Goal: Task Accomplishment & Management: Manage account settings

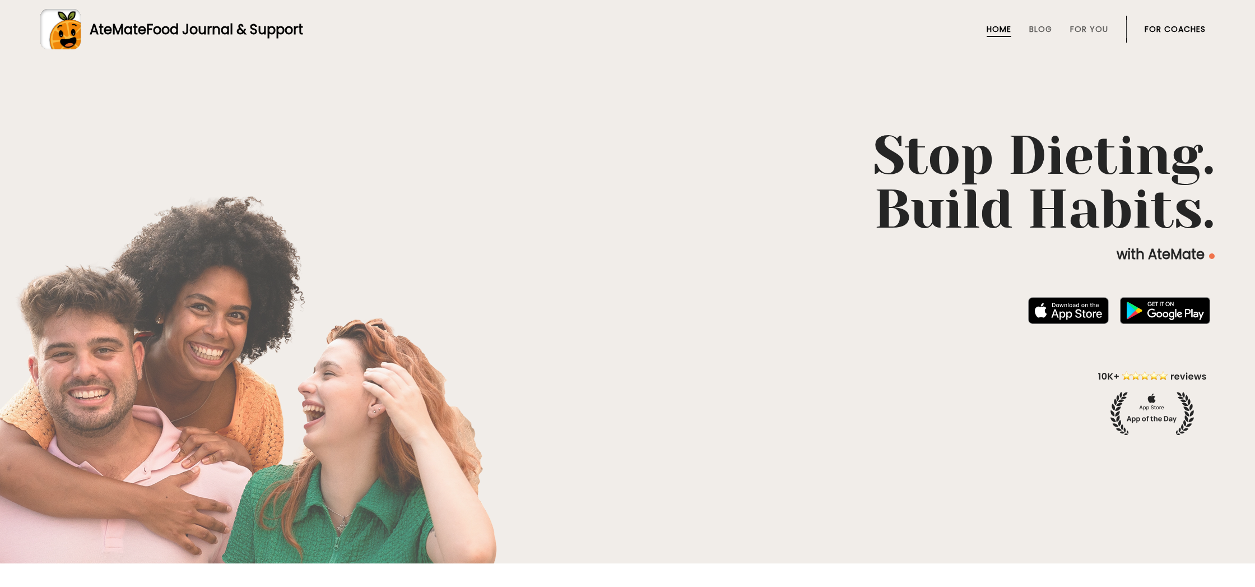
click at [1162, 30] on link "For Coaches" at bounding box center [1174, 29] width 61 height 9
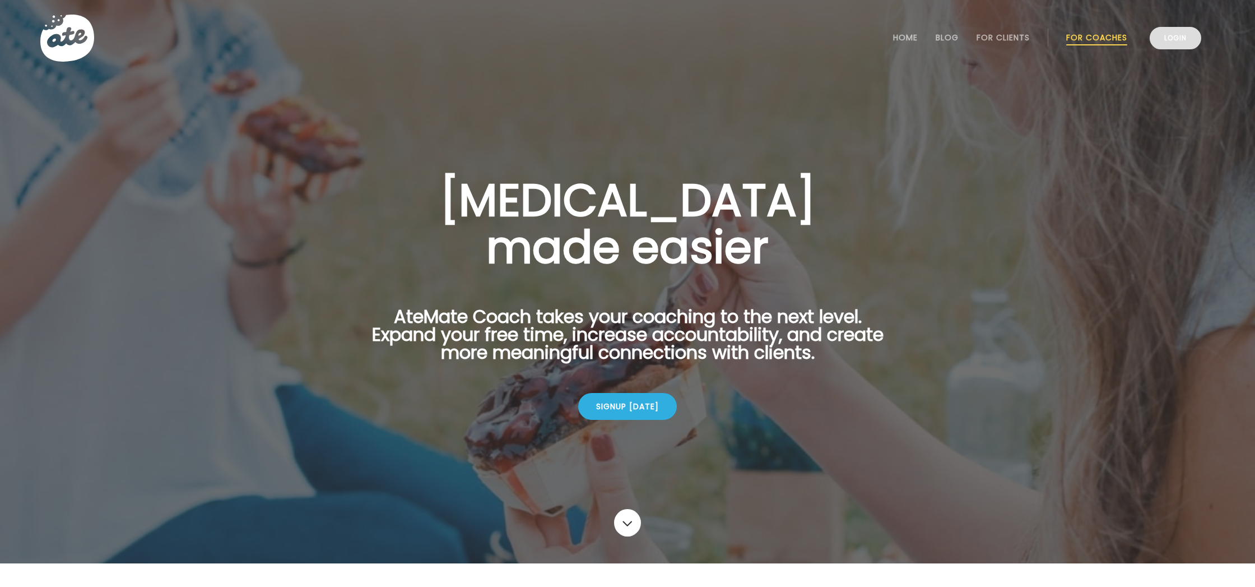
click at [1161, 36] on link "Login" at bounding box center [1176, 38] width 52 height 22
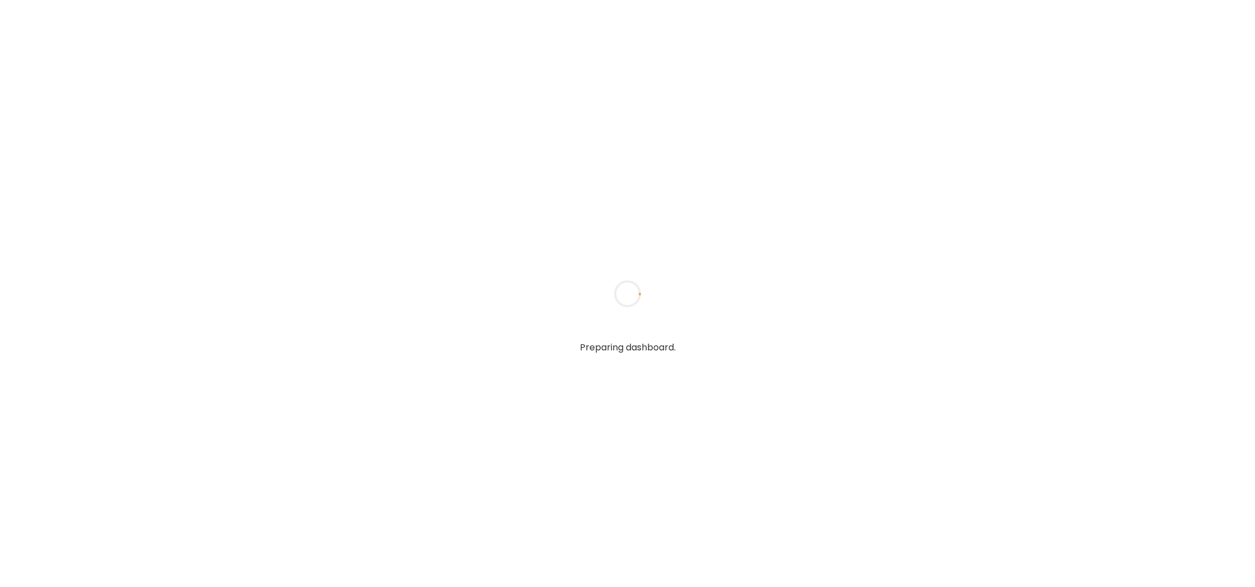
type input "**********"
type textarea "**********"
type input "**********"
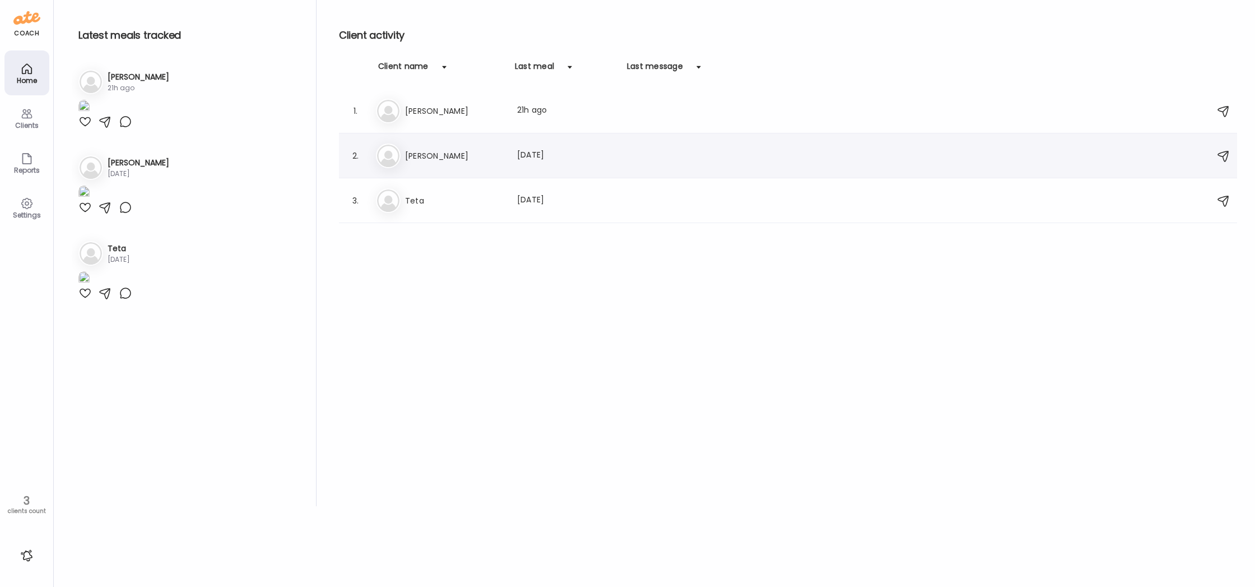
click at [559, 161] on div "Last meal: [DATE]" at bounding box center [566, 155] width 99 height 13
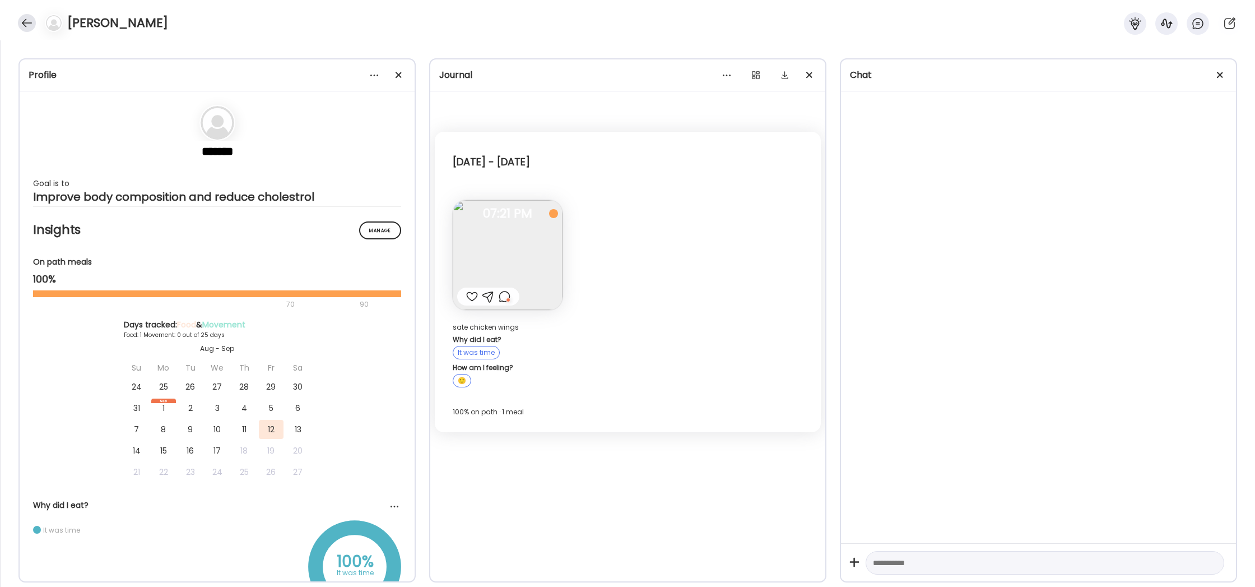
click at [20, 22] on div at bounding box center [27, 23] width 18 height 18
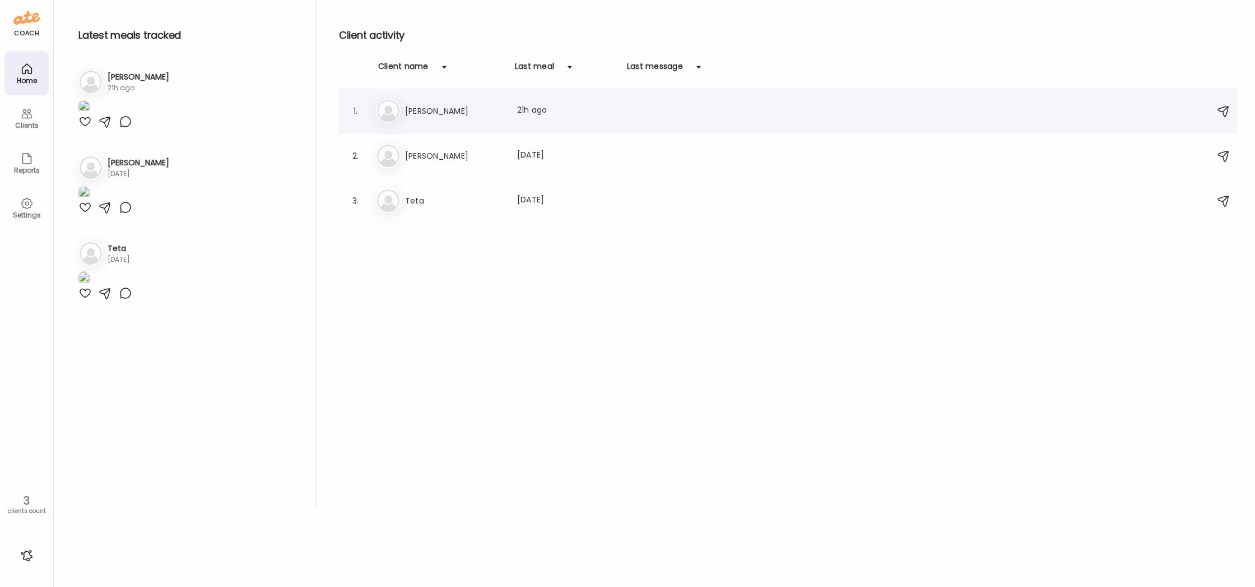
click at [485, 111] on h3 "[PERSON_NAME]" at bounding box center [454, 110] width 99 height 13
click at [601, 267] on div at bounding box center [628, 294] width 54 height 54
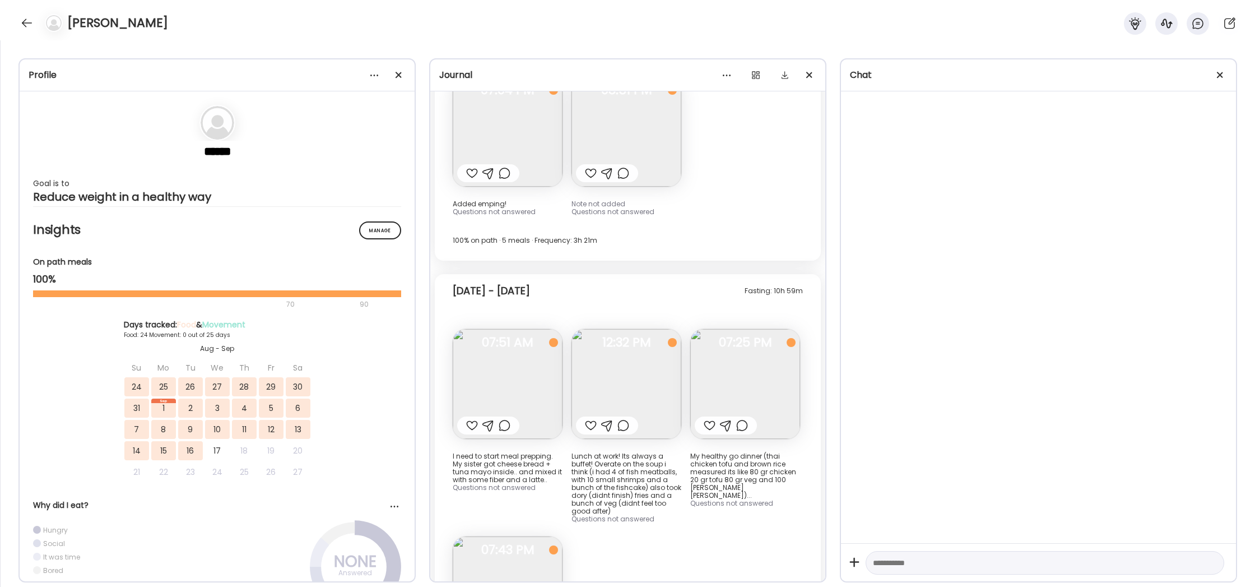
scroll to position [11851, 0]
click at [518, 327] on img at bounding box center [508, 382] width 110 height 110
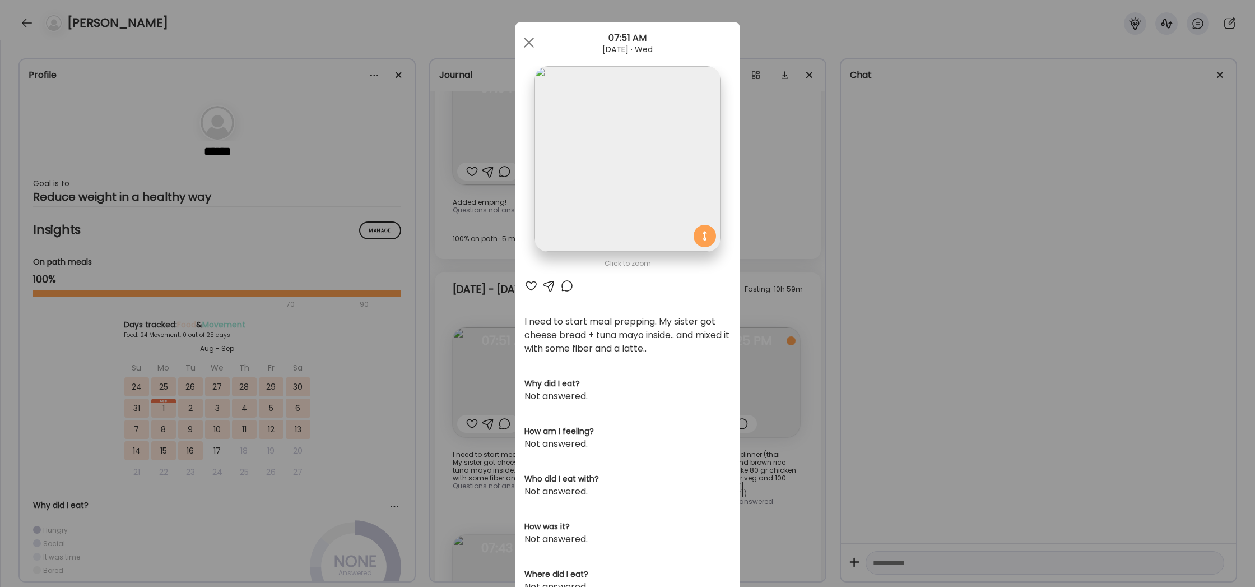
scroll to position [10, 0]
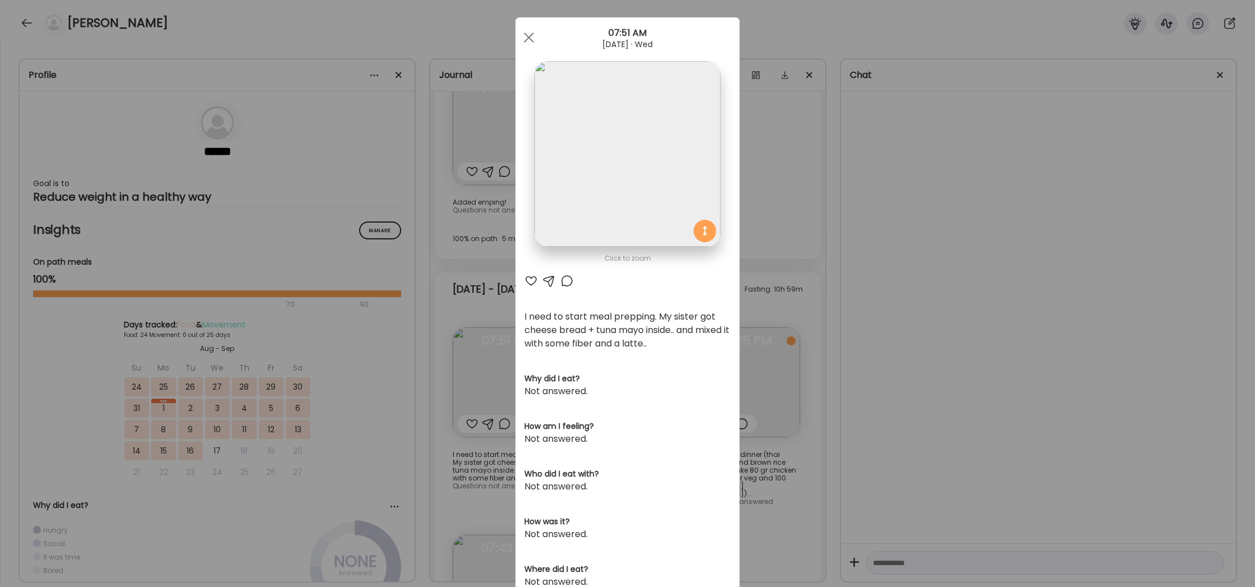
click at [810, 376] on div "Ate Coach Dashboard Wahoo! It’s official Take a moment to set up your Coach Pro…" at bounding box center [627, 293] width 1255 height 587
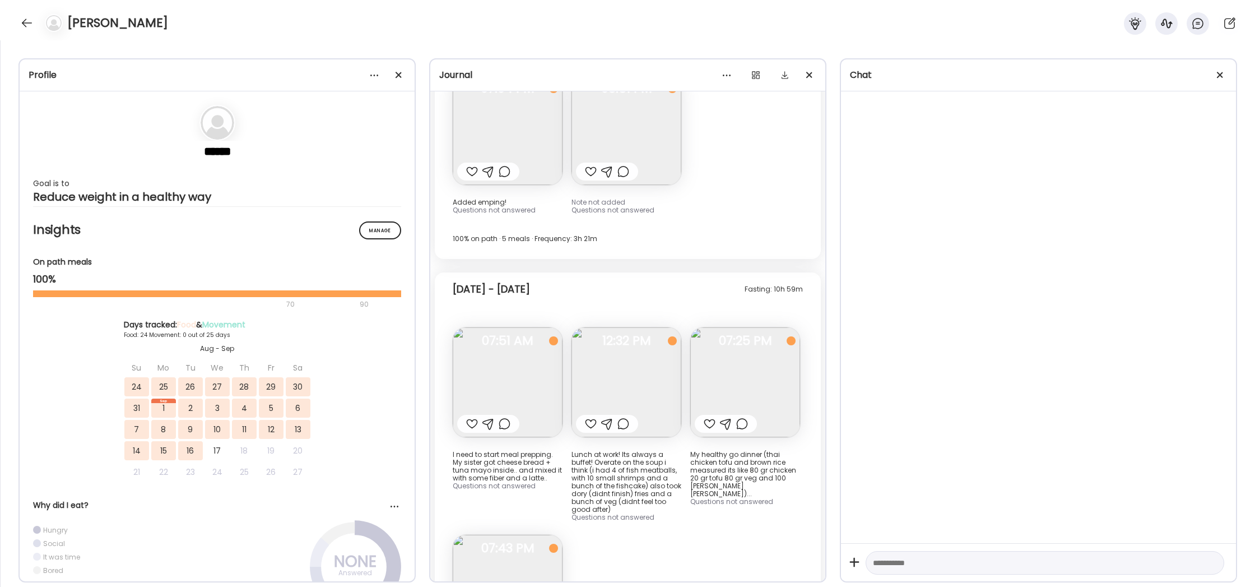
scroll to position [11852, 0]
click at [622, 326] on img at bounding box center [626, 381] width 110 height 110
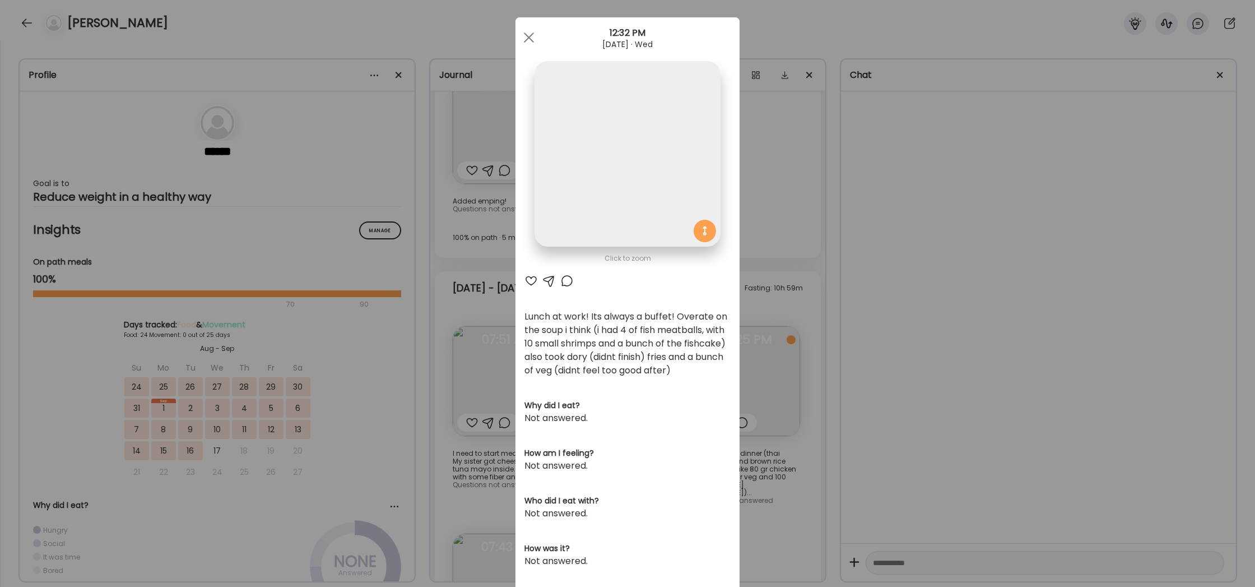
scroll to position [10, 0]
click at [632, 210] on img at bounding box center [626, 153] width 185 height 185
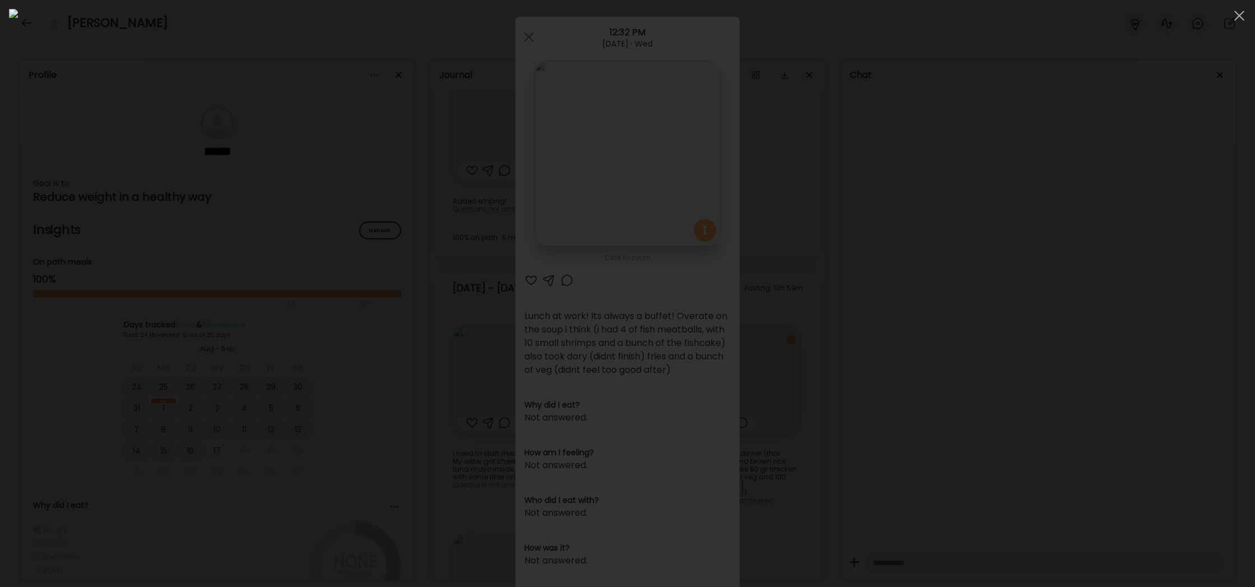
click at [985, 251] on div at bounding box center [627, 293] width 1237 height 569
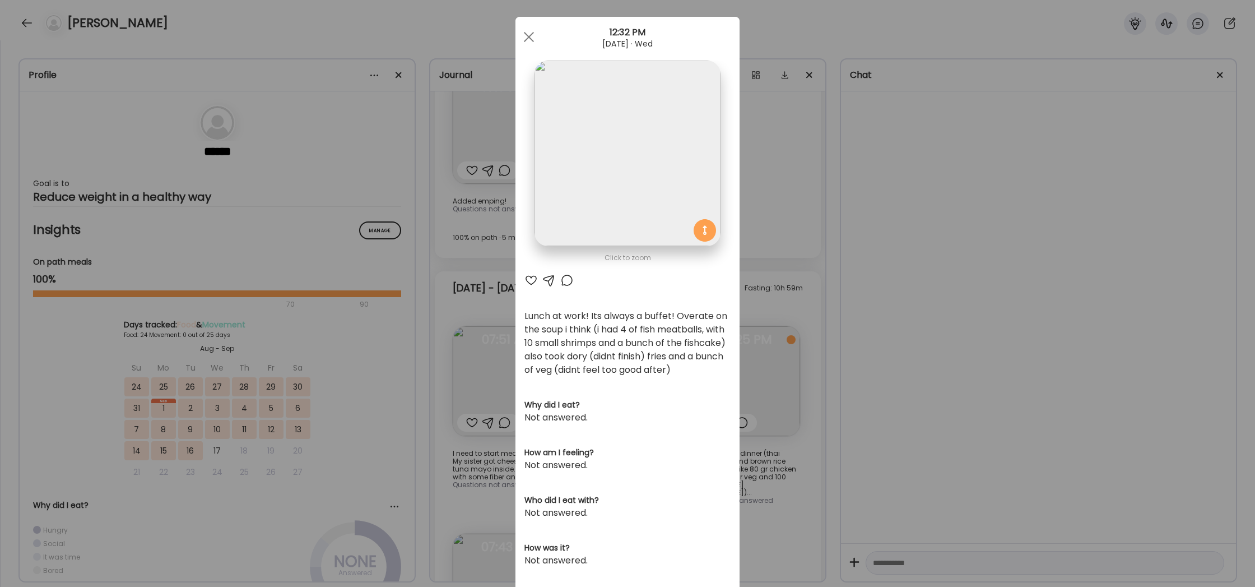
click at [697, 199] on img at bounding box center [626, 153] width 185 height 185
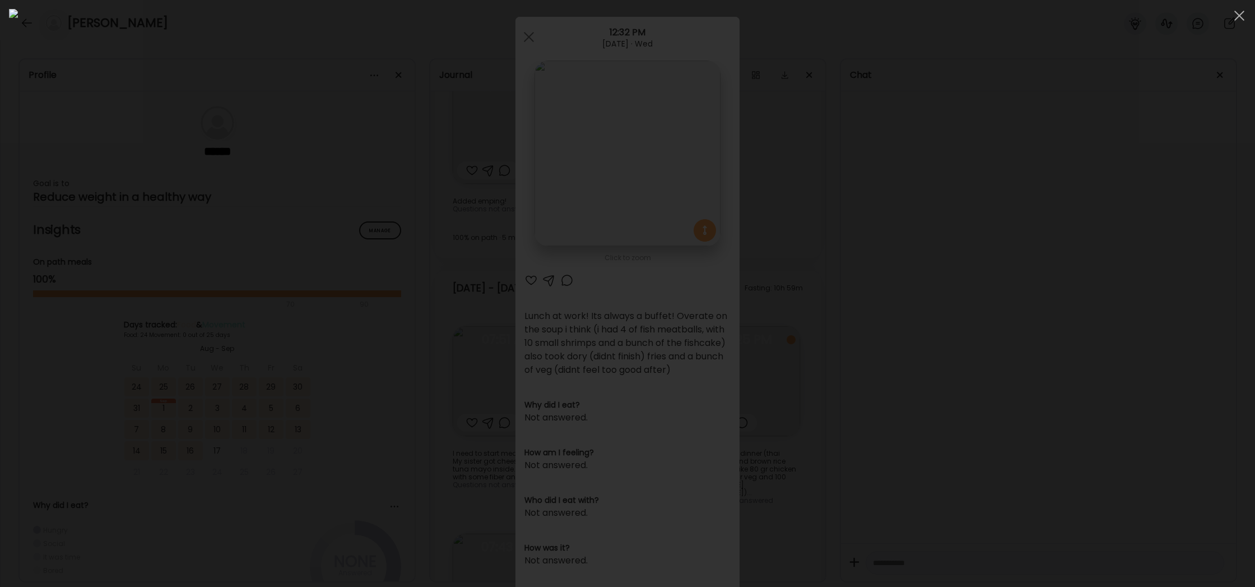
click at [999, 291] on div at bounding box center [627, 293] width 1237 height 569
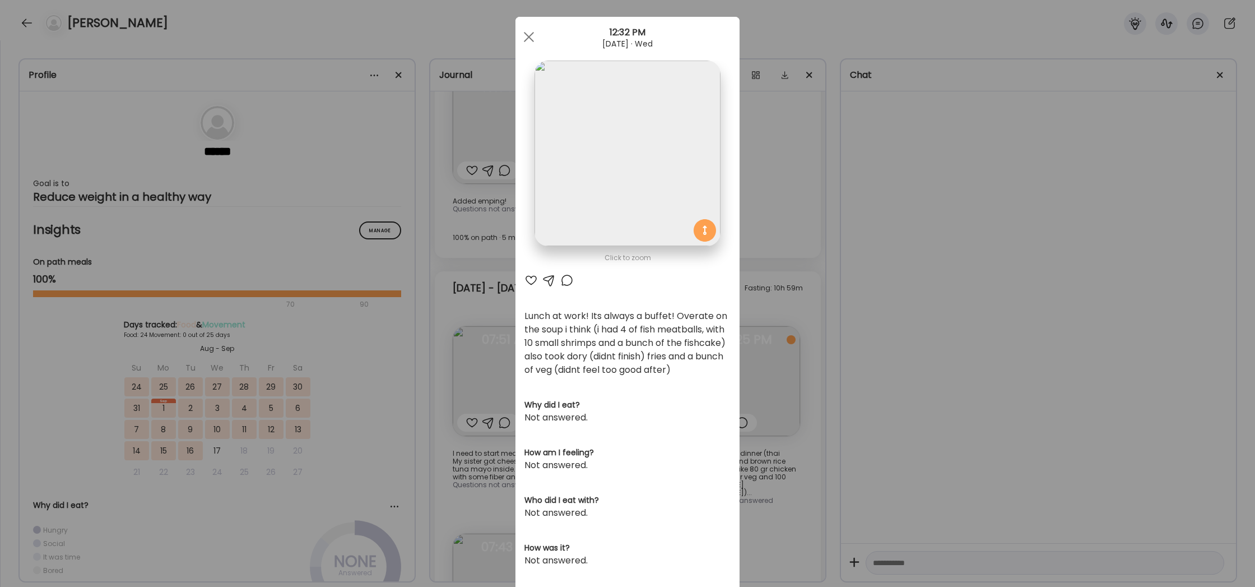
click at [919, 294] on div "Ate Coach Dashboard Wahoo! It’s official Take a moment to set up your Coach Pro…" at bounding box center [627, 293] width 1255 height 587
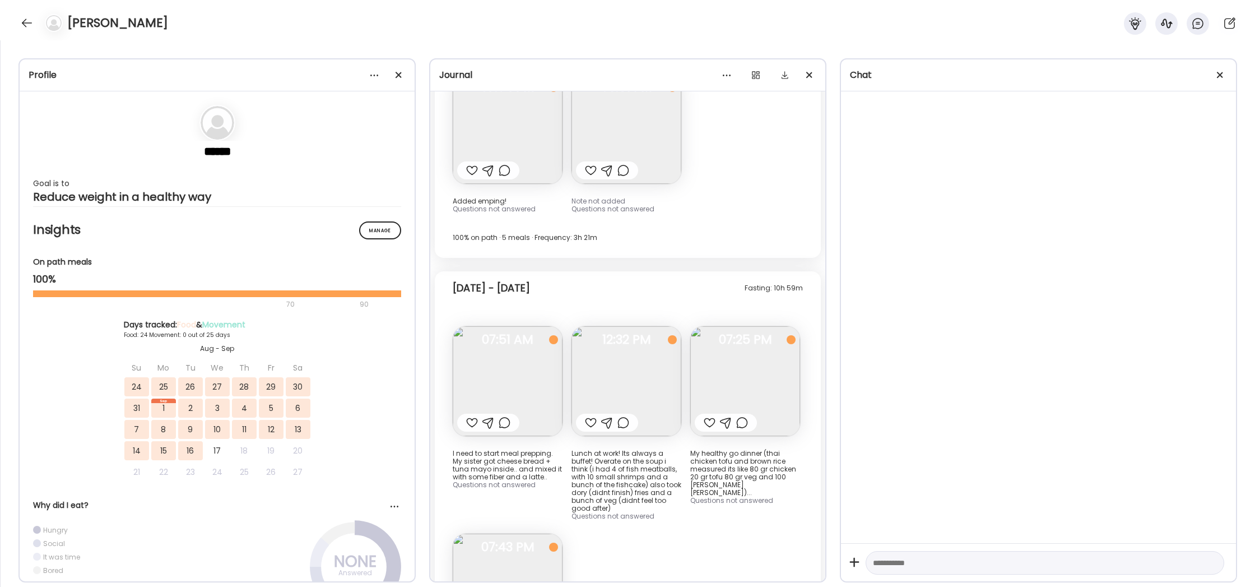
click at [782, 326] on img at bounding box center [745, 381] width 110 height 110
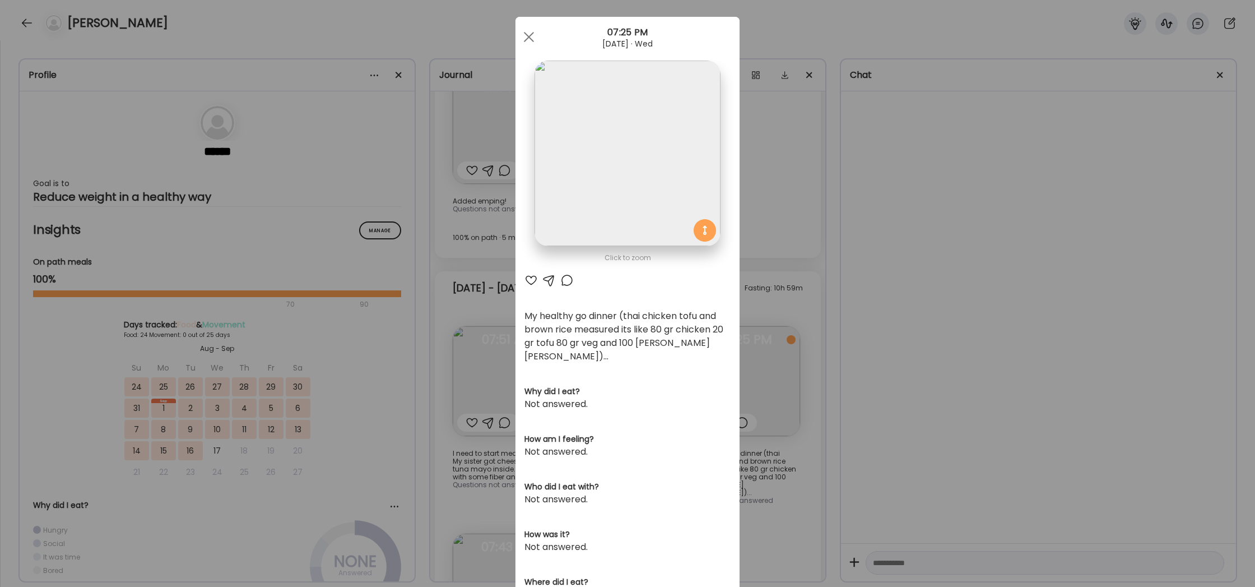
click at [773, 416] on div "Ate Coach Dashboard Wahoo! It’s official Take a moment to set up your Coach Pro…" at bounding box center [627, 293] width 1255 height 587
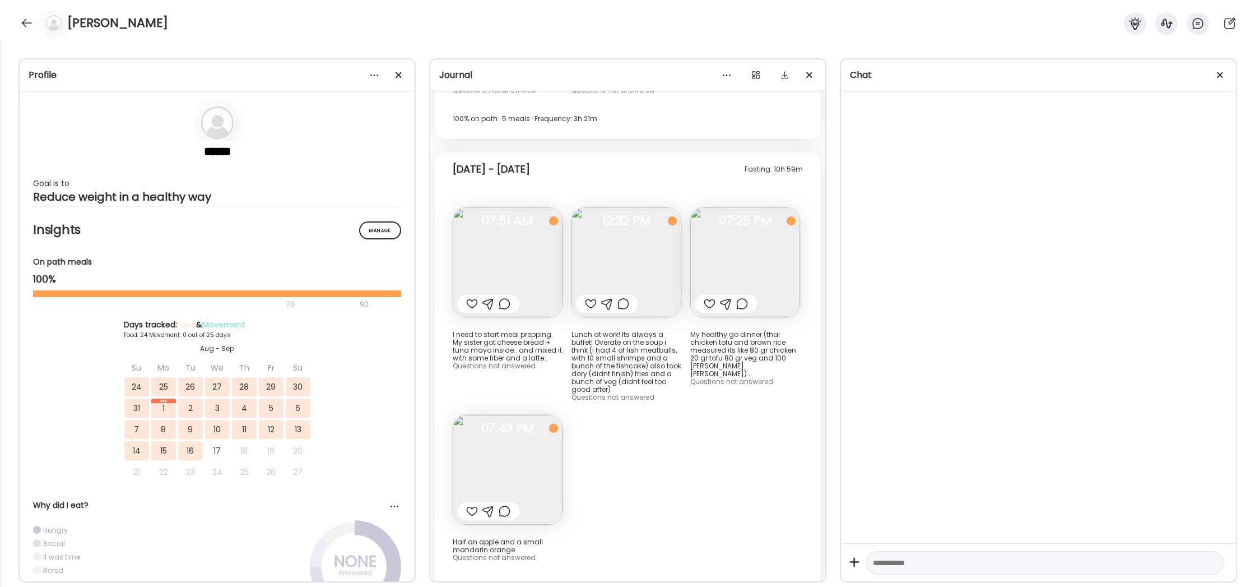
scroll to position [11998, 0]
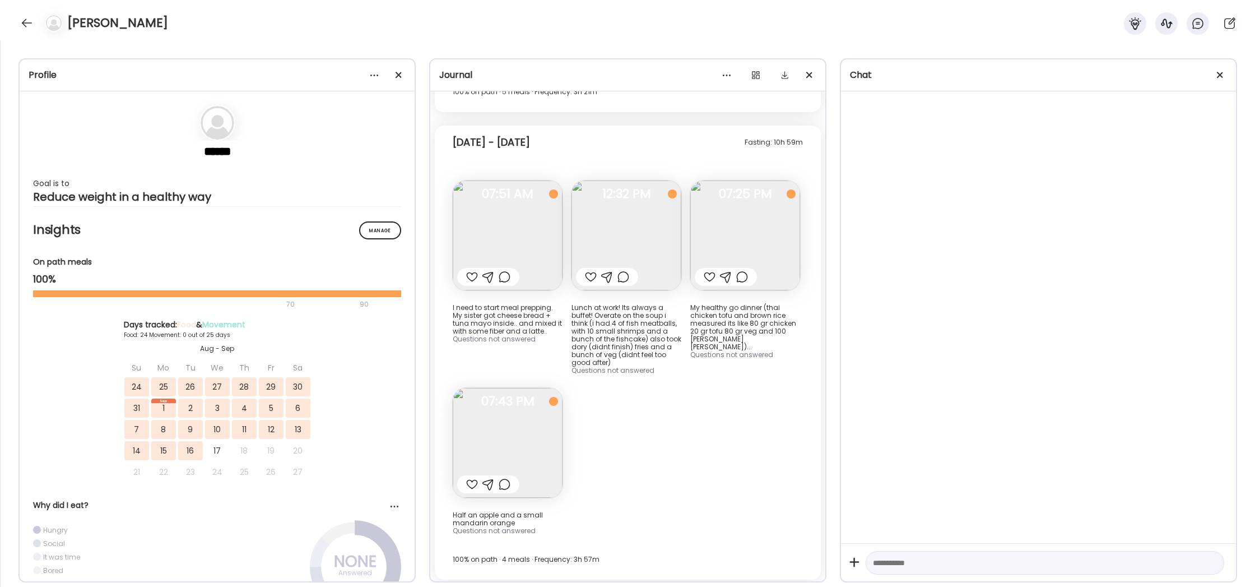
click at [520, 388] on img at bounding box center [508, 443] width 110 height 110
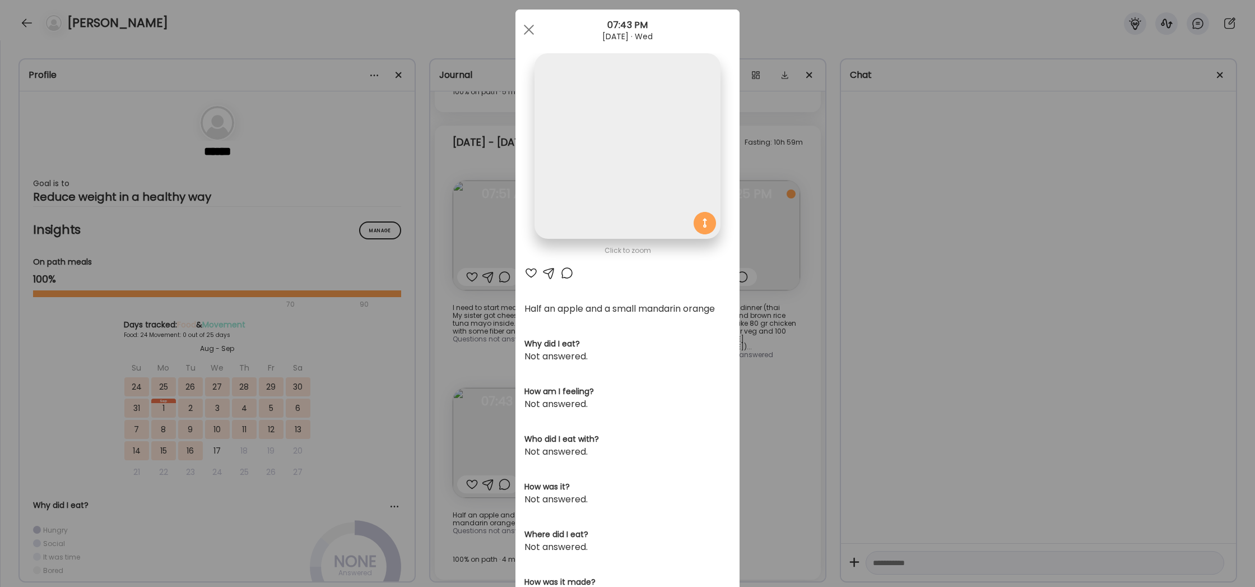
scroll to position [20, 0]
click at [785, 386] on div "Ate Coach Dashboard Wahoo! It’s official Take a moment to set up your Coach Pro…" at bounding box center [627, 293] width 1255 height 587
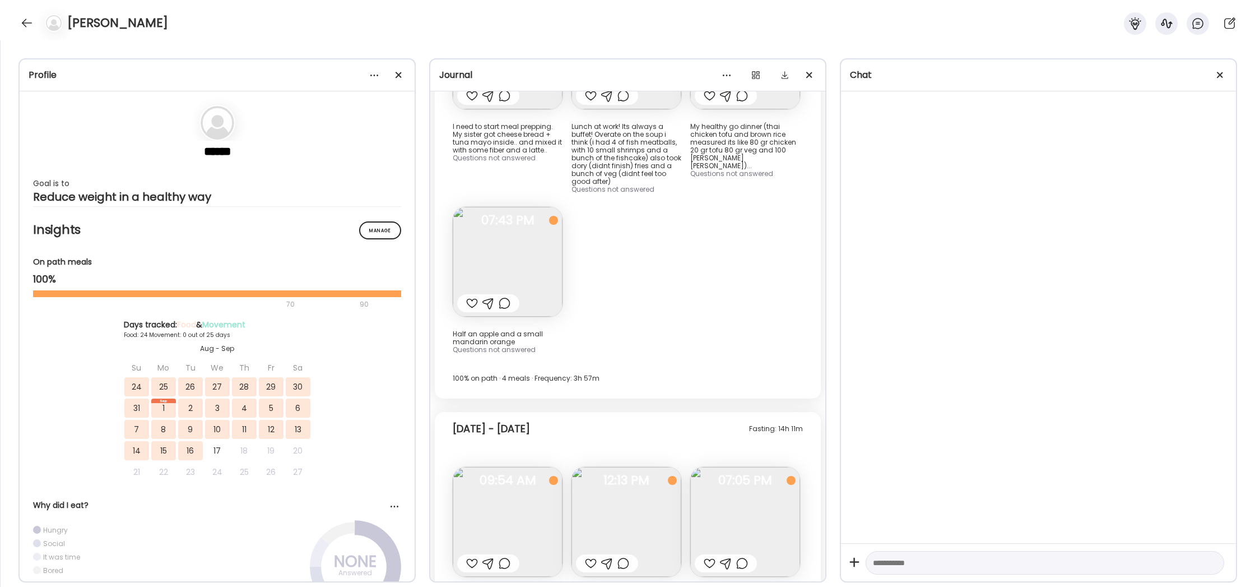
scroll to position [12211, 0]
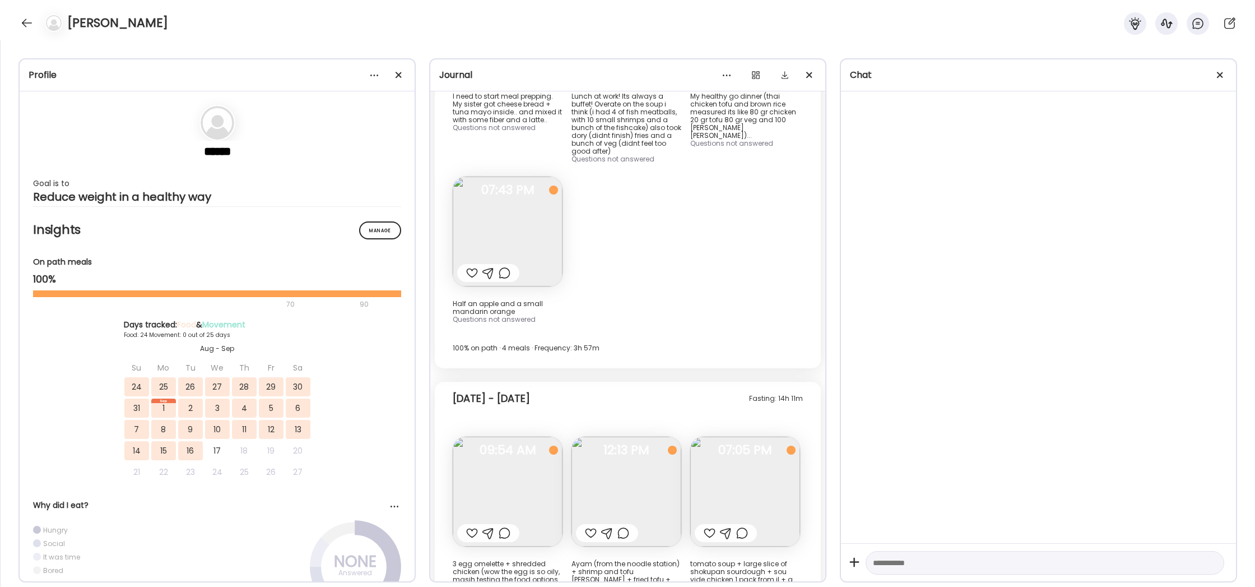
click at [510, 436] on img at bounding box center [508, 491] width 110 height 110
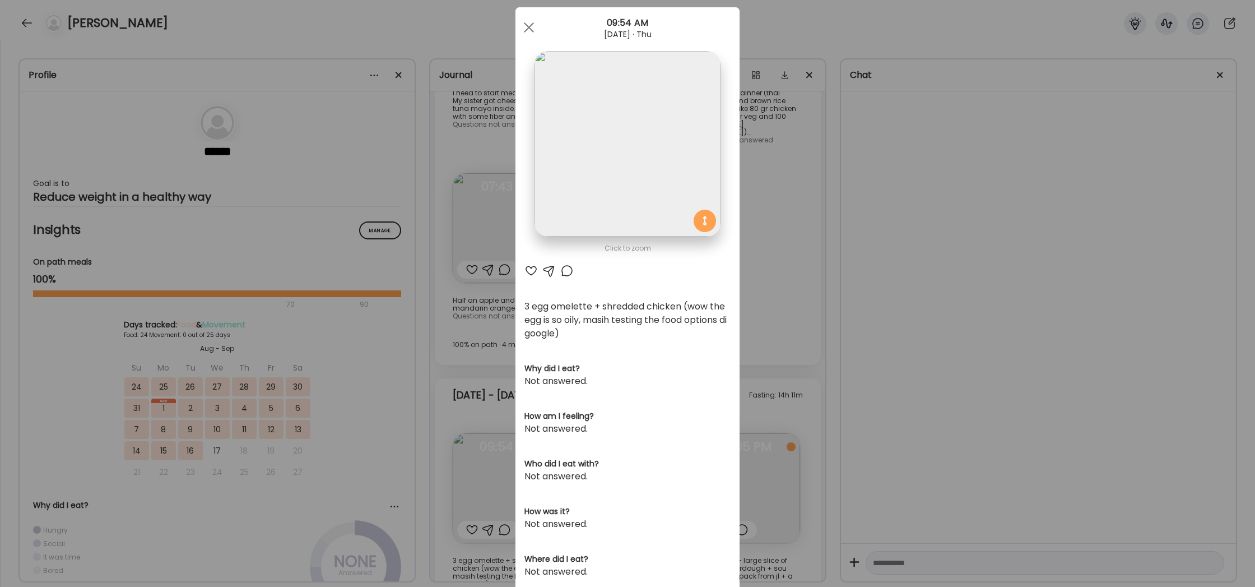
click at [631, 206] on img at bounding box center [626, 143] width 185 height 185
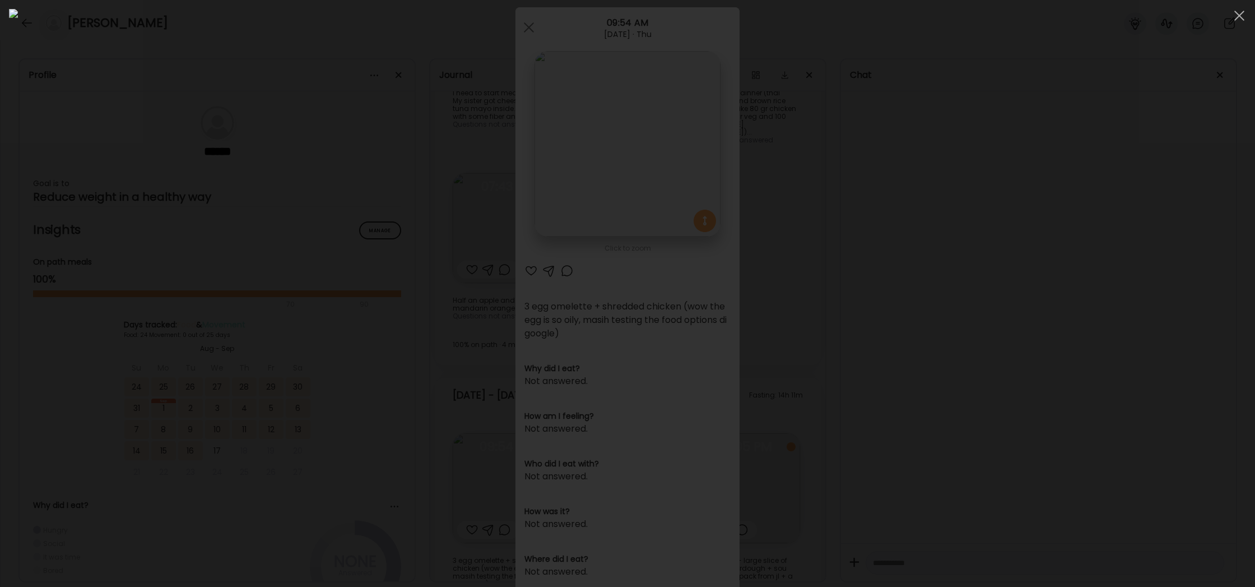
click at [977, 316] on div at bounding box center [627, 293] width 1237 height 569
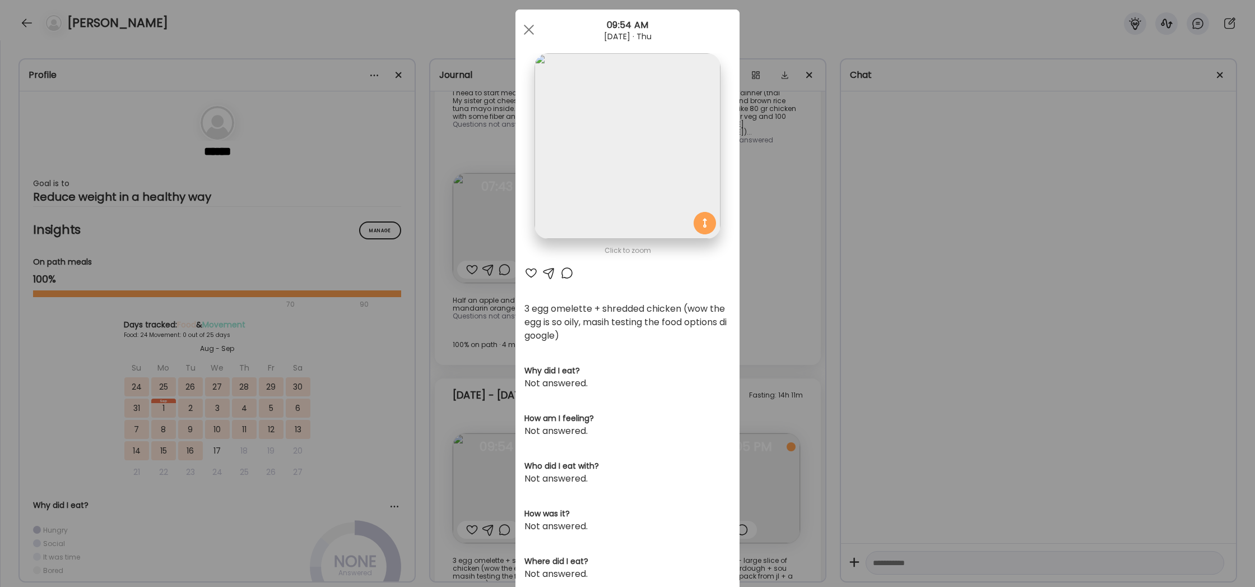
scroll to position [17, 0]
click at [784, 515] on div "Ate Coach Dashboard Wahoo! It’s official Take a moment to set up your Coach Pro…" at bounding box center [627, 293] width 1255 height 587
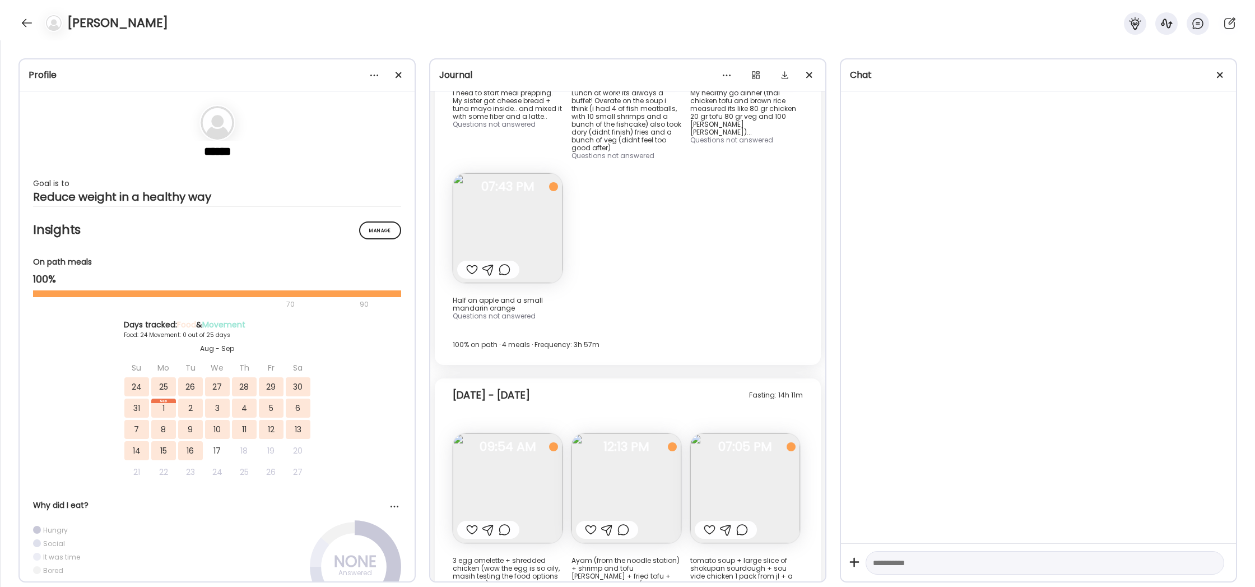
click at [643, 433] on img at bounding box center [626, 488] width 110 height 110
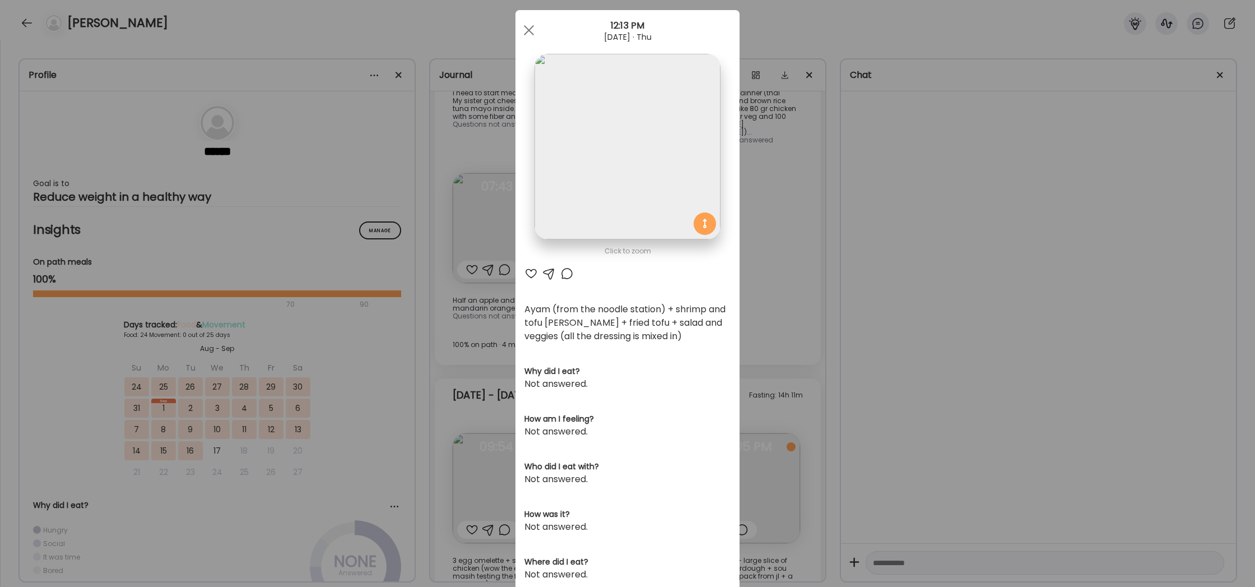
click at [666, 189] on img at bounding box center [626, 146] width 185 height 185
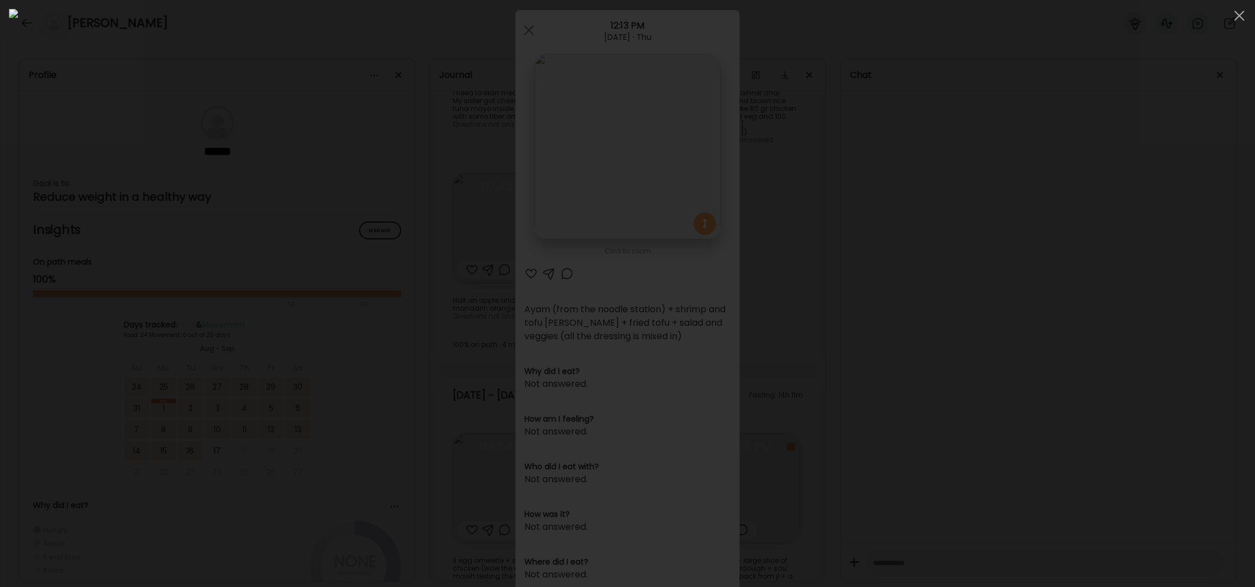
click at [1028, 278] on div at bounding box center [627, 293] width 1237 height 569
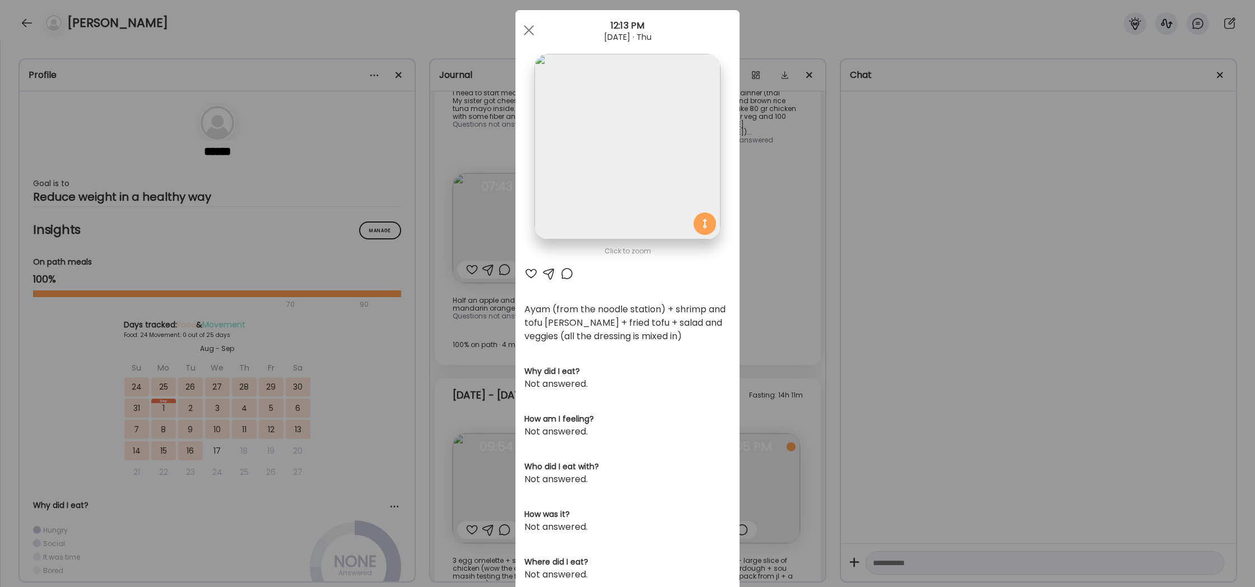
click at [1028, 278] on div "Ate Coach Dashboard Wahoo! It’s official Take a moment to set up your Coach Pro…" at bounding box center [627, 293] width 1255 height 587
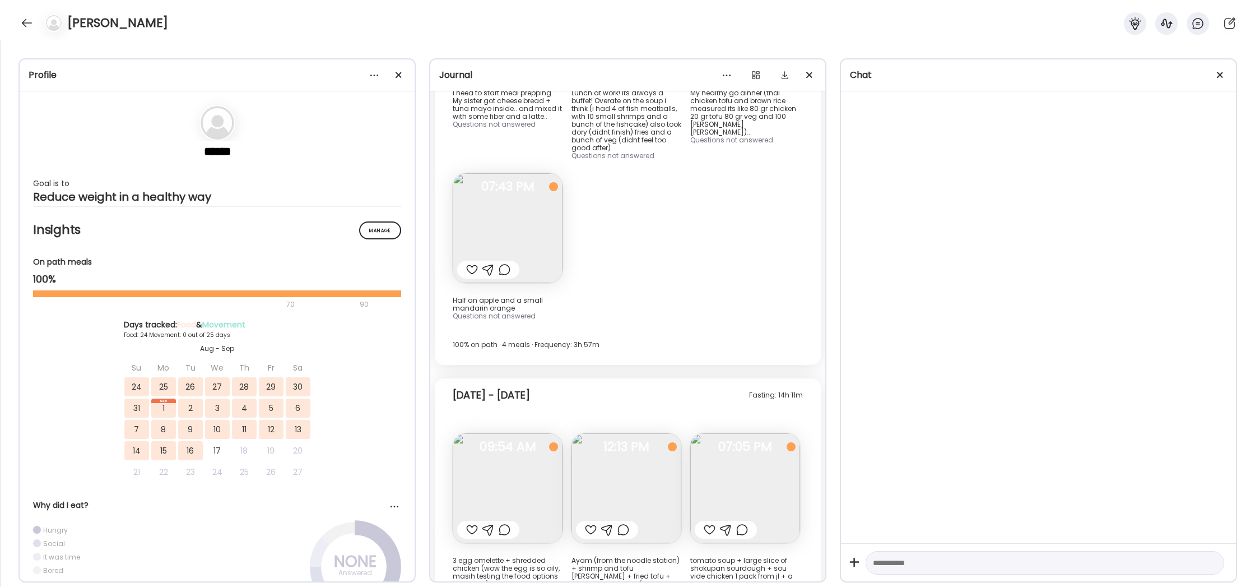
click at [761, 433] on img at bounding box center [745, 488] width 110 height 110
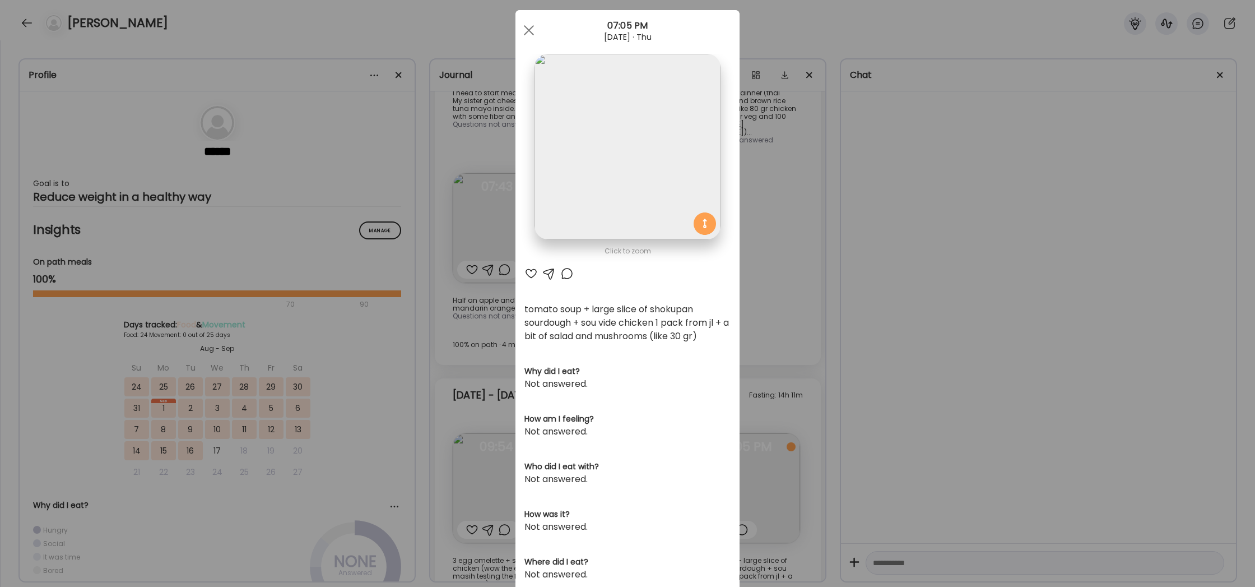
click at [840, 313] on div "Ate Coach Dashboard Wahoo! It’s official Take a moment to set up your Coach Pro…" at bounding box center [627, 293] width 1255 height 587
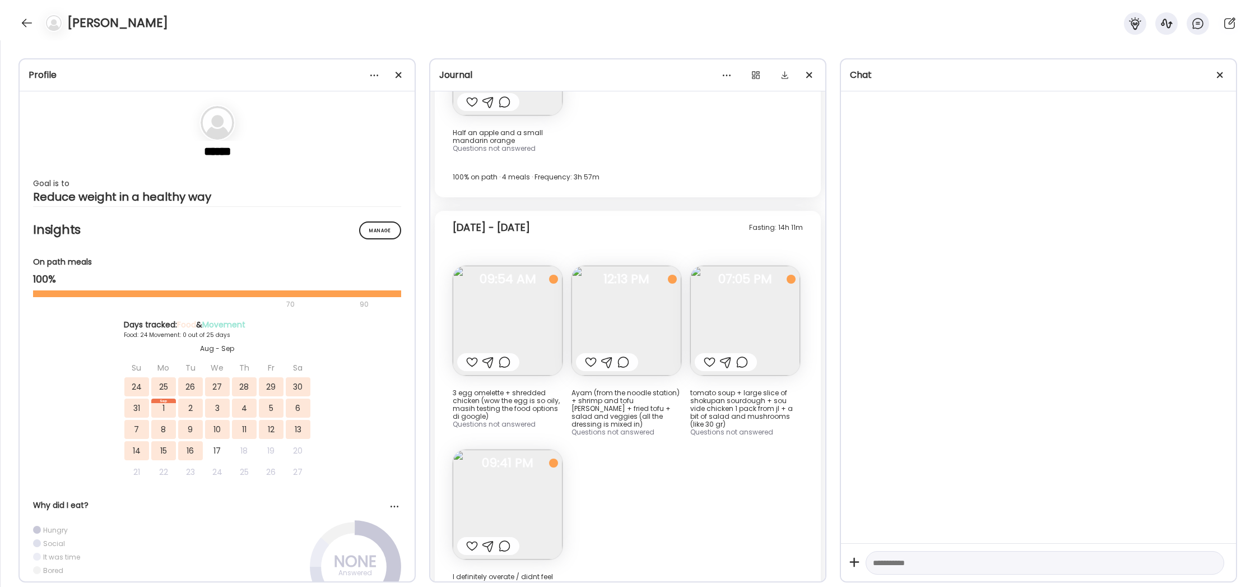
scroll to position [12385, 0]
click at [532, 444] on img at bounding box center [508, 499] width 110 height 110
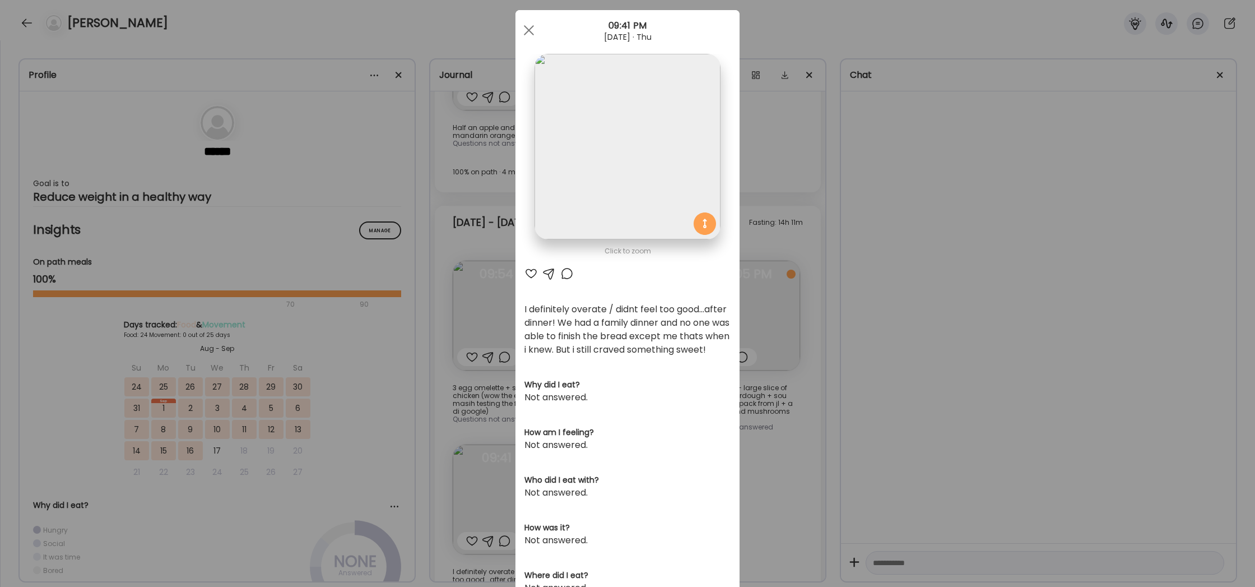
click at [815, 367] on div "Ate Coach Dashboard Wahoo! It’s official Take a moment to set up your Coach Pro…" at bounding box center [627, 293] width 1255 height 587
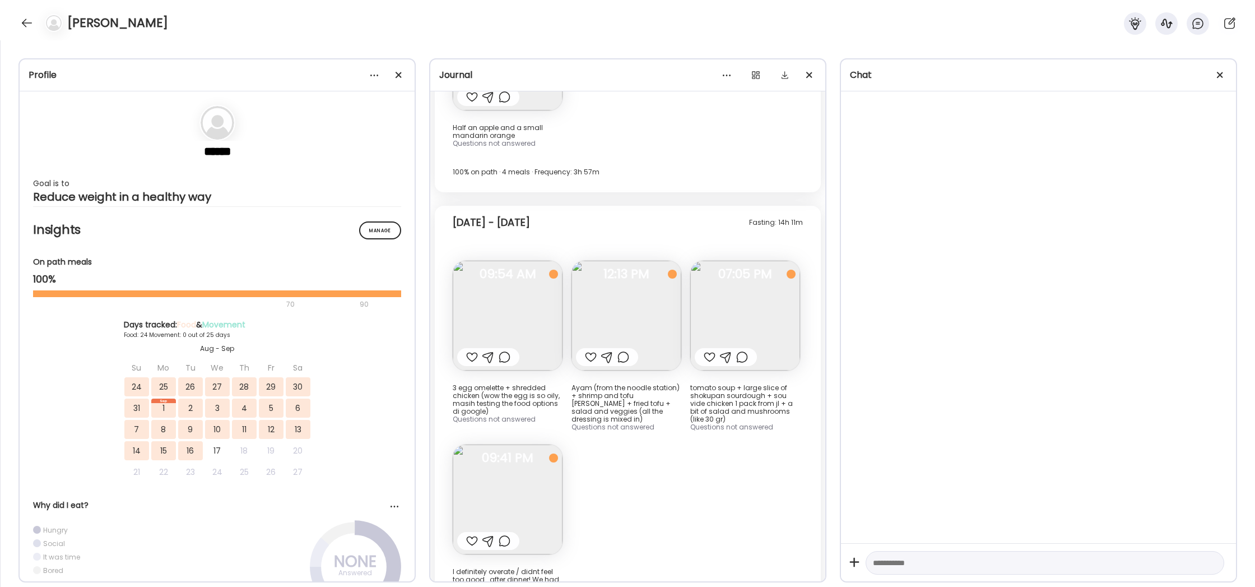
click at [771, 260] on img at bounding box center [745, 315] width 110 height 110
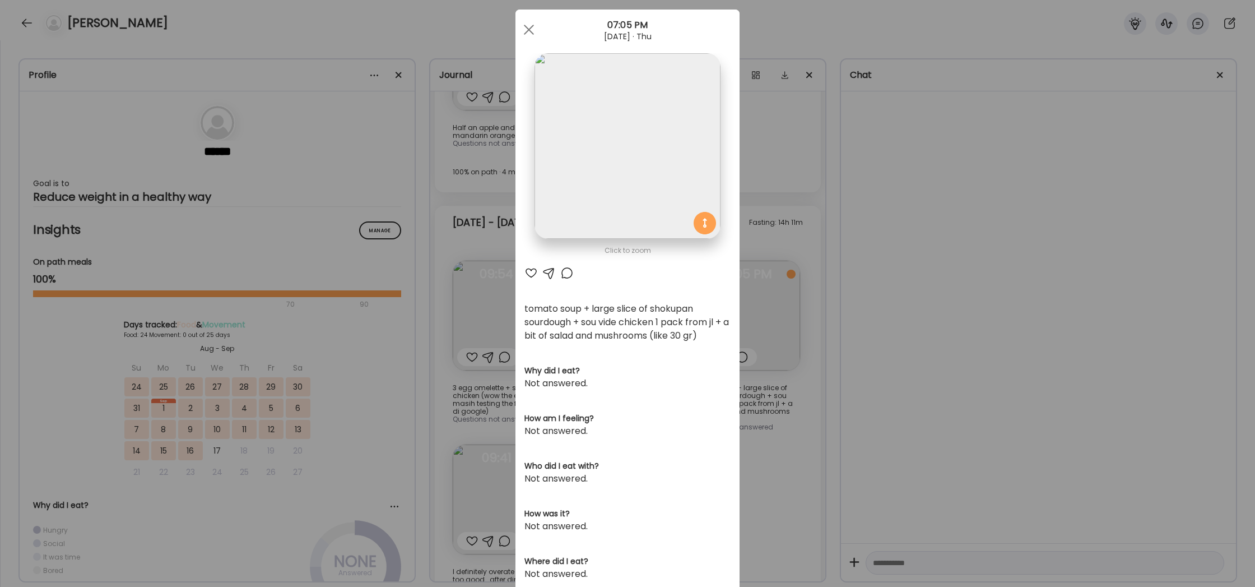
click at [623, 140] on img at bounding box center [626, 145] width 185 height 185
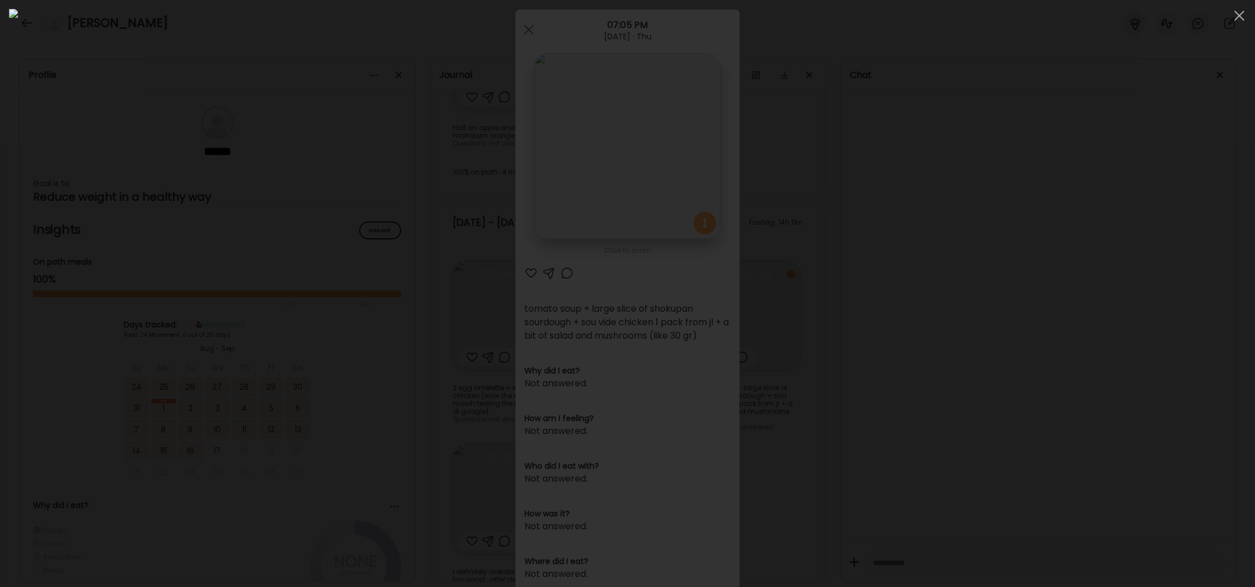
click at [974, 309] on div at bounding box center [627, 293] width 1237 height 569
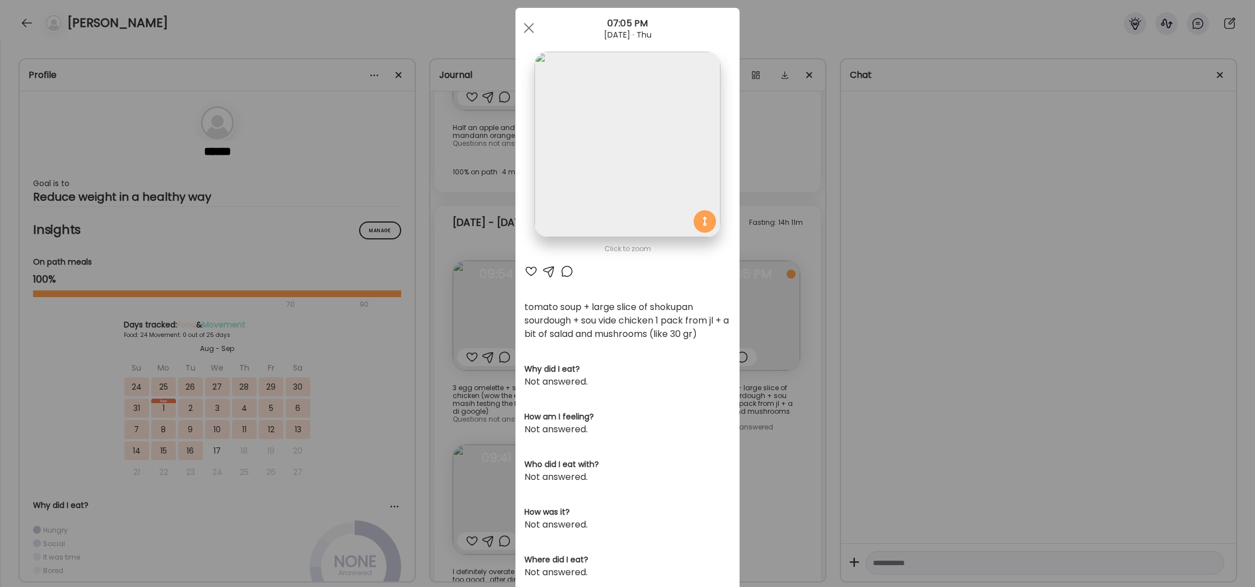
click at [897, 287] on div "Ate Coach Dashboard Wahoo! It’s official Take a moment to set up your Coach Pro…" at bounding box center [627, 293] width 1255 height 587
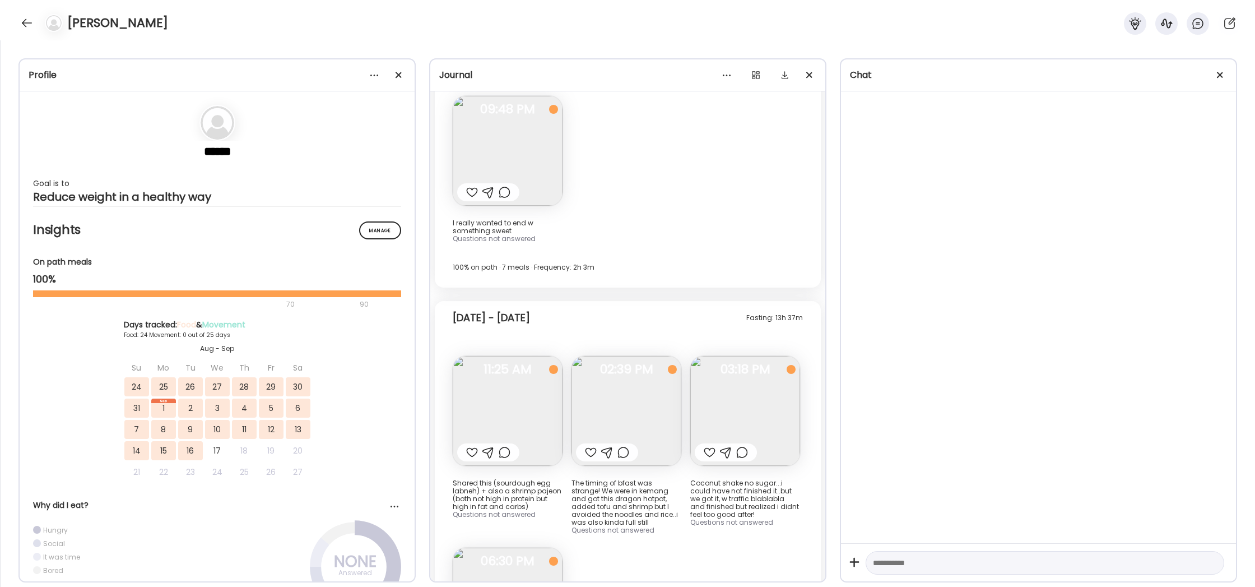
scroll to position [13417, 0]
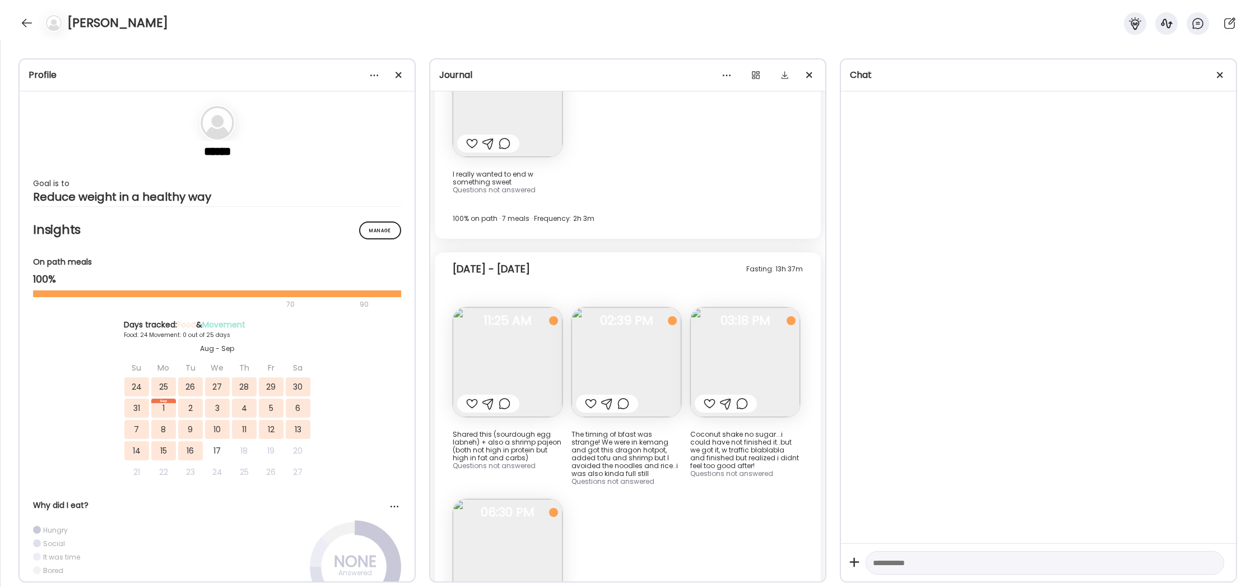
click at [765, 307] on img at bounding box center [745, 362] width 110 height 110
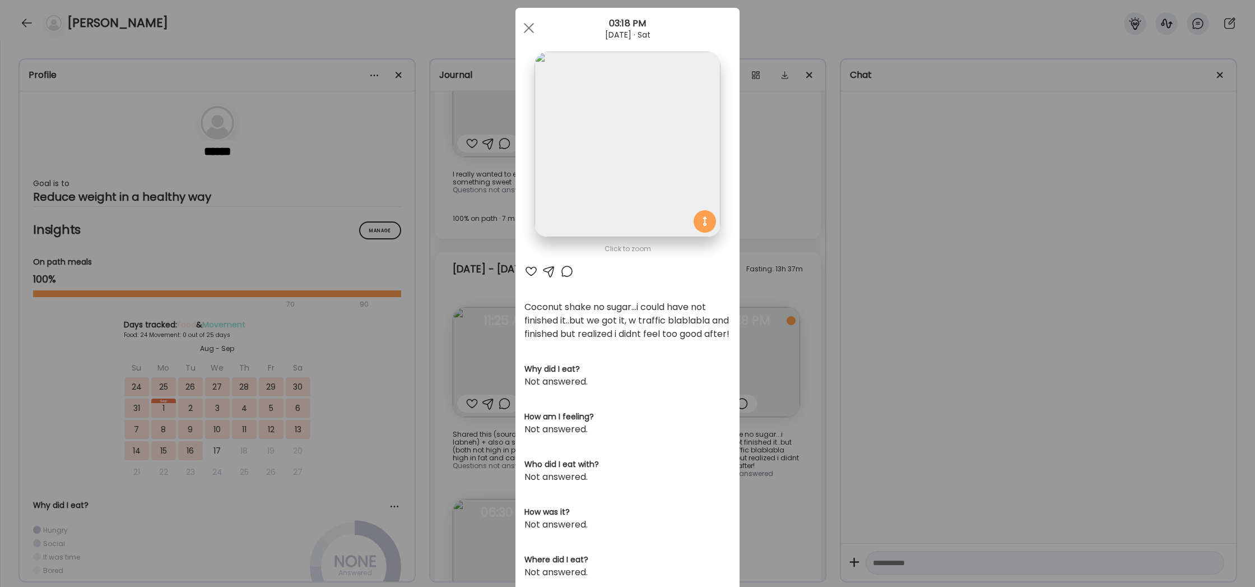
click at [779, 356] on div "Ate Coach Dashboard Wahoo! It’s official Take a moment to set up your Coach Pro…" at bounding box center [627, 293] width 1255 height 587
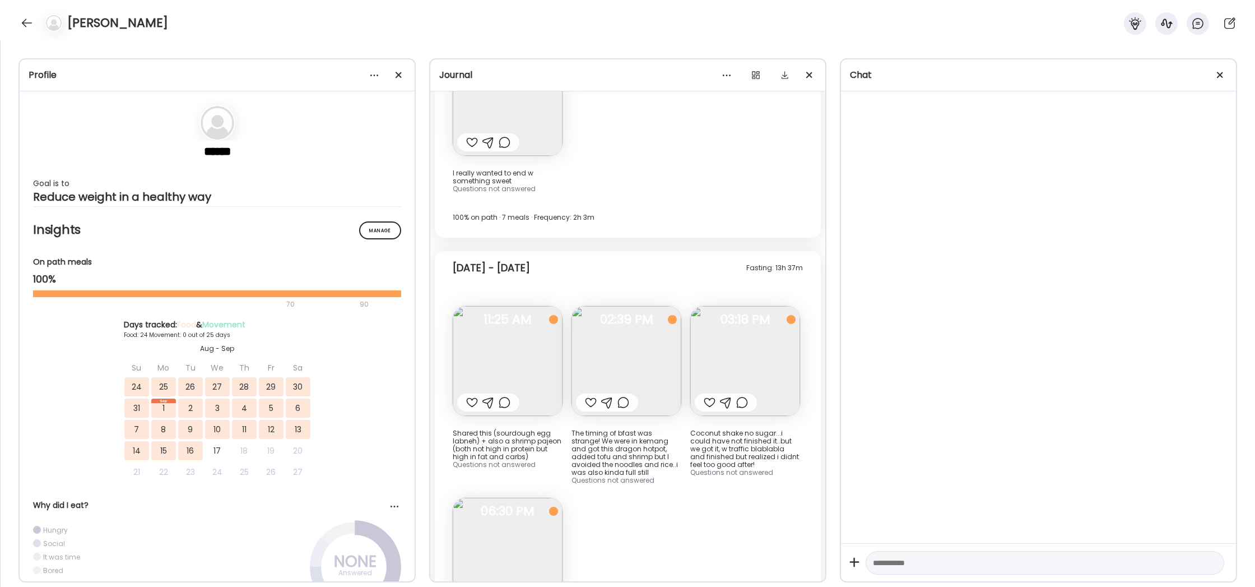
scroll to position [13419, 0]
click at [531, 305] on img at bounding box center [508, 360] width 110 height 110
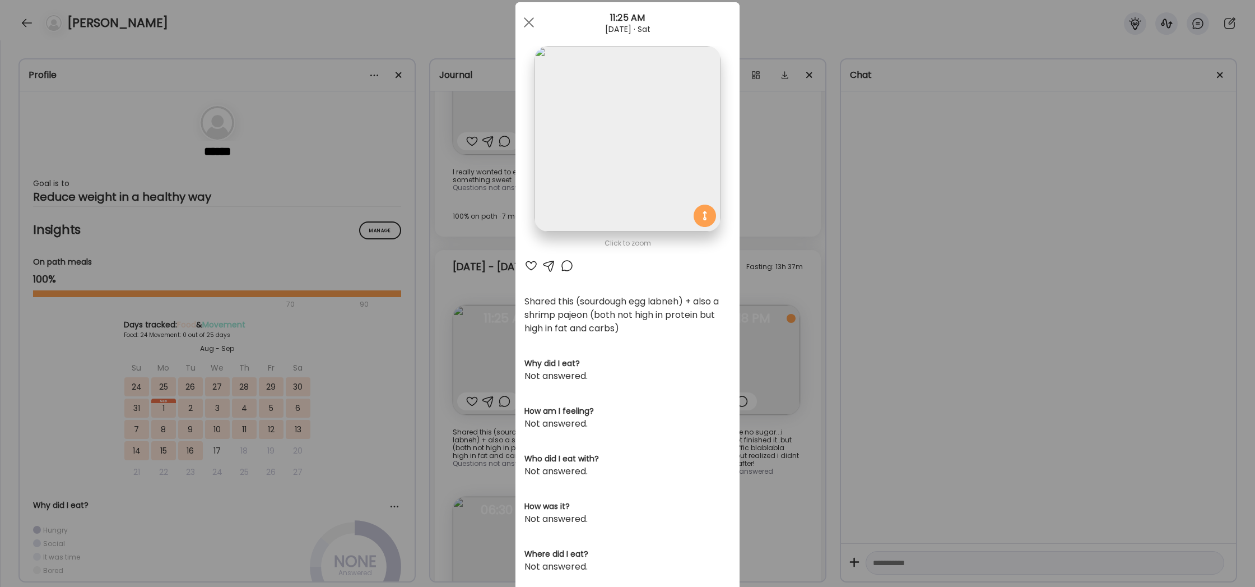
scroll to position [26, 0]
click at [747, 405] on div "Ate Coach Dashboard Wahoo! It’s official Take a moment to set up your Coach Pro…" at bounding box center [627, 293] width 1255 height 587
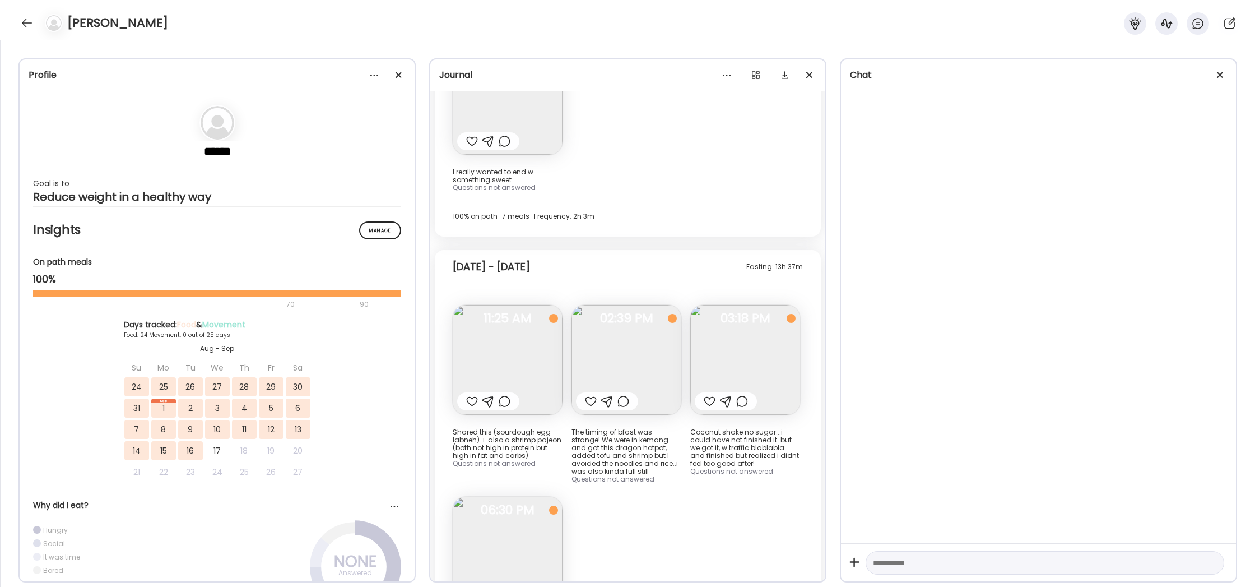
click at [639, 305] on img at bounding box center [626, 360] width 110 height 110
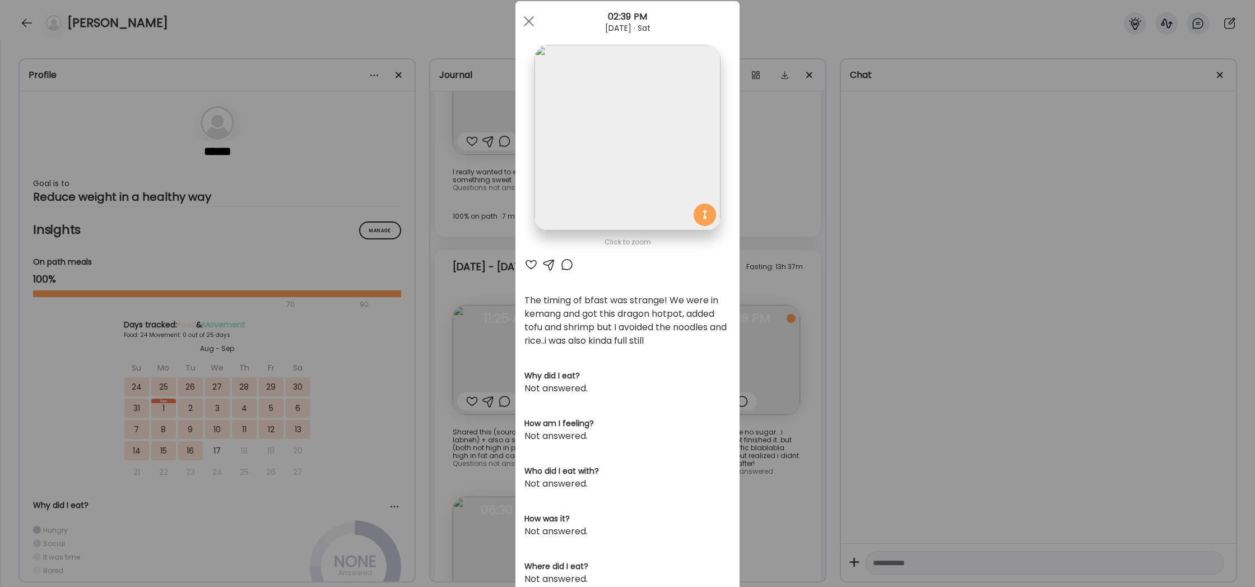
click at [787, 452] on div "Ate Coach Dashboard Wahoo! It’s official Take a moment to set up your Coach Pro…" at bounding box center [627, 293] width 1255 height 587
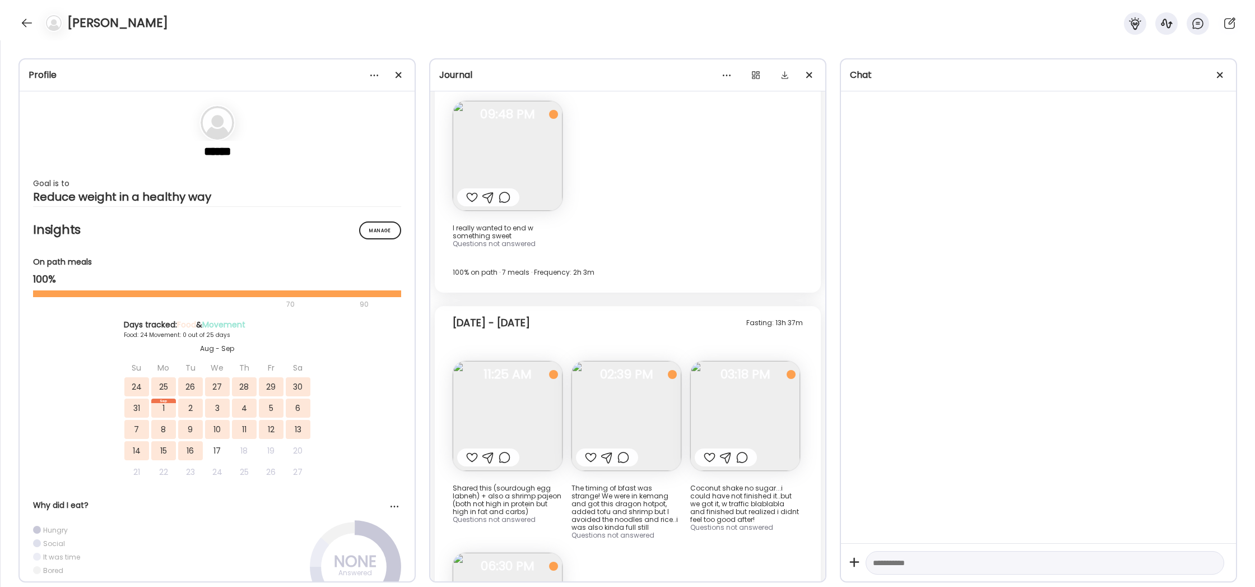
scroll to position [13295, 0]
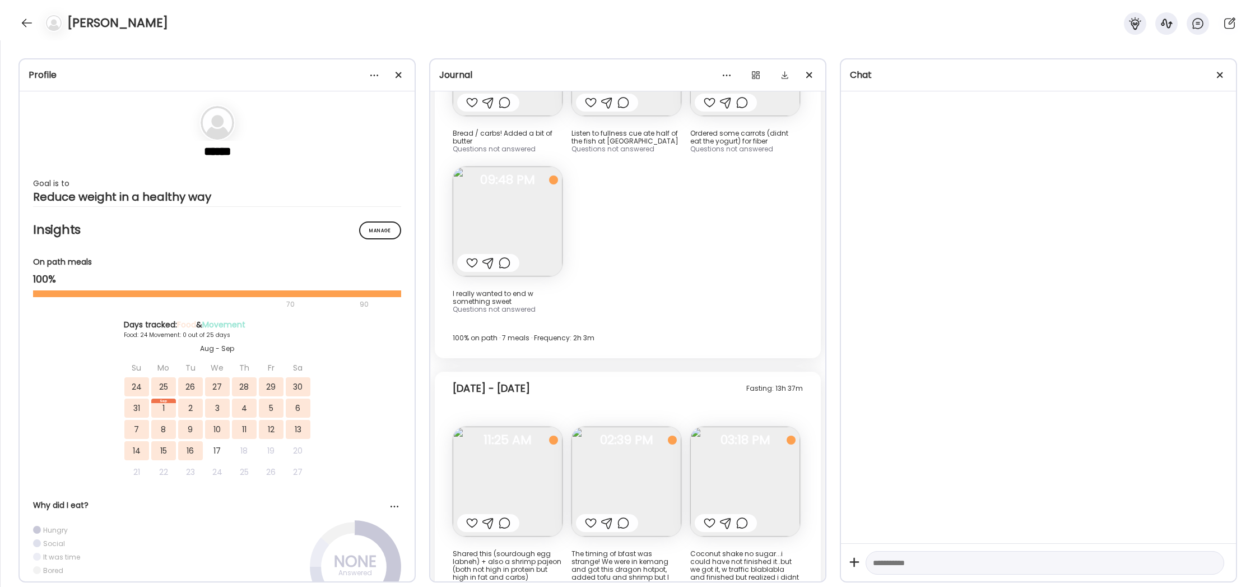
click at [525, 426] on img at bounding box center [508, 481] width 110 height 110
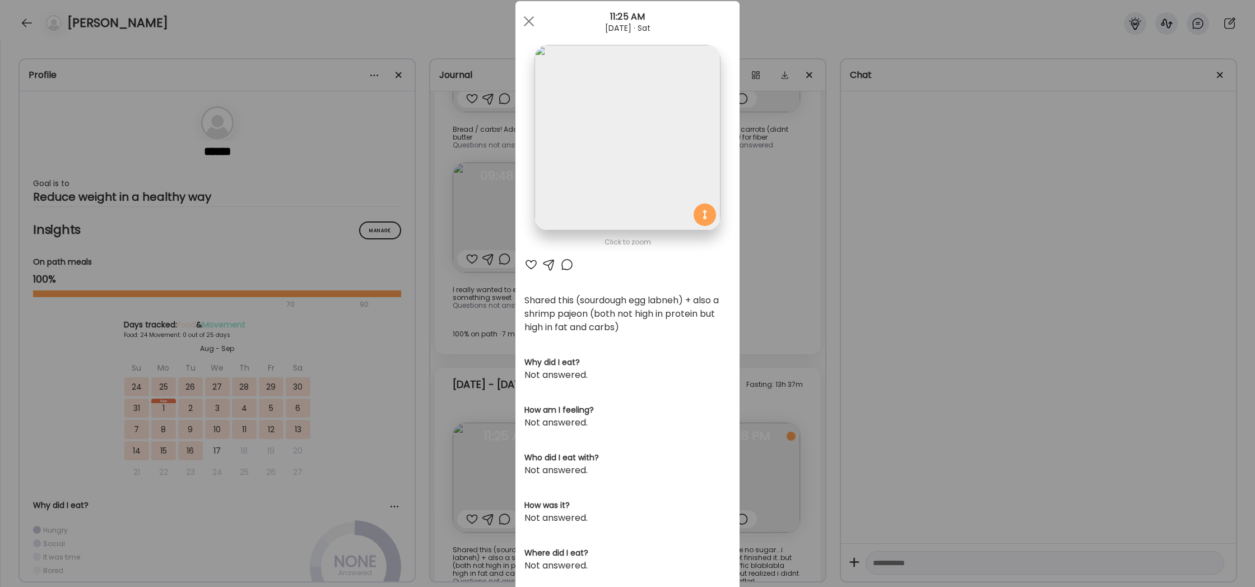
scroll to position [13303, 0]
click at [869, 399] on div "Ate Coach Dashboard Wahoo! It’s official Take a moment to set up your Coach Pro…" at bounding box center [627, 293] width 1255 height 587
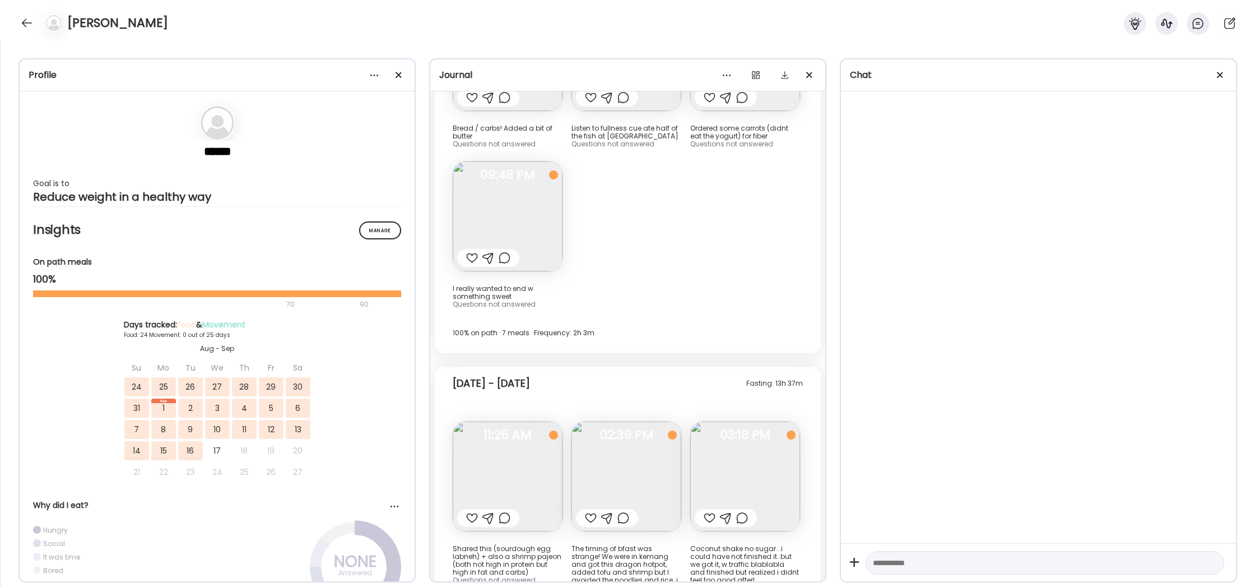
click at [745, 421] on img at bounding box center [745, 476] width 110 height 110
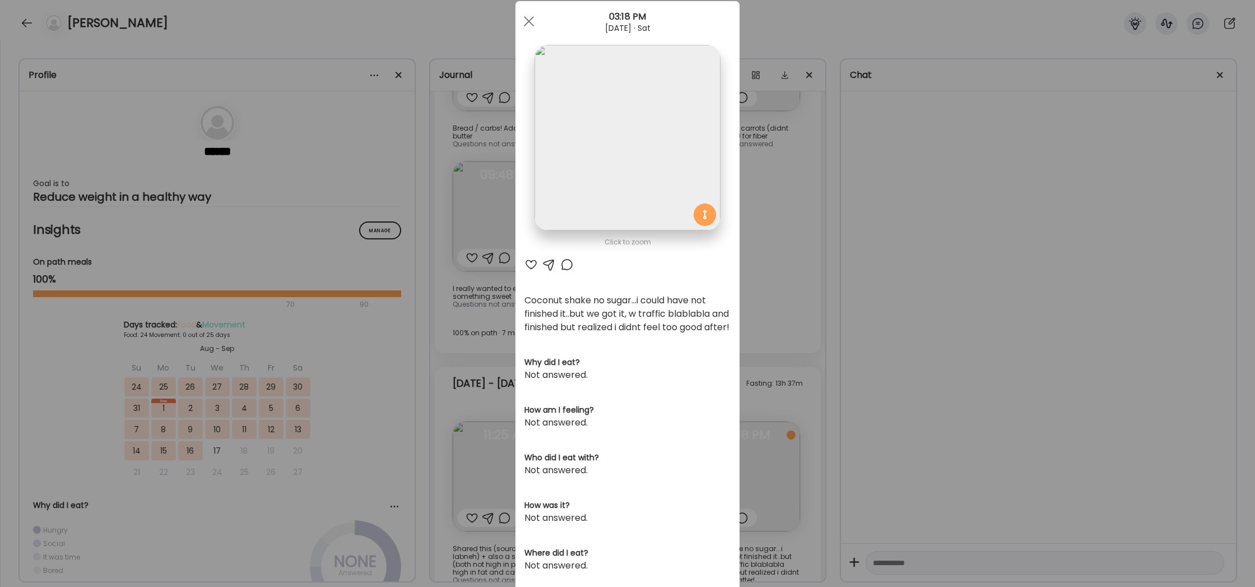
scroll to position [28, 0]
click at [815, 360] on div "Ate Coach Dashboard Wahoo! It’s official Take a moment to set up your Coach Pro…" at bounding box center [627, 293] width 1255 height 587
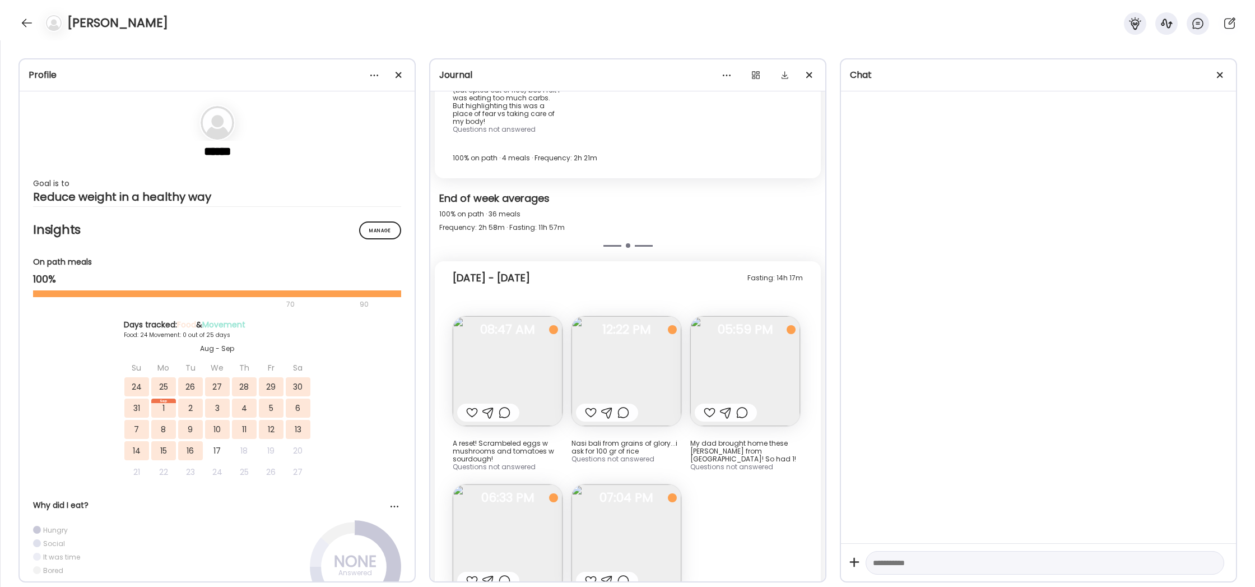
scroll to position [13994, 0]
click at [752, 314] on img at bounding box center [745, 369] width 110 height 110
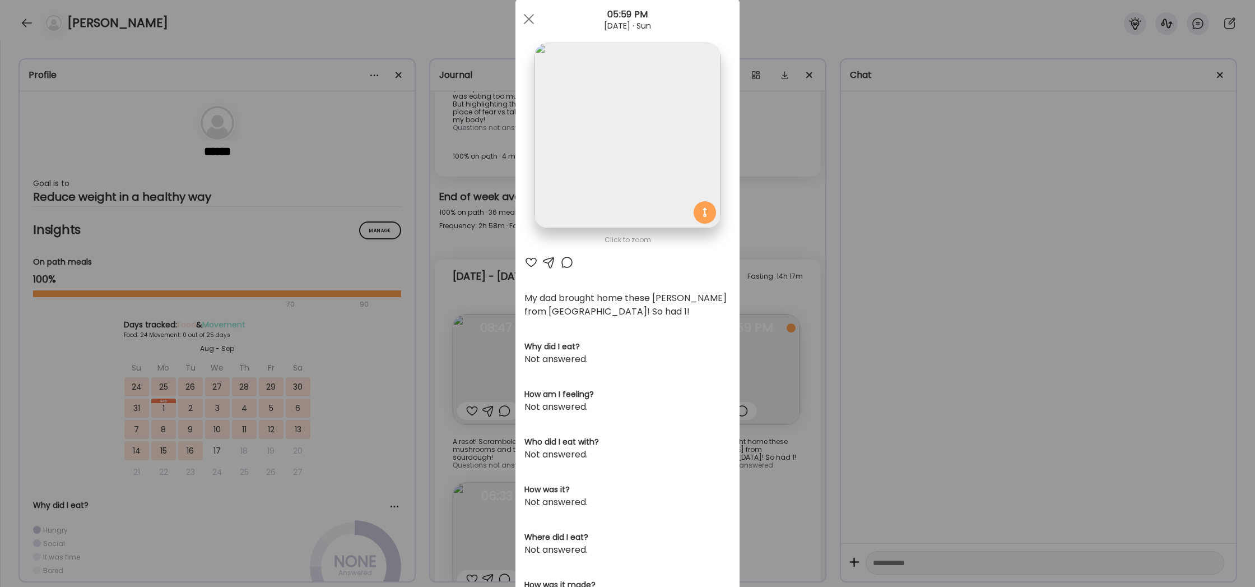
click at [822, 366] on div "Ate Coach Dashboard Wahoo! It’s official Take a moment to set up your Coach Pro…" at bounding box center [627, 293] width 1255 height 587
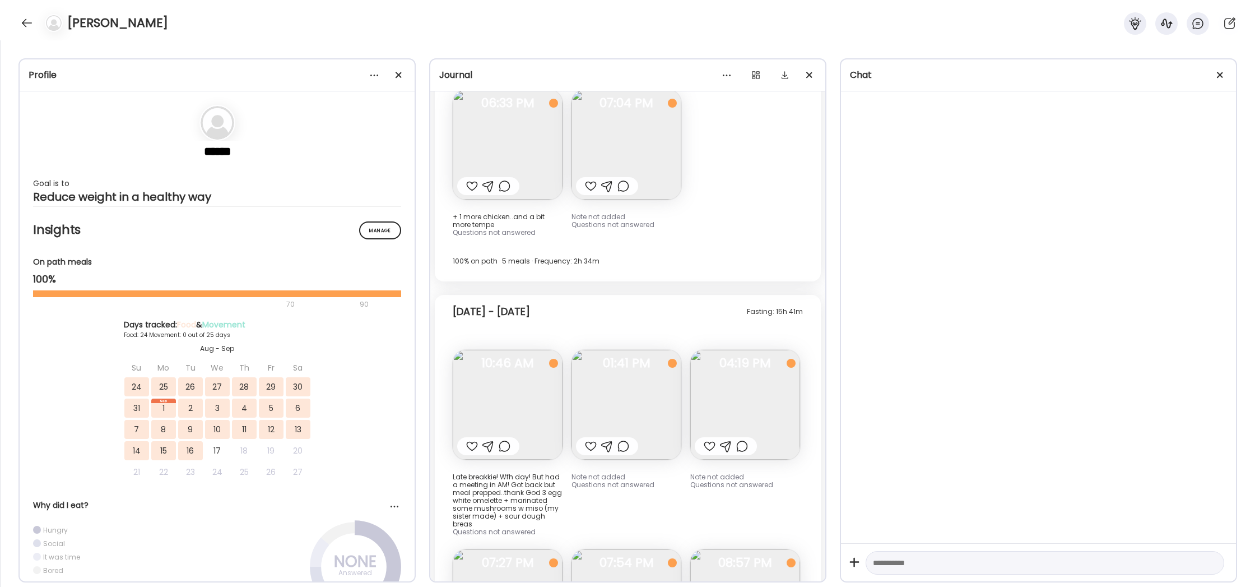
scroll to position [14388, 0]
click at [512, 348] on img at bounding box center [508, 403] width 110 height 110
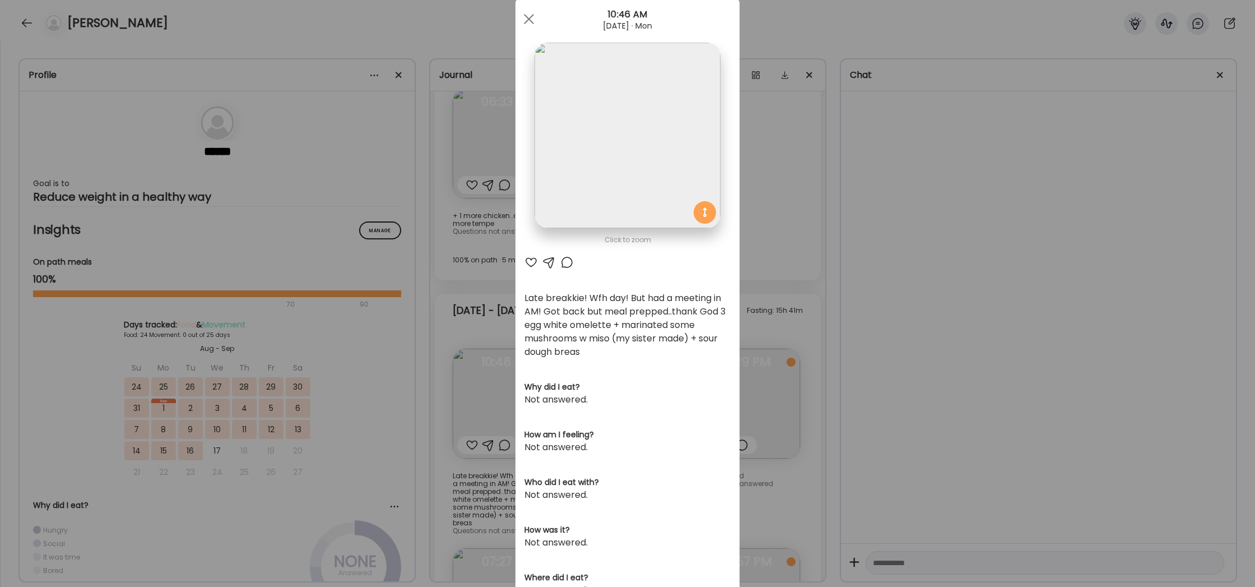
click at [803, 352] on div "Ate Coach Dashboard Wahoo! It’s official Take a moment to set up your Coach Pro…" at bounding box center [627, 293] width 1255 height 587
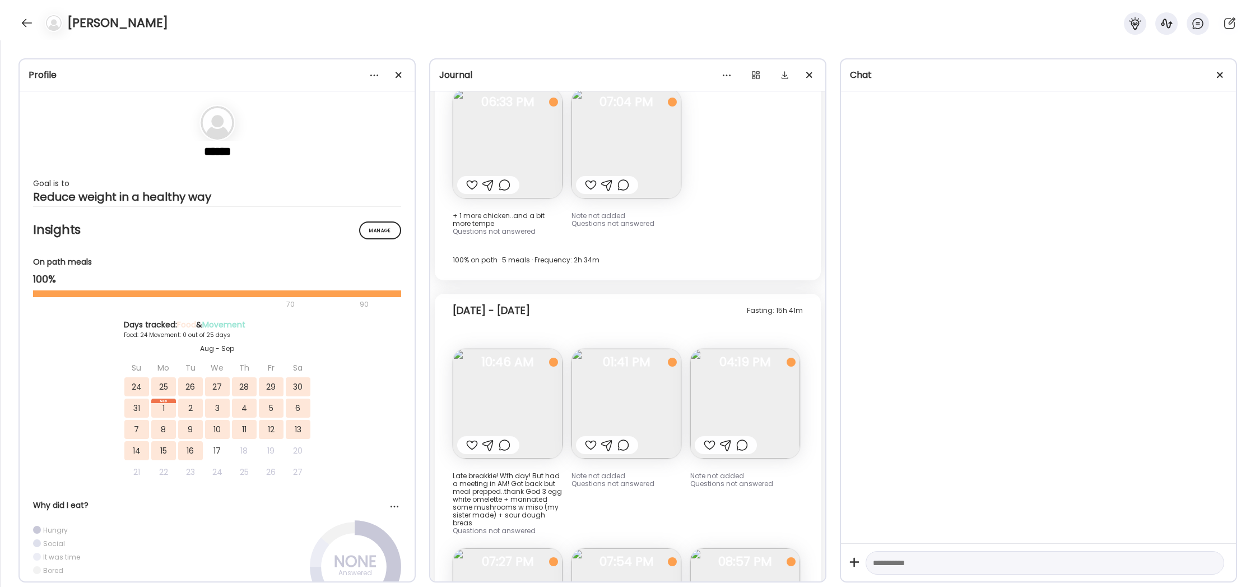
click at [639, 348] on img at bounding box center [626, 403] width 110 height 110
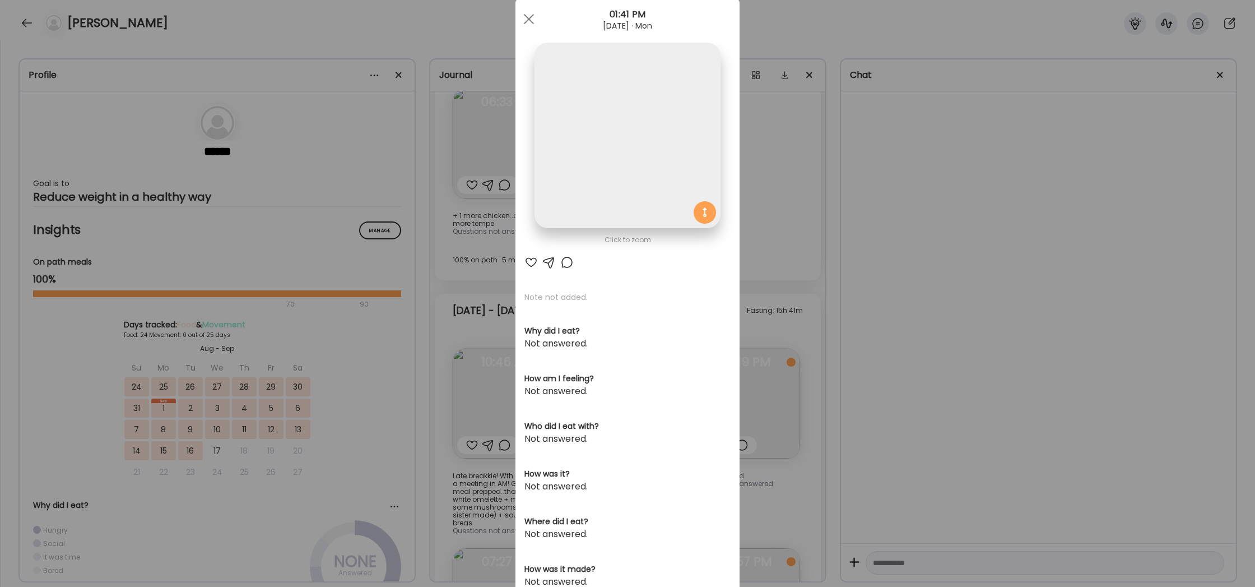
scroll to position [35, 0]
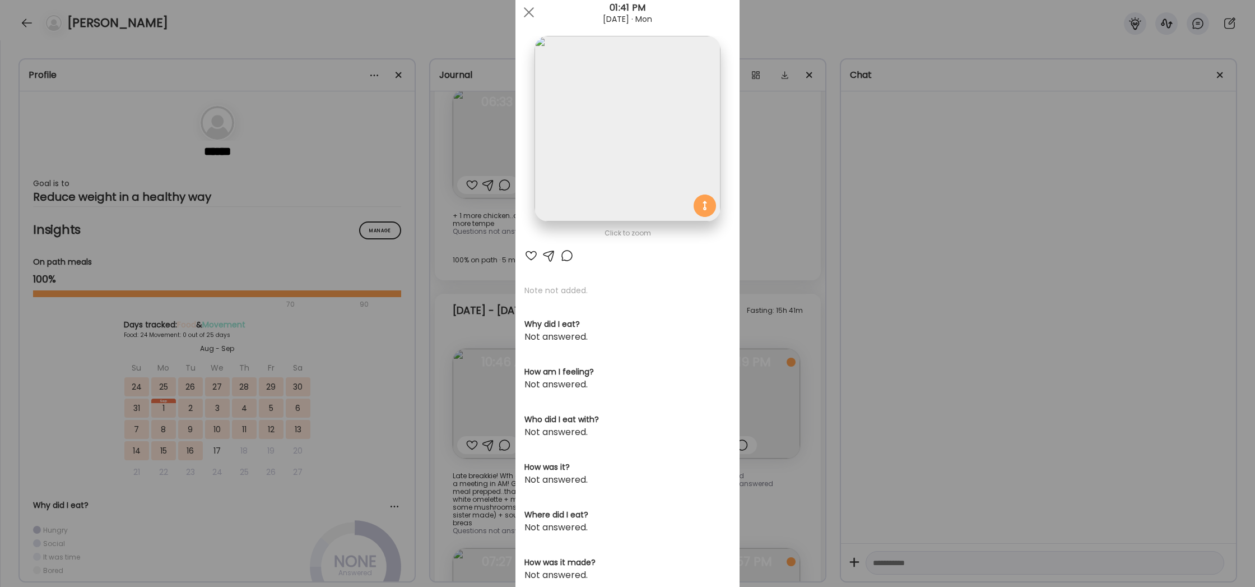
click at [806, 334] on div "Ate Coach Dashboard Wahoo! It’s official Take a moment to set up your Coach Pro…" at bounding box center [627, 293] width 1255 height 587
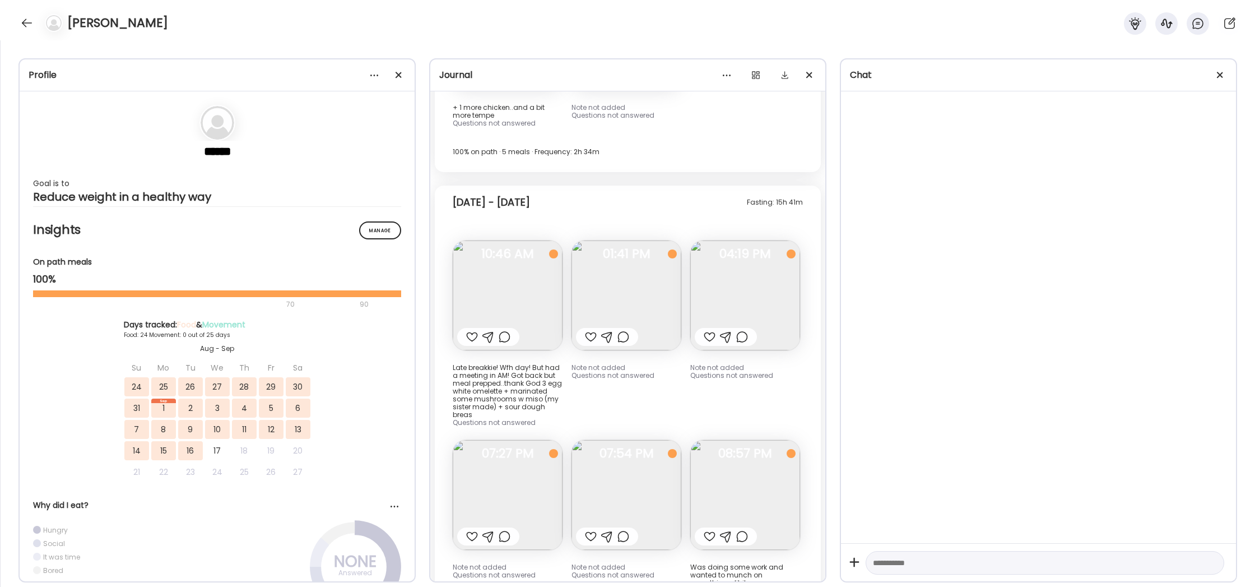
scroll to position [14487, 0]
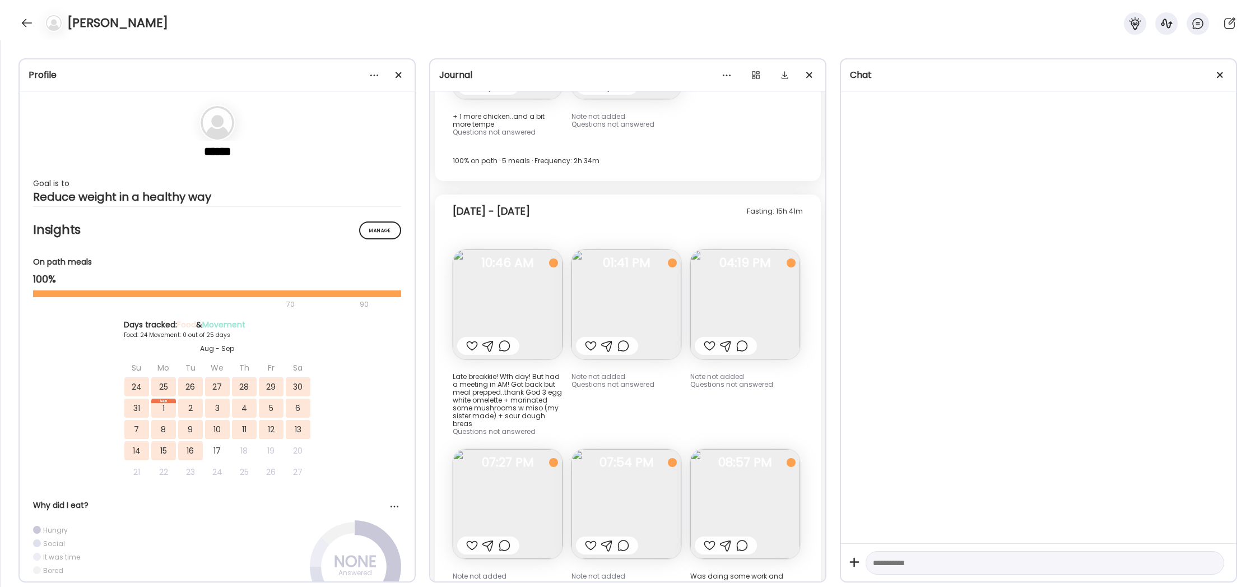
click at [769, 449] on img at bounding box center [745, 504] width 110 height 110
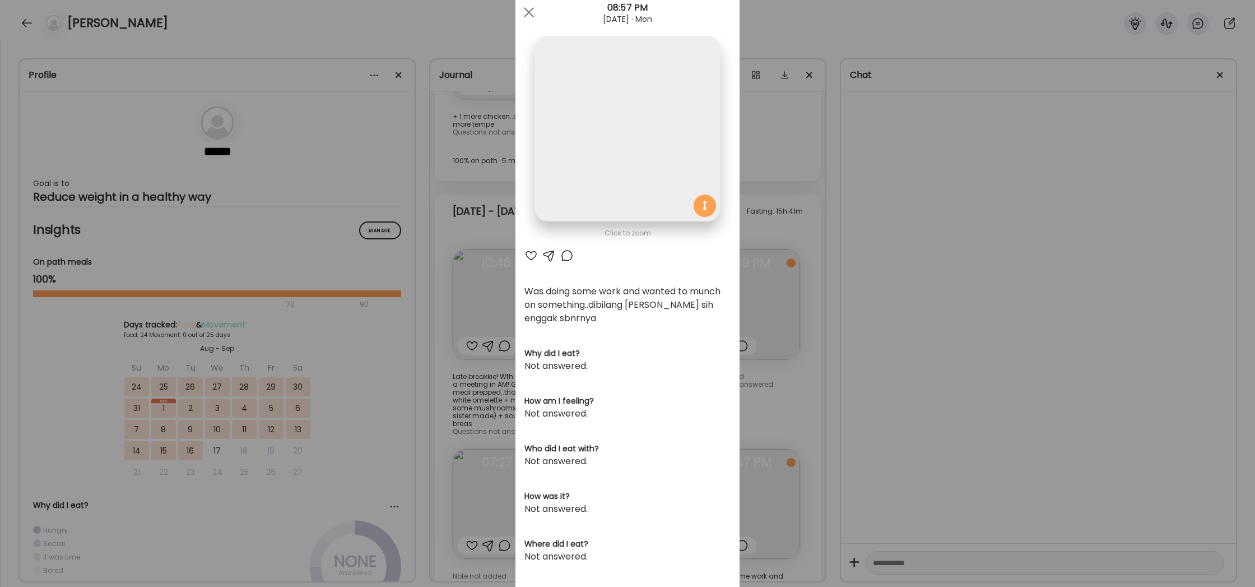
scroll to position [36, 0]
click at [818, 357] on div "Ate Coach Dashboard Wahoo! It’s official Take a moment to set up your Coach Pro…" at bounding box center [627, 293] width 1255 height 587
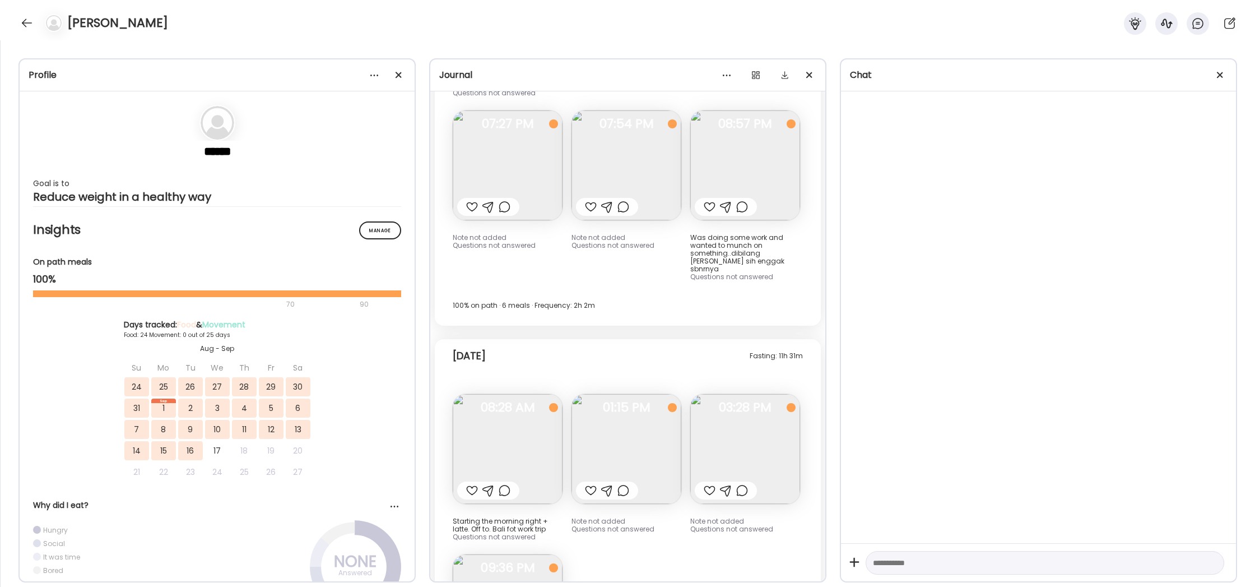
scroll to position [14828, 0]
click at [522, 390] on img at bounding box center [508, 445] width 110 height 110
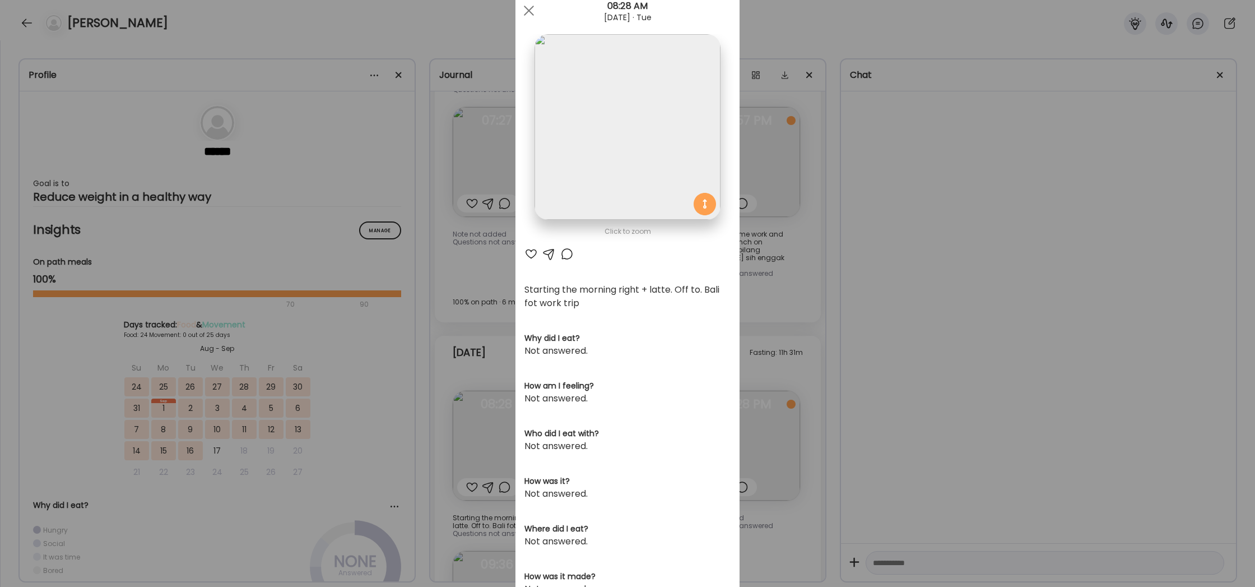
click at [831, 395] on div "Ate Coach Dashboard Wahoo! It’s official Take a moment to set up your Coach Pro…" at bounding box center [627, 293] width 1255 height 587
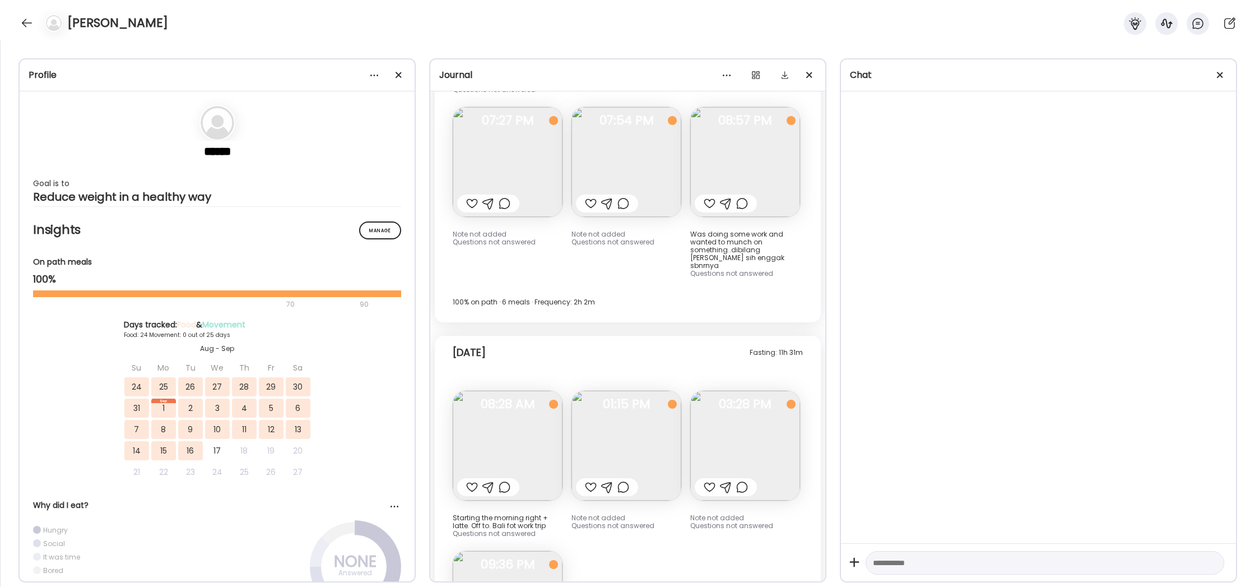
click at [725, 390] on img at bounding box center [745, 445] width 110 height 110
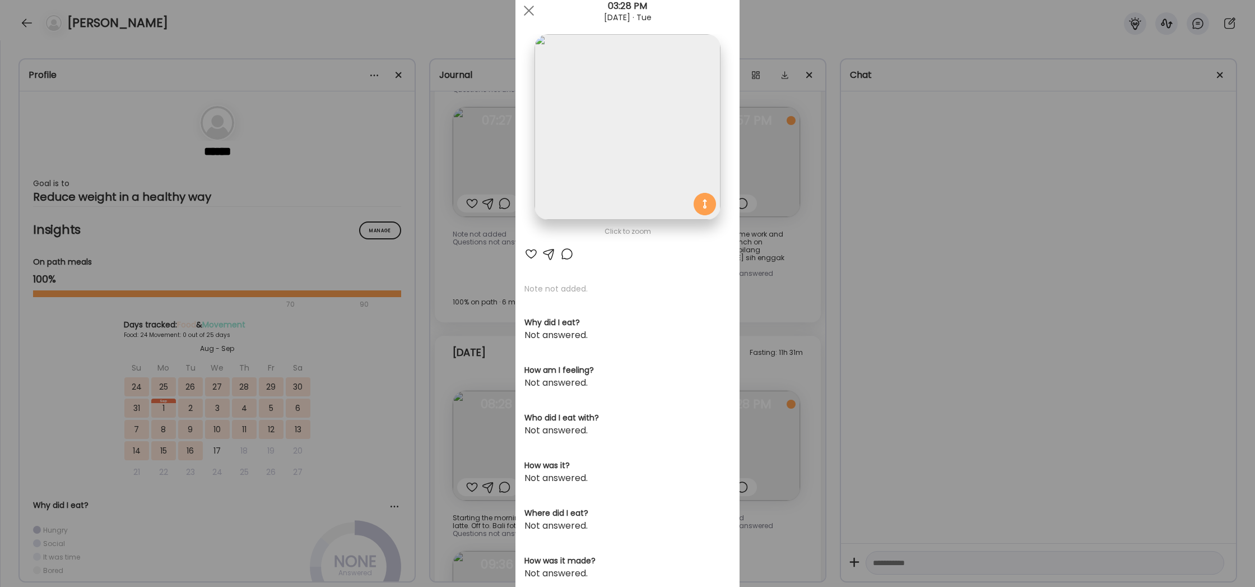
click at [812, 389] on div "Ate Coach Dashboard Wahoo! It’s official Take a moment to set up your Coach Pro…" at bounding box center [627, 293] width 1255 height 587
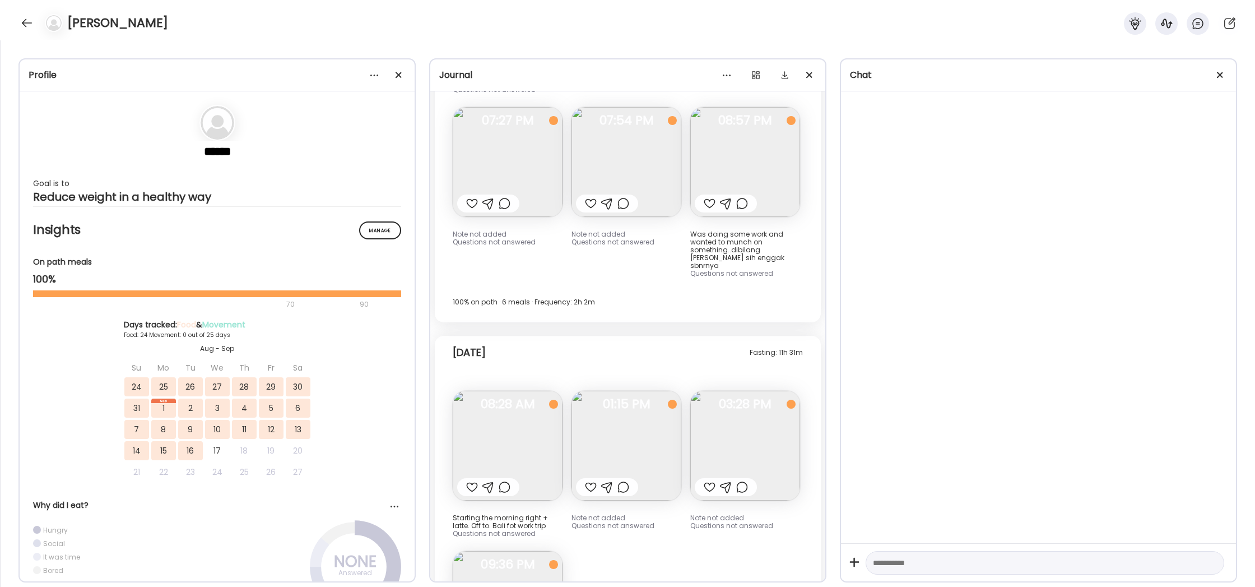
scroll to position [44, 0]
click at [632, 390] on img at bounding box center [626, 445] width 110 height 110
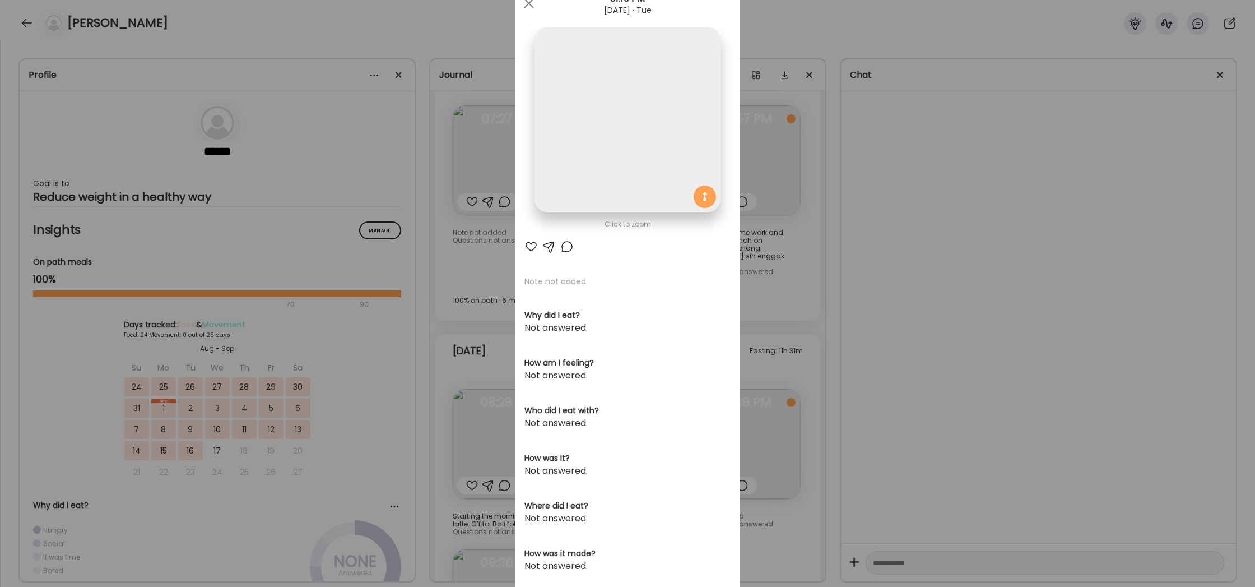
scroll to position [14830, 0]
click at [813, 403] on div "Ate Coach Dashboard Wahoo! It’s official Take a moment to set up your Coach Pro…" at bounding box center [627, 293] width 1255 height 587
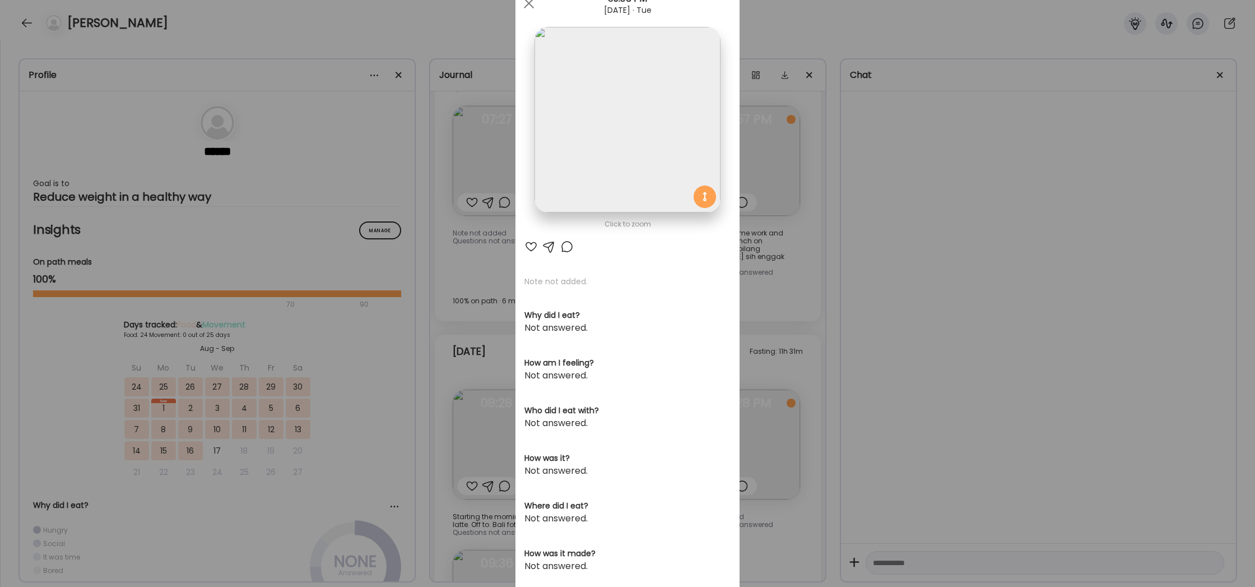
click at [770, 416] on div "Ate Coach Dashboard Wahoo! It’s official Take a moment to set up your Coach Pro…" at bounding box center [627, 293] width 1255 height 587
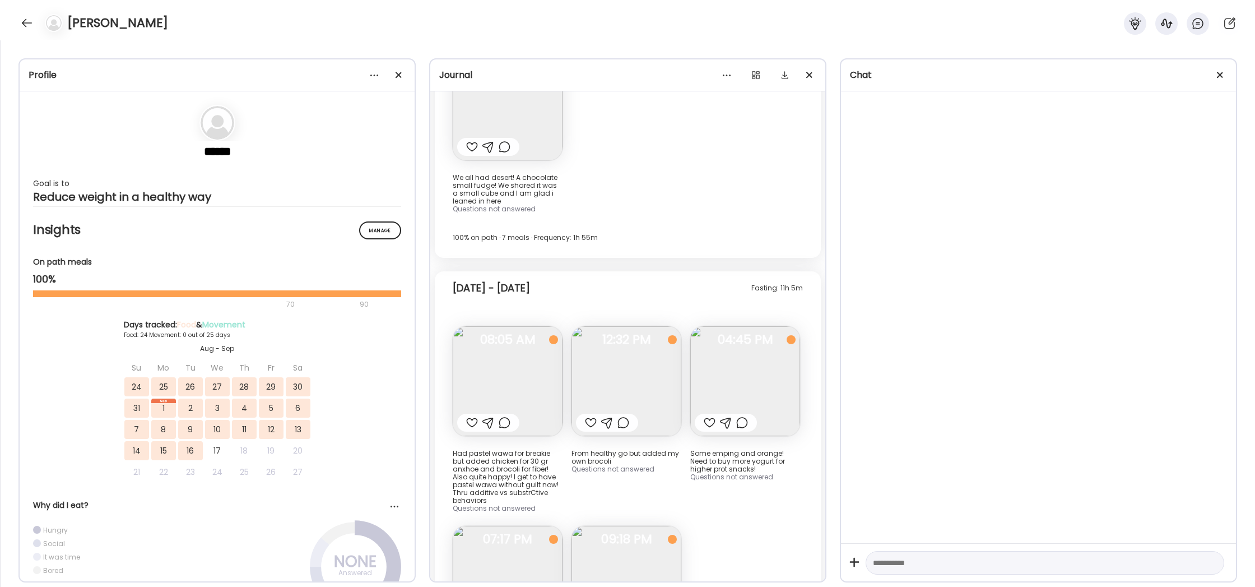
scroll to position [10959, 0]
click at [510, 324] on img at bounding box center [508, 379] width 110 height 110
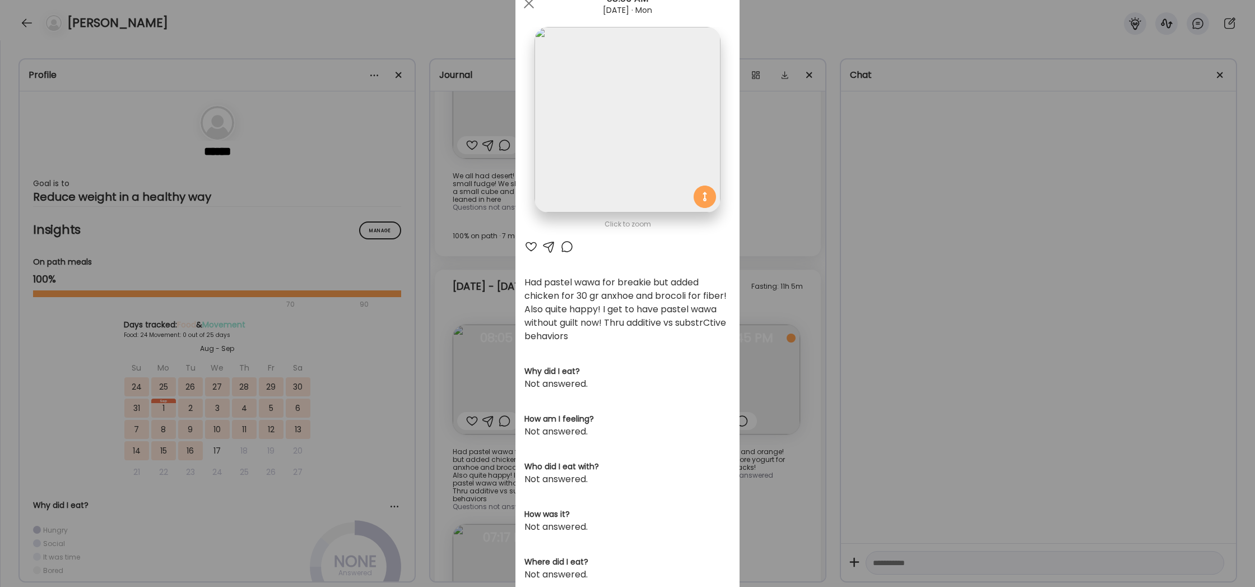
click at [822, 430] on div "Ate Coach Dashboard Wahoo! It’s official Take a moment to set up your Coach Pro…" at bounding box center [627, 293] width 1255 height 587
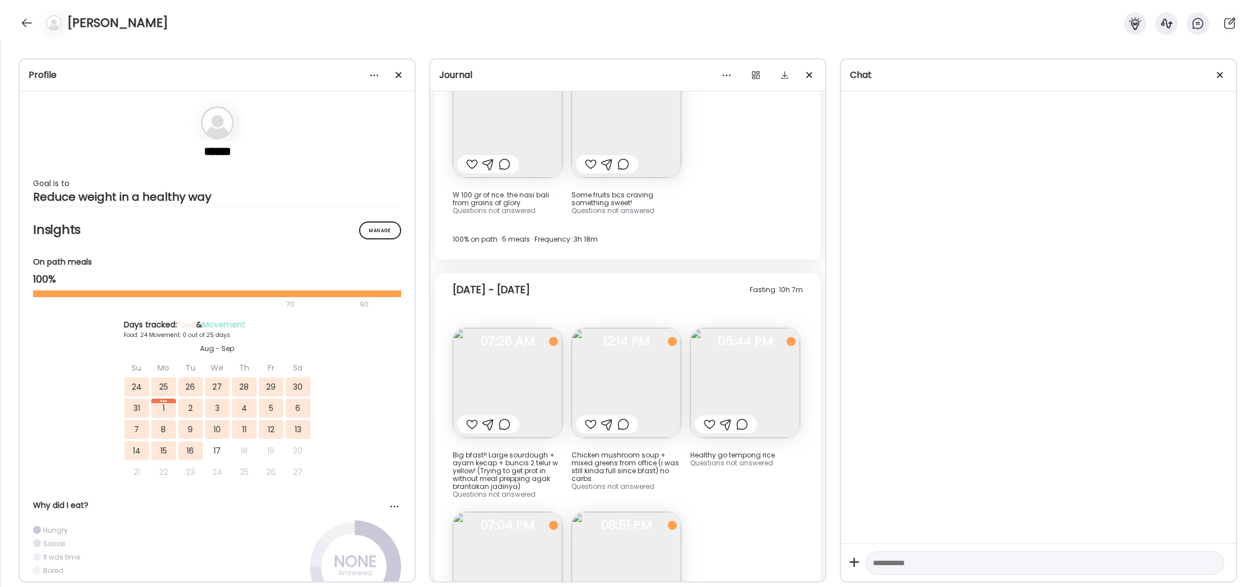
scroll to position [11416, 0]
click at [506, 510] on img at bounding box center [508, 565] width 110 height 110
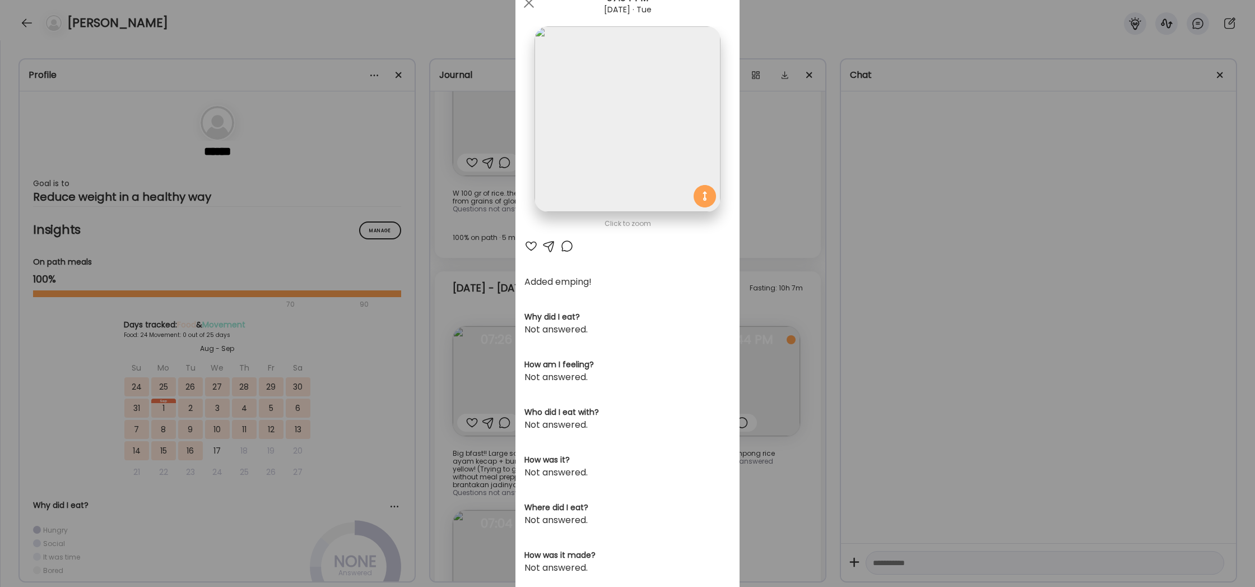
click at [759, 411] on div "Ate Coach Dashboard Wahoo! It’s official Take a moment to set up your Coach Pro…" at bounding box center [627, 293] width 1255 height 587
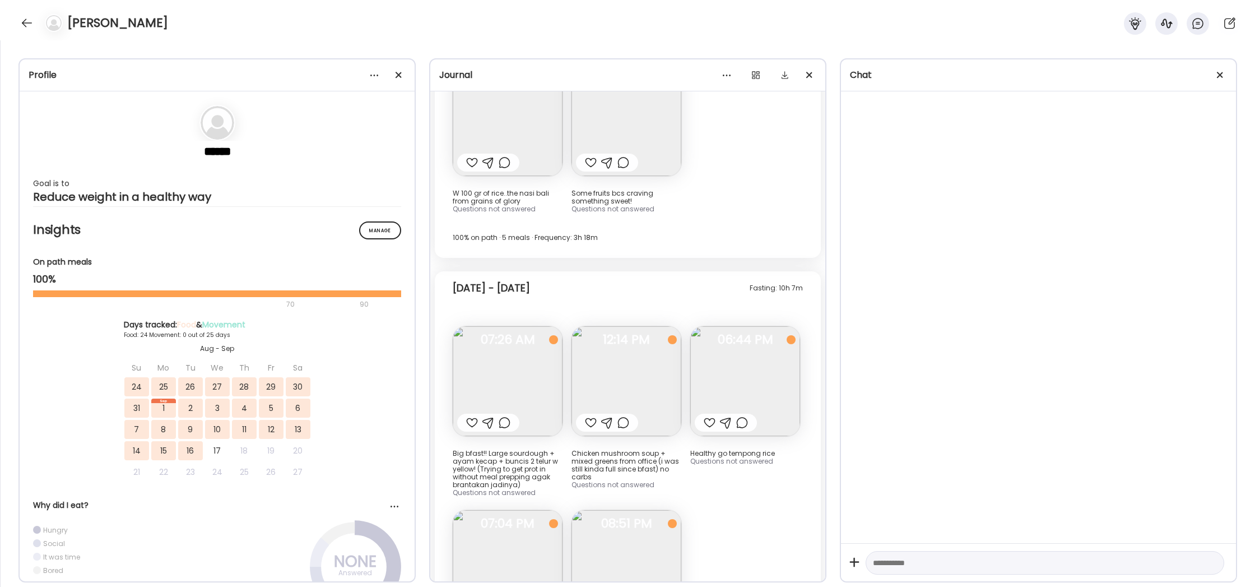
click at [649, 510] on img at bounding box center [626, 565] width 110 height 110
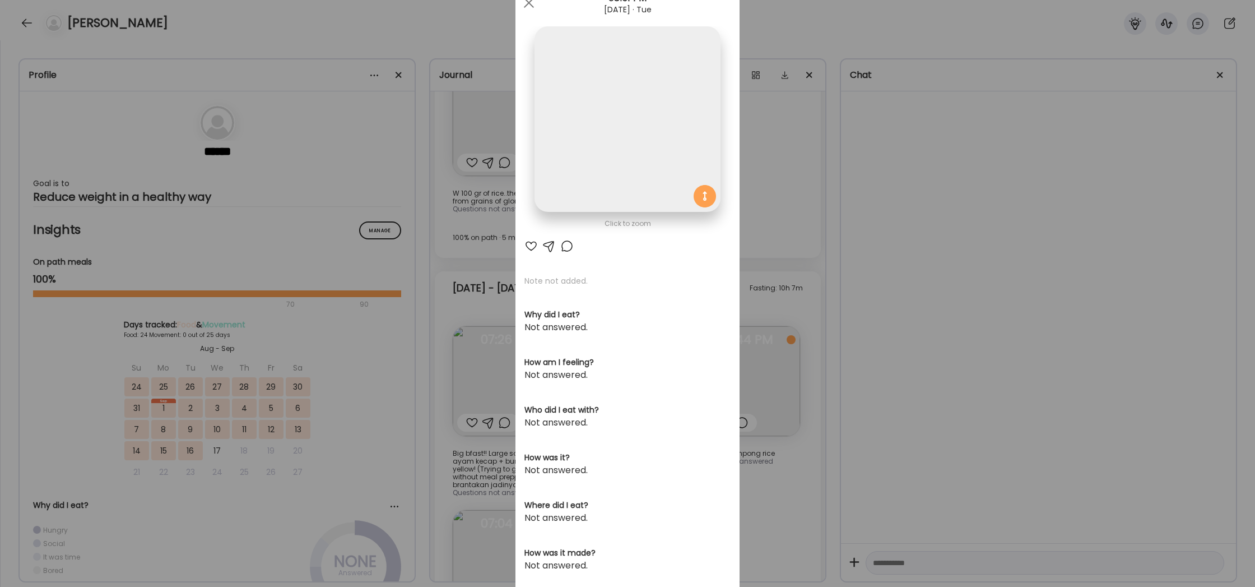
scroll to position [45, 0]
click at [776, 415] on div "Ate Coach Dashboard Wahoo! It’s official Take a moment to set up your Coach Pro…" at bounding box center [627, 293] width 1255 height 587
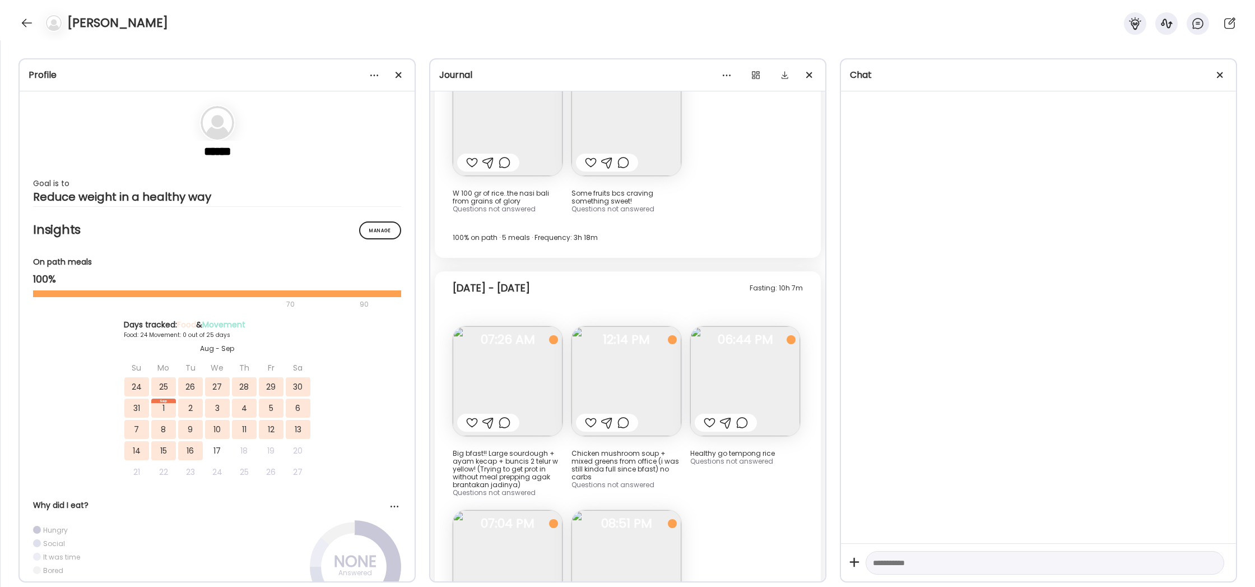
click at [626, 326] on img at bounding box center [626, 381] width 110 height 110
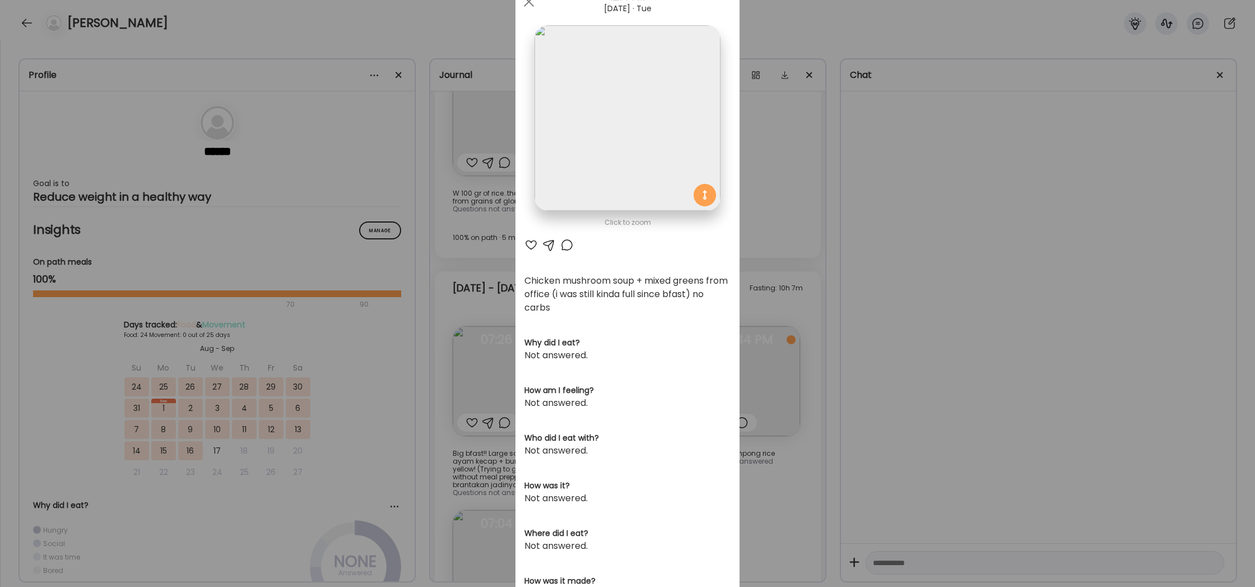
click at [803, 379] on div "Ate Coach Dashboard Wahoo! It’s official Take a moment to set up your Coach Pro…" at bounding box center [627, 293] width 1255 height 587
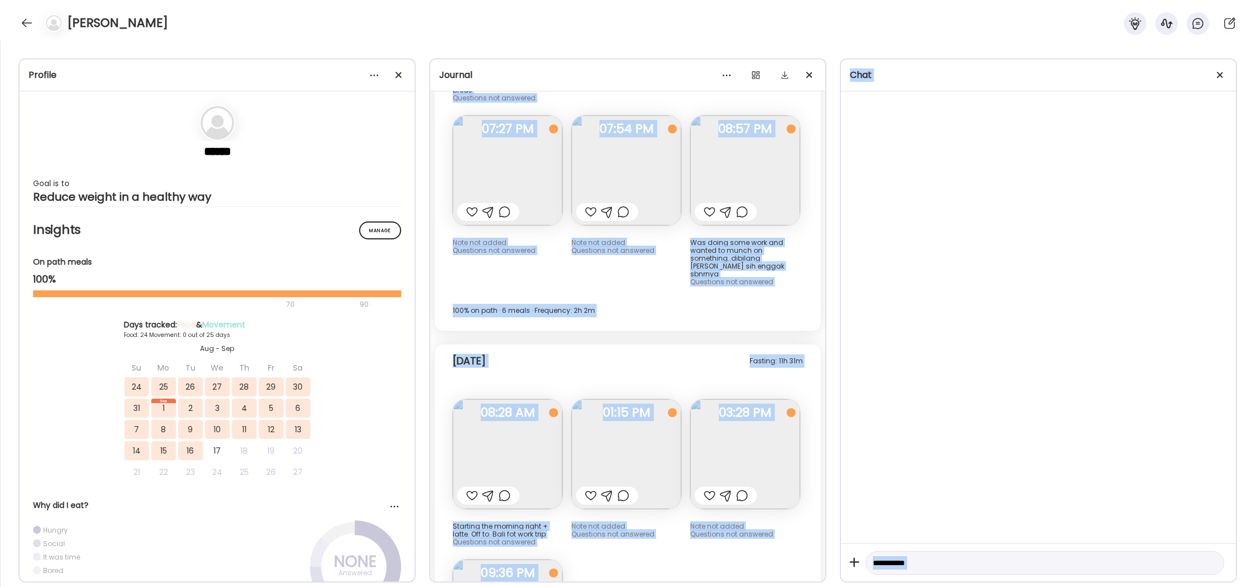
scroll to position [14830, 0]
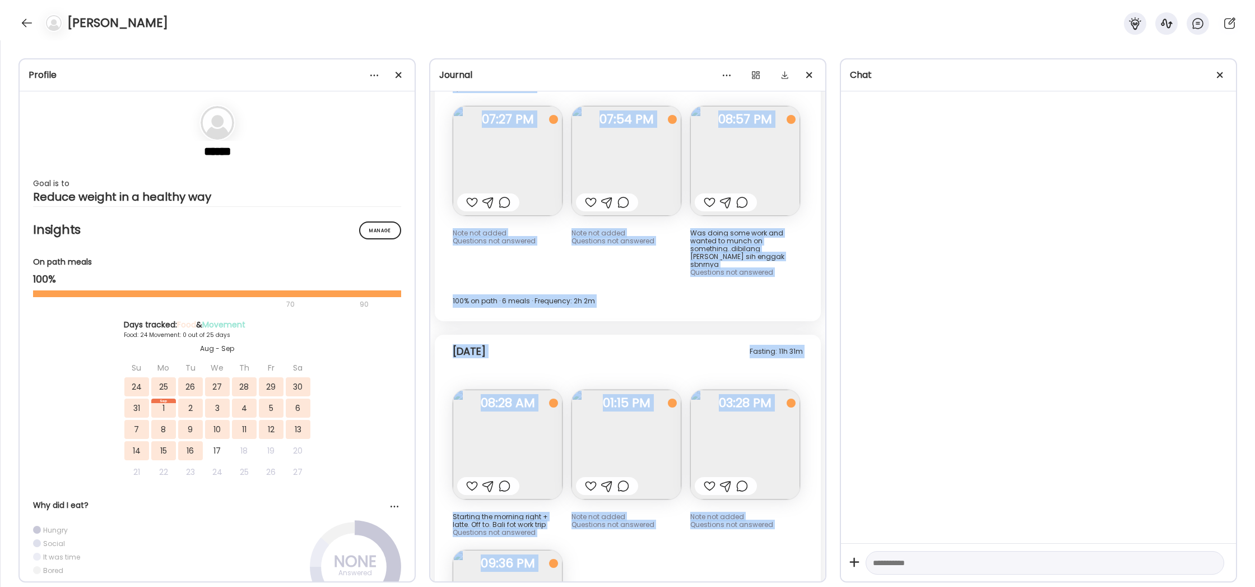
drag, startPoint x: 450, startPoint y: 328, endPoint x: 720, endPoint y: 529, distance: 336.7
copy div "Lor ipsumd sita con adipisc eli seddo eiusmod tem 82 in utlabo etd magnaal eni …"
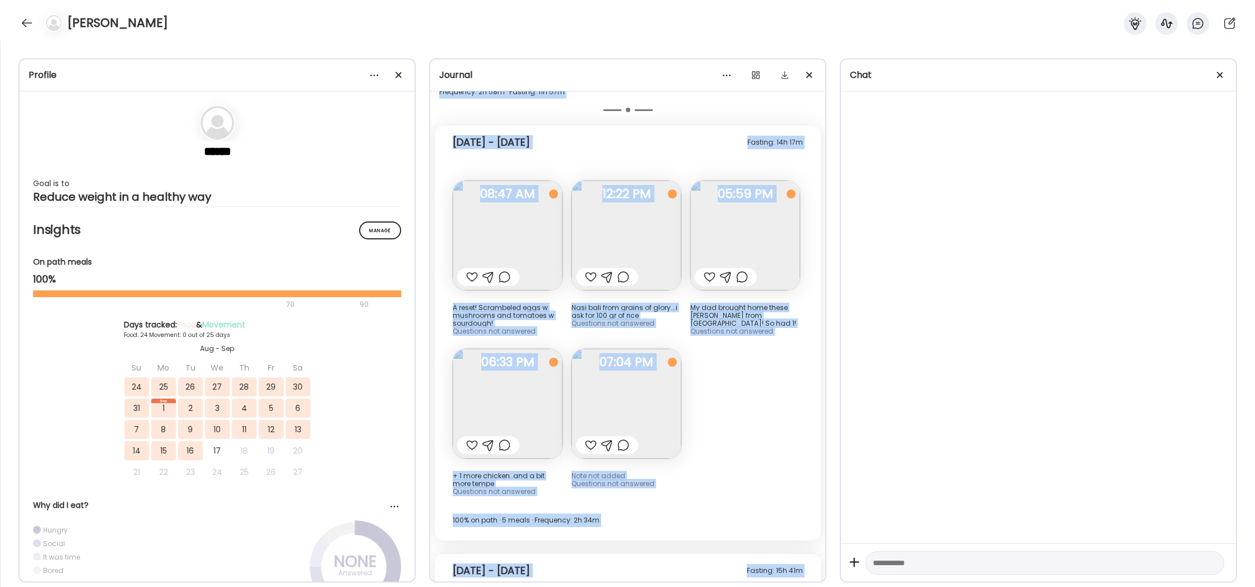
scroll to position [14124, 0]
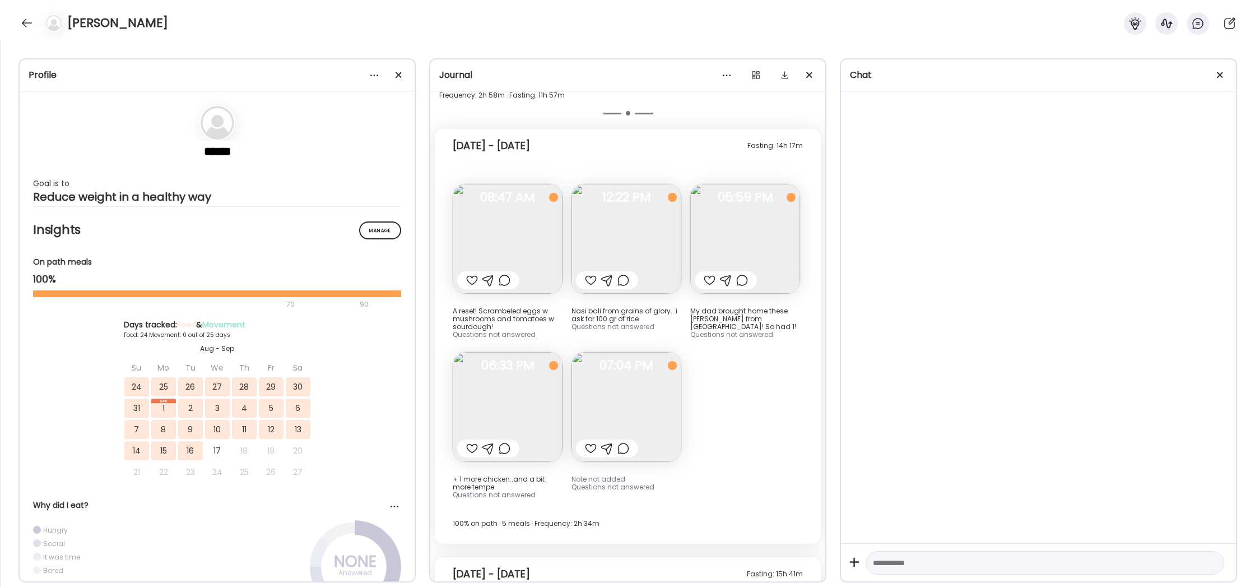
click at [1036, 290] on div at bounding box center [1038, 317] width 395 height 452
click at [930, 249] on div at bounding box center [1038, 317] width 395 height 452
drag, startPoint x: 801, startPoint y: 216, endPoint x: 904, endPoint y: 180, distance: 108.6
click at [801, 216] on div "Fasting: 14h 17m [DATE] - [DATE] A reset! Scrambeled eggs w mushrooms and tomat…" at bounding box center [628, 336] width 386 height 415
click at [1222, 73] on span at bounding box center [1220, 75] width 6 height 6
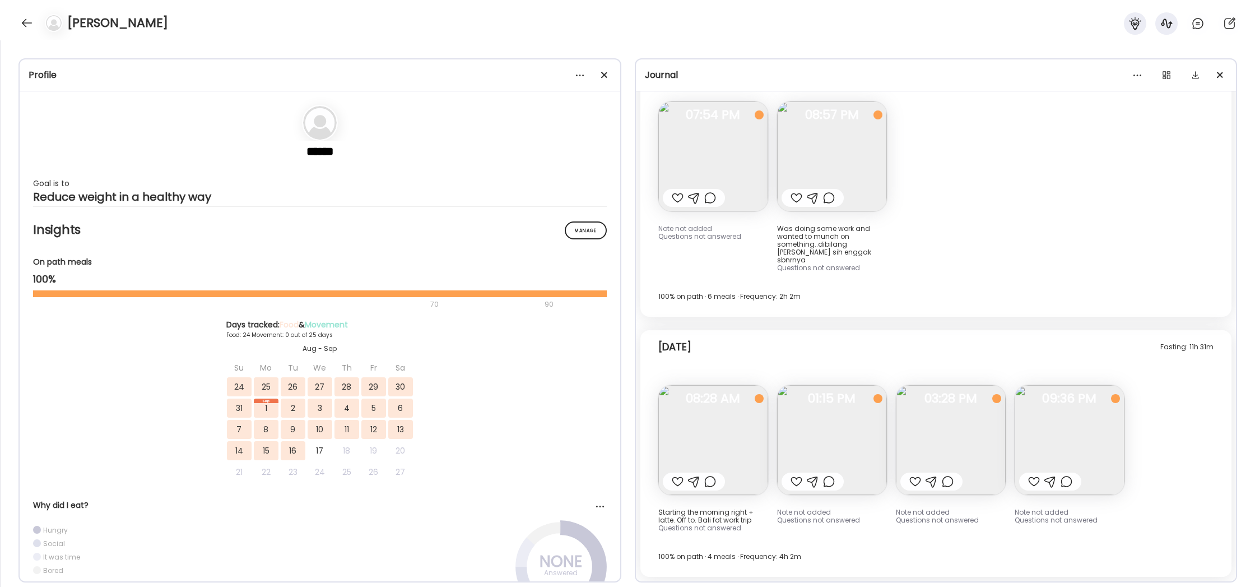
scroll to position [12582, 0]
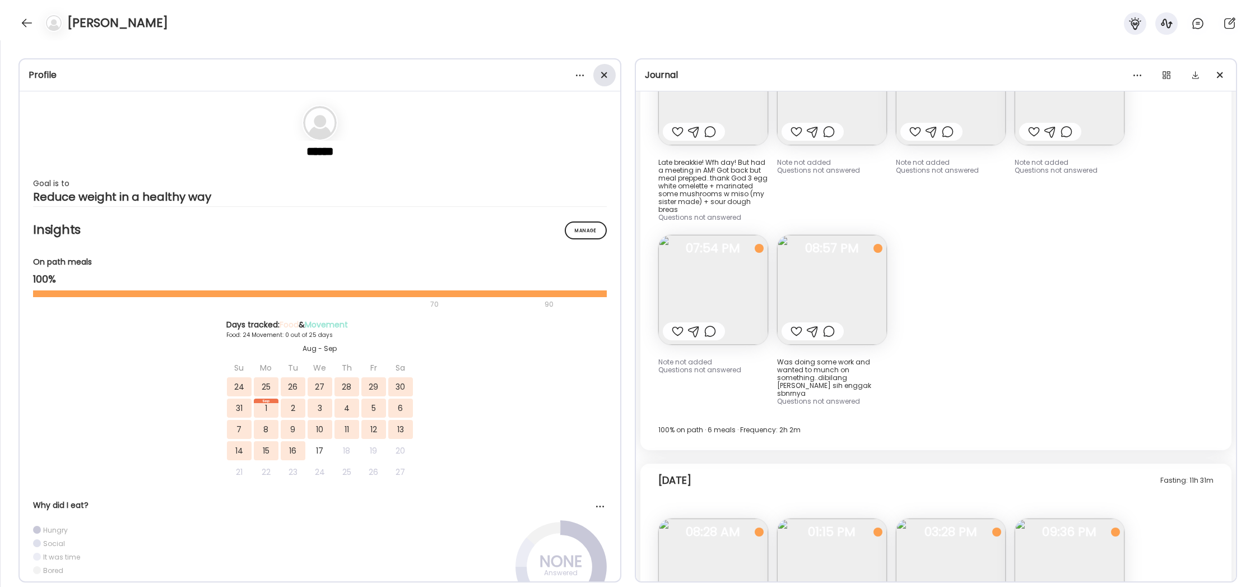
click at [606, 78] on span at bounding box center [604, 75] width 6 height 6
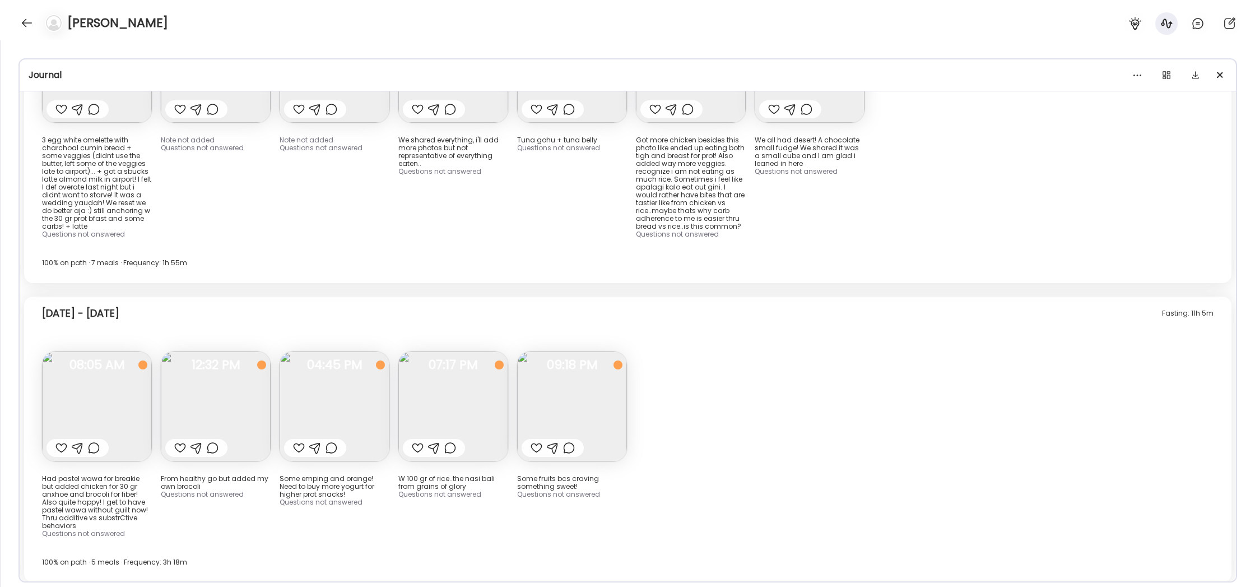
scroll to position [6950, 0]
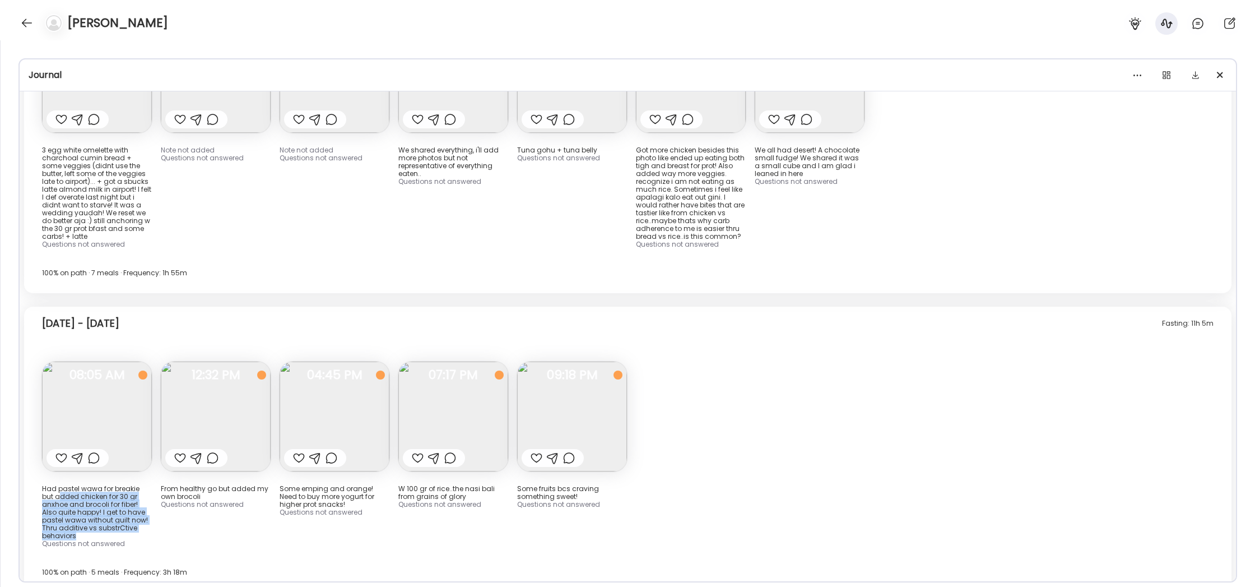
drag, startPoint x: 45, startPoint y: 382, endPoint x: 133, endPoint y: 425, distance: 97.7
click at [133, 485] on div "Had pastel wawa for breakie but added chicken for 30 gr anxhoe and brocoli for …" at bounding box center [97, 512] width 110 height 55
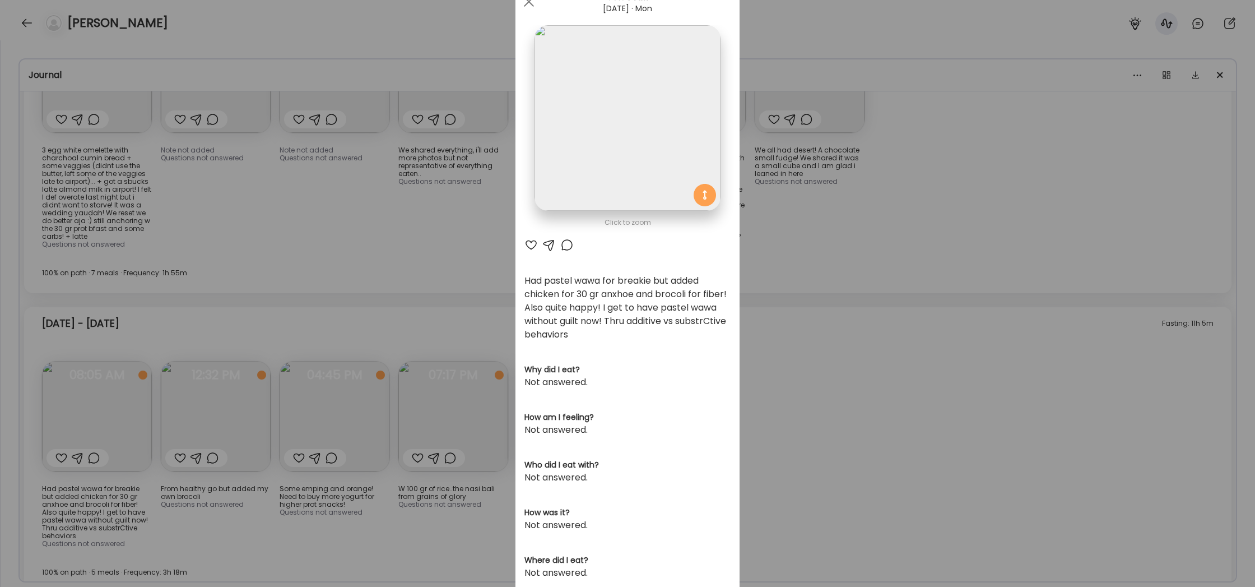
click at [482, 422] on div "Ate Coach Dashboard Wahoo! It’s official Take a moment to set up your Coach Pro…" at bounding box center [627, 293] width 1255 height 587
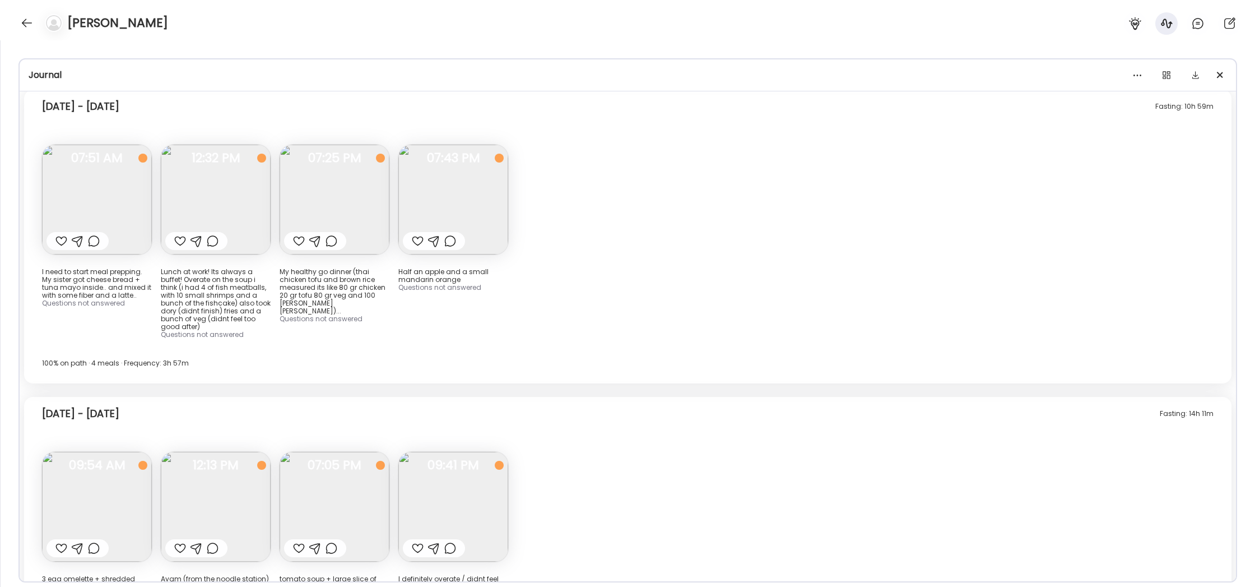
scroll to position [7769, 0]
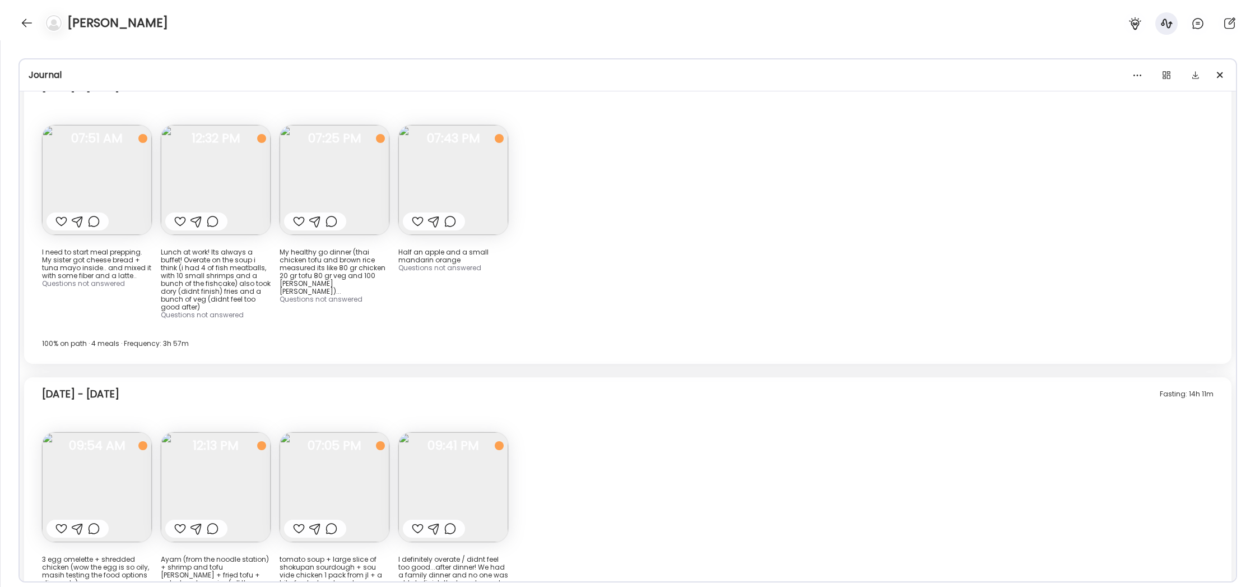
click at [303, 432] on img at bounding box center [335, 487] width 110 height 110
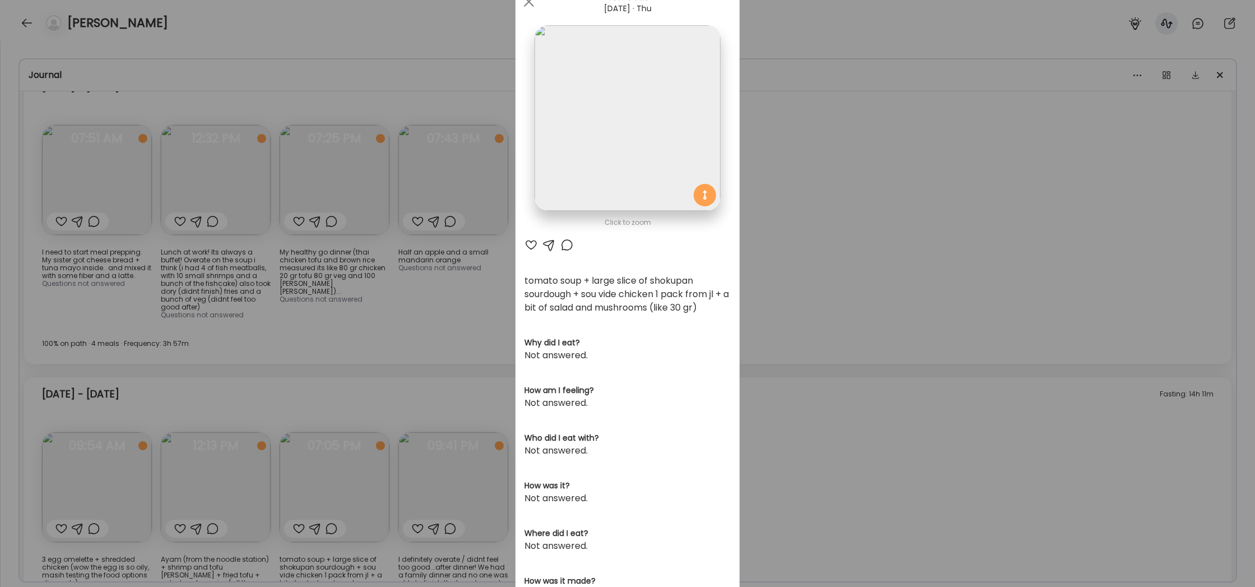
click at [822, 133] on div "Ate Coach Dashboard Wahoo! It’s official Take a moment to set up your Coach Pro…" at bounding box center [627, 293] width 1255 height 587
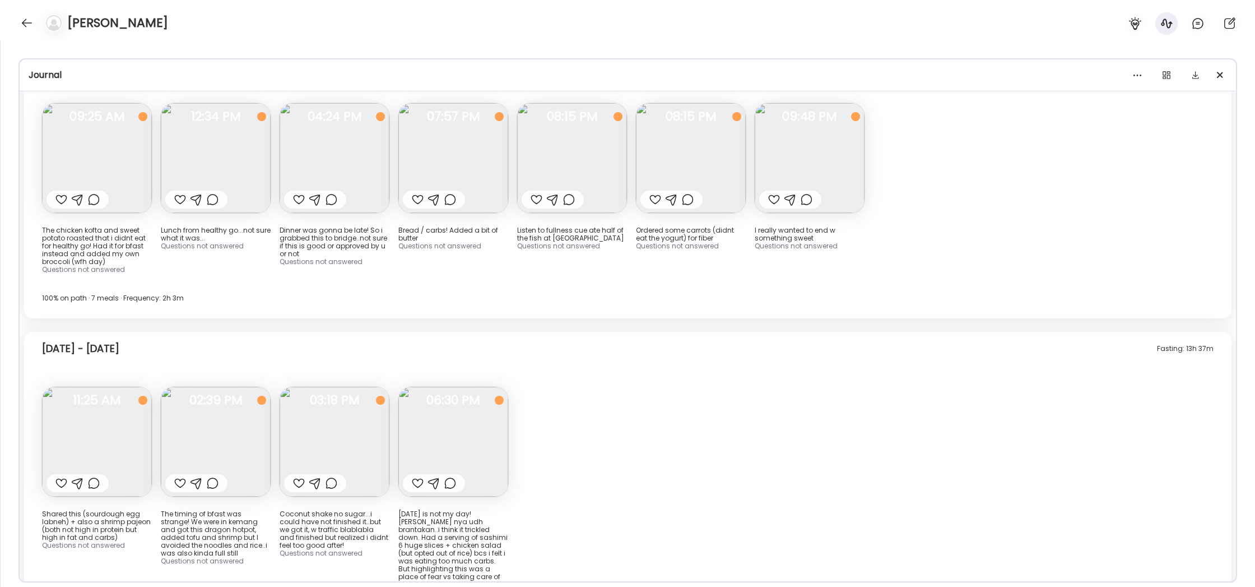
scroll to position [8390, 0]
click at [125, 385] on img at bounding box center [97, 440] width 110 height 110
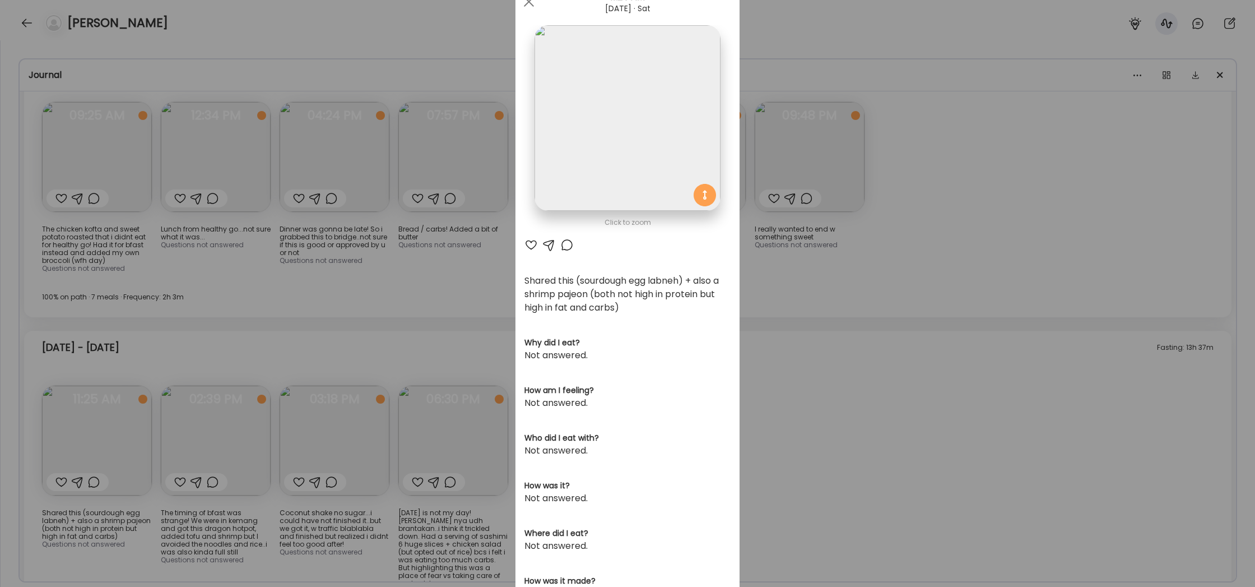
click at [656, 175] on img at bounding box center [626, 117] width 185 height 185
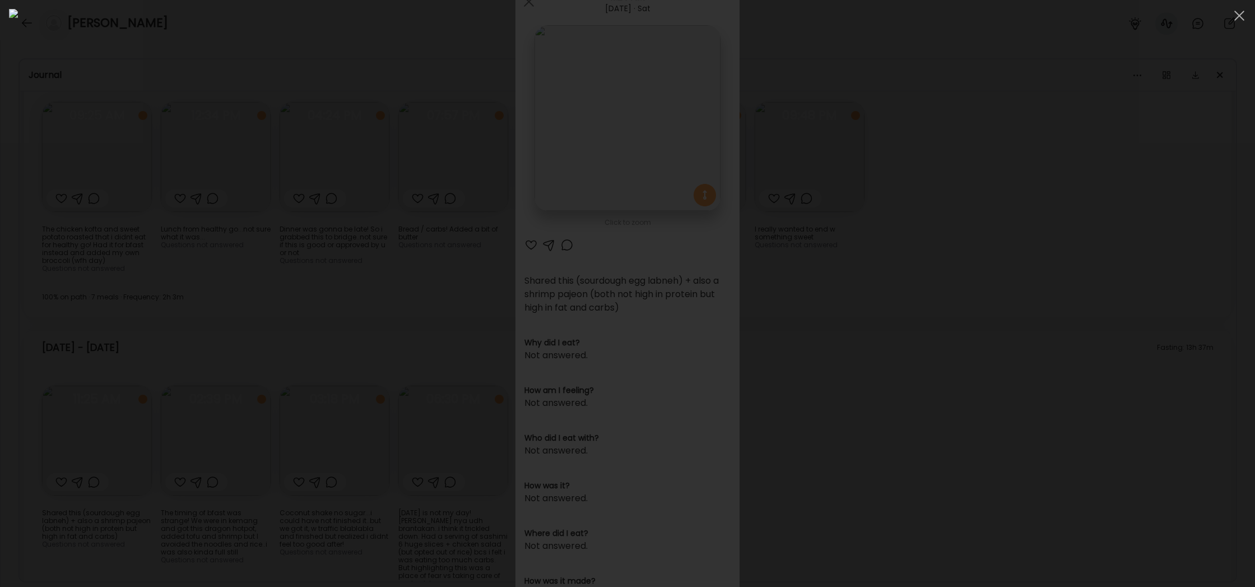
click at [998, 374] on div at bounding box center [627, 293] width 1237 height 569
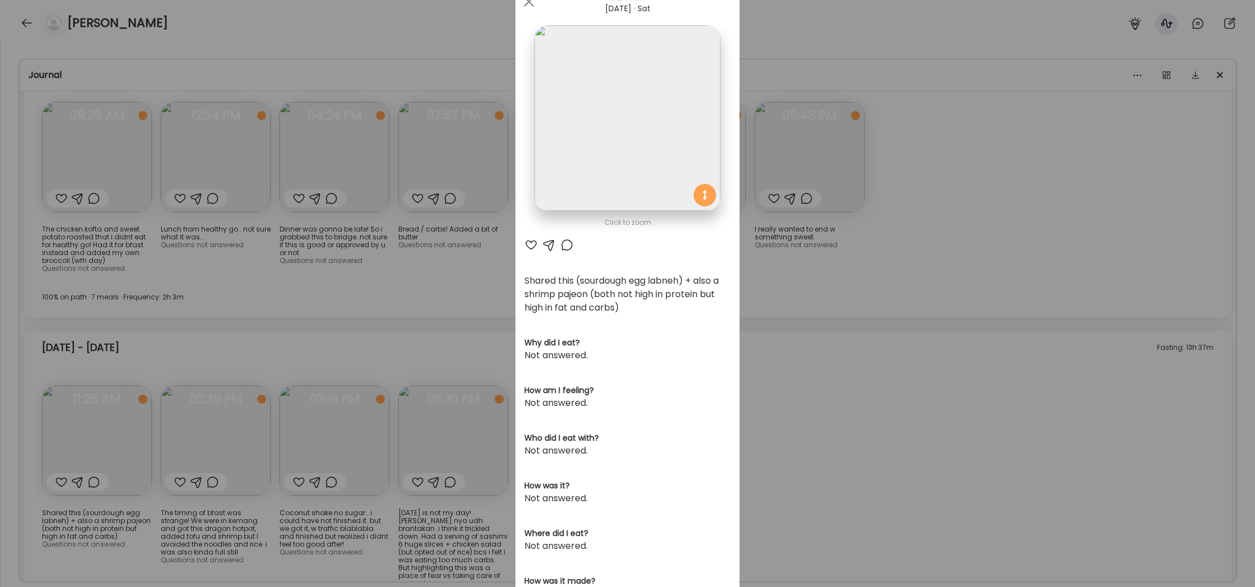
click at [355, 339] on div "Ate Coach Dashboard Wahoo! It’s official Take a moment to set up your Coach Pro…" at bounding box center [627, 293] width 1255 height 587
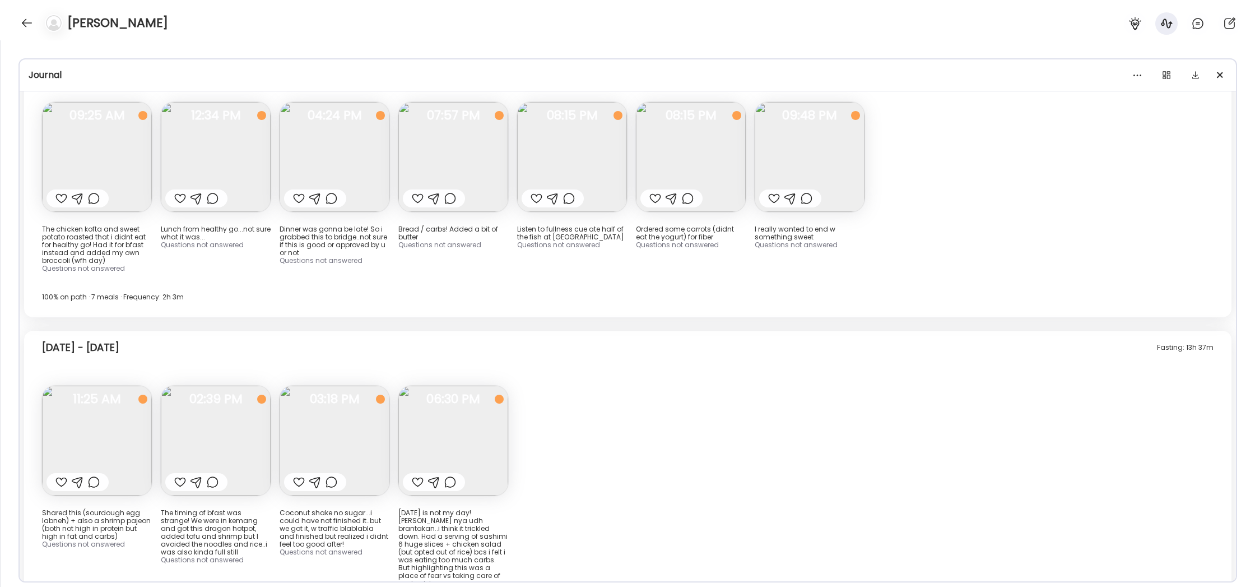
click at [355, 385] on img at bounding box center [335, 440] width 110 height 110
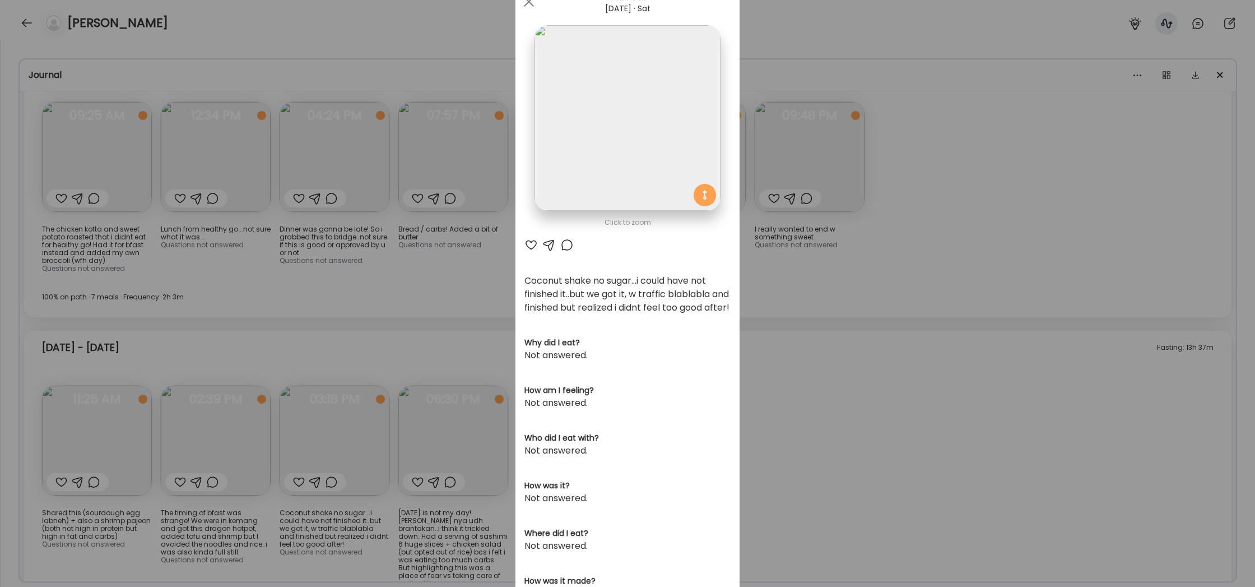
click at [622, 134] on img at bounding box center [626, 117] width 185 height 185
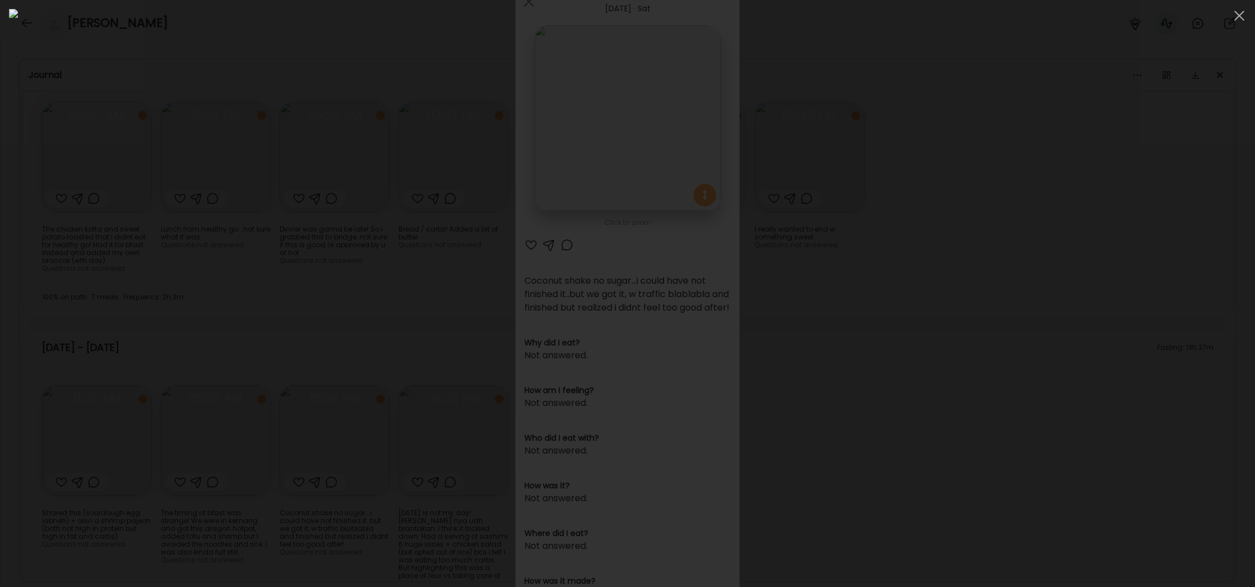
click at [1067, 355] on div at bounding box center [627, 293] width 1237 height 569
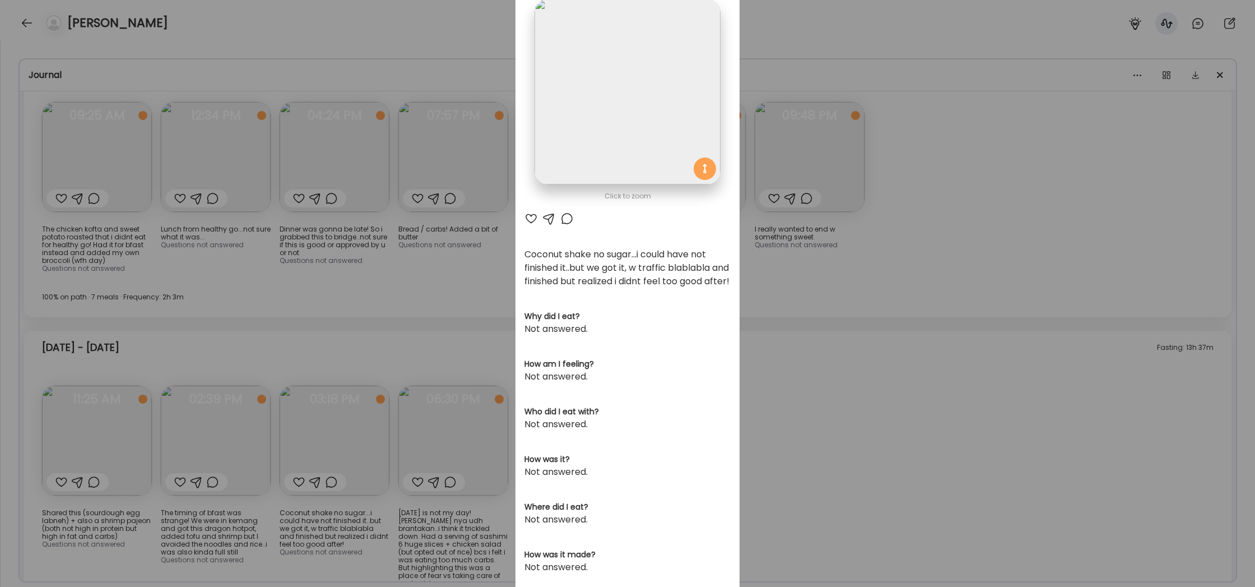
click at [1067, 355] on div "Ate Coach Dashboard Wahoo! It’s official Take a moment to set up your Coach Pro…" at bounding box center [627, 293] width 1255 height 587
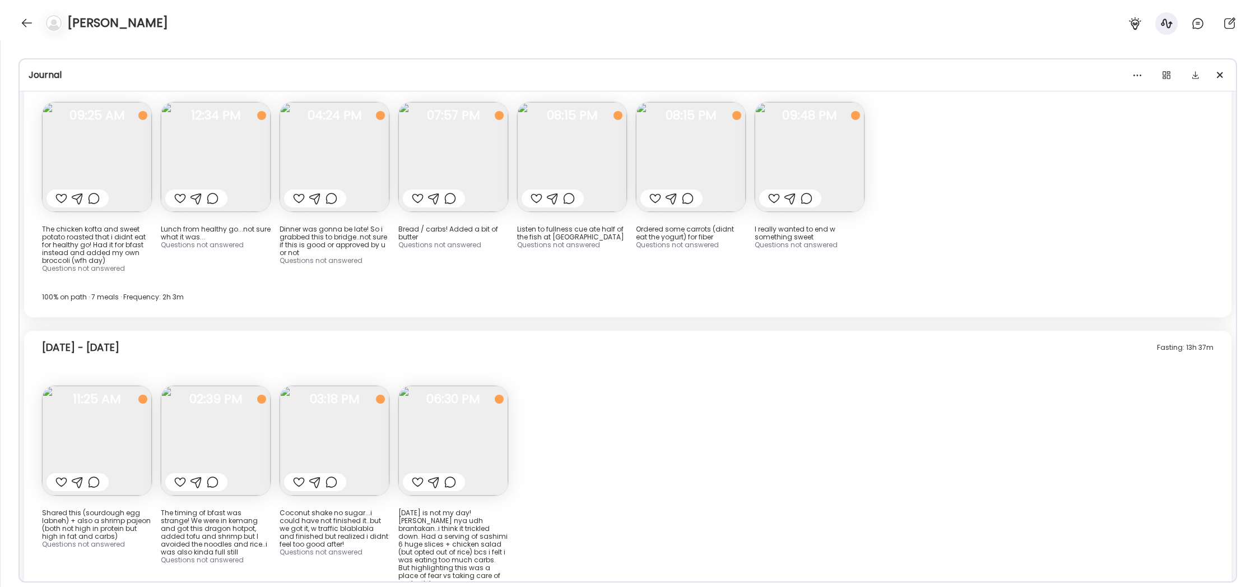
click at [197, 385] on img at bounding box center [216, 440] width 110 height 110
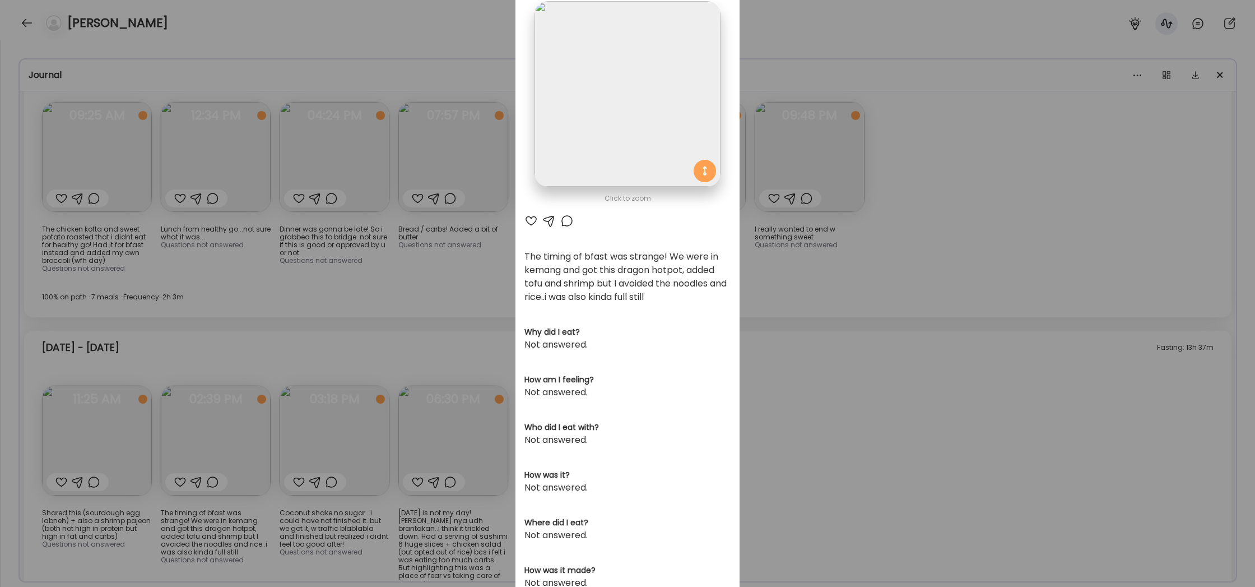
click at [827, 294] on div "Ate Coach Dashboard Wahoo! It’s official Take a moment to set up your Coach Pro…" at bounding box center [627, 293] width 1255 height 587
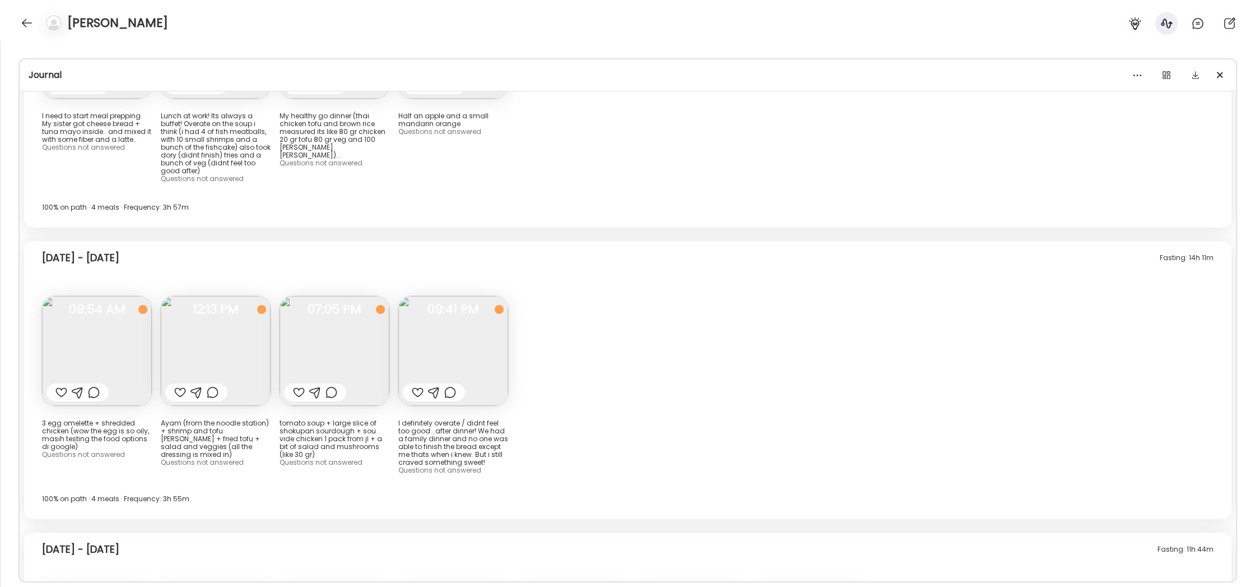
scroll to position [7801, 0]
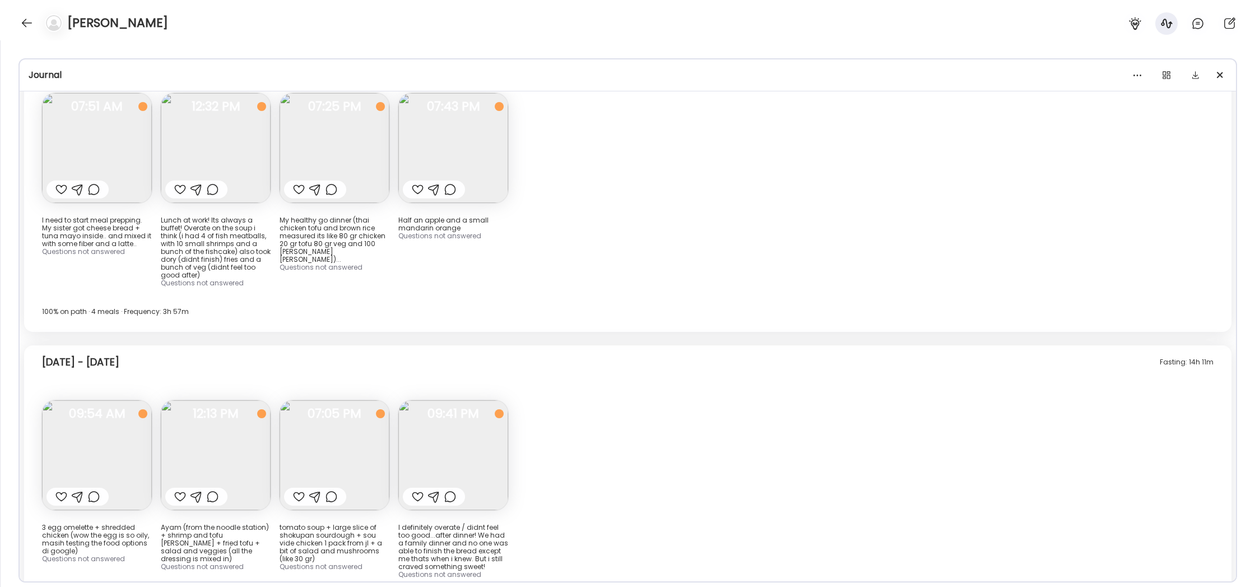
drag, startPoint x: 53, startPoint y: 276, endPoint x: 595, endPoint y: 374, distance: 551.0
click at [595, 374] on div "Fasting: 14h 11m [DATE] - [DATE] 3 egg omelette + shredded chicken (wow the egg…" at bounding box center [627, 484] width 1207 height 278
click at [584, 432] on div "Fasting: 14h 11m [DATE] - [DATE] 3 egg omelette + shredded chicken (wow the egg…" at bounding box center [627, 484] width 1207 height 278
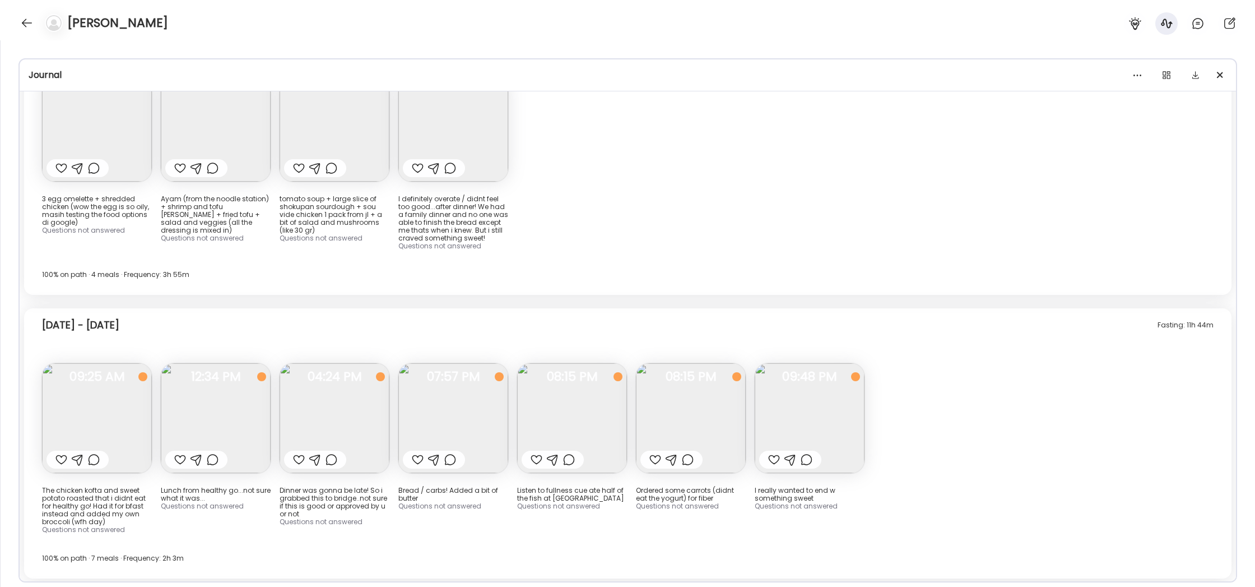
scroll to position [8130, 0]
